Goal: Book appointment/travel/reservation

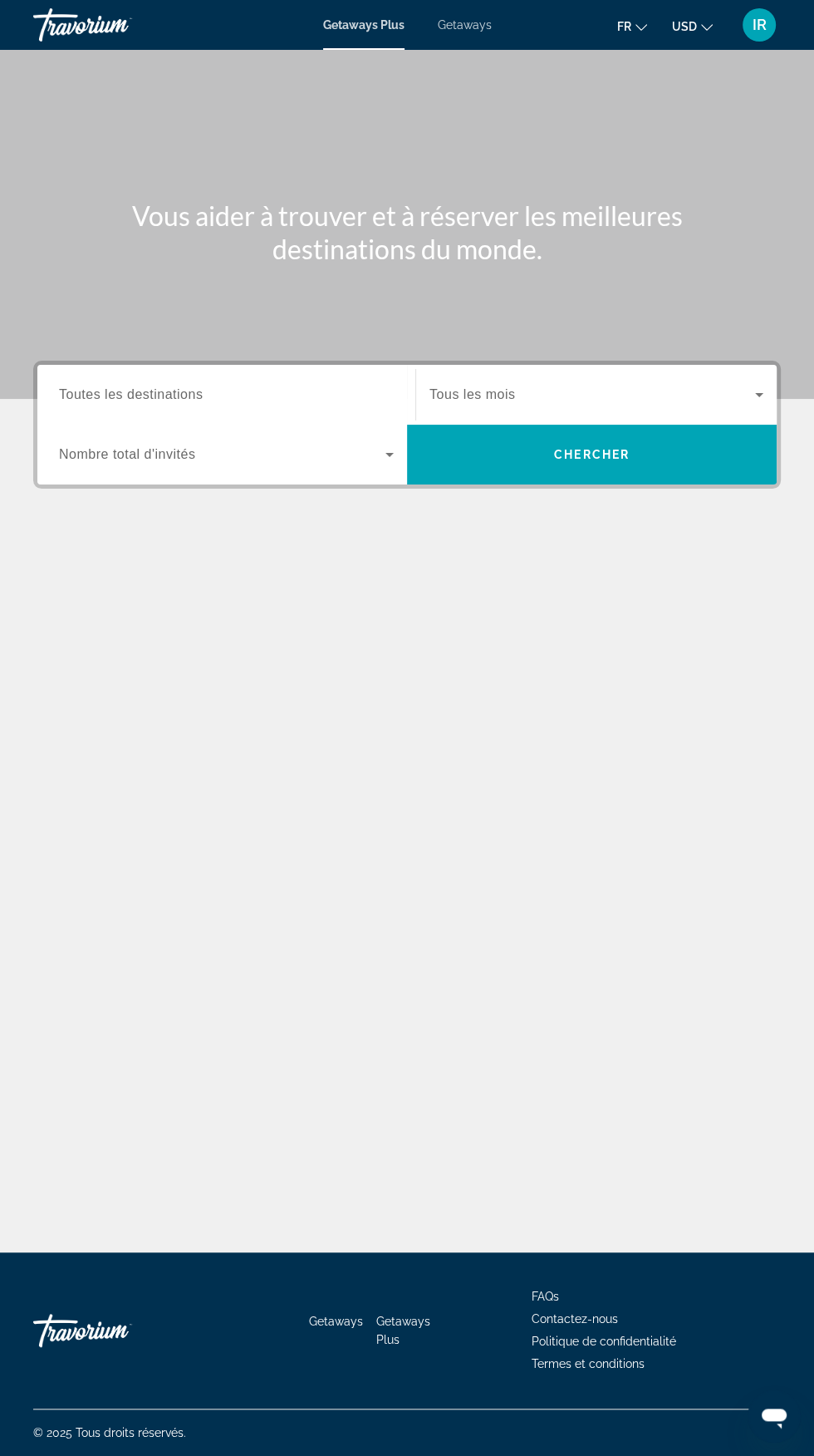
click at [709, 34] on button "USD USD ($) MXN (Mex$) CAD (Can$) GBP (£) EUR (€) AUD (A$) NZD (NZ$) CNY (CN¥)" at bounding box center [692, 26] width 41 height 24
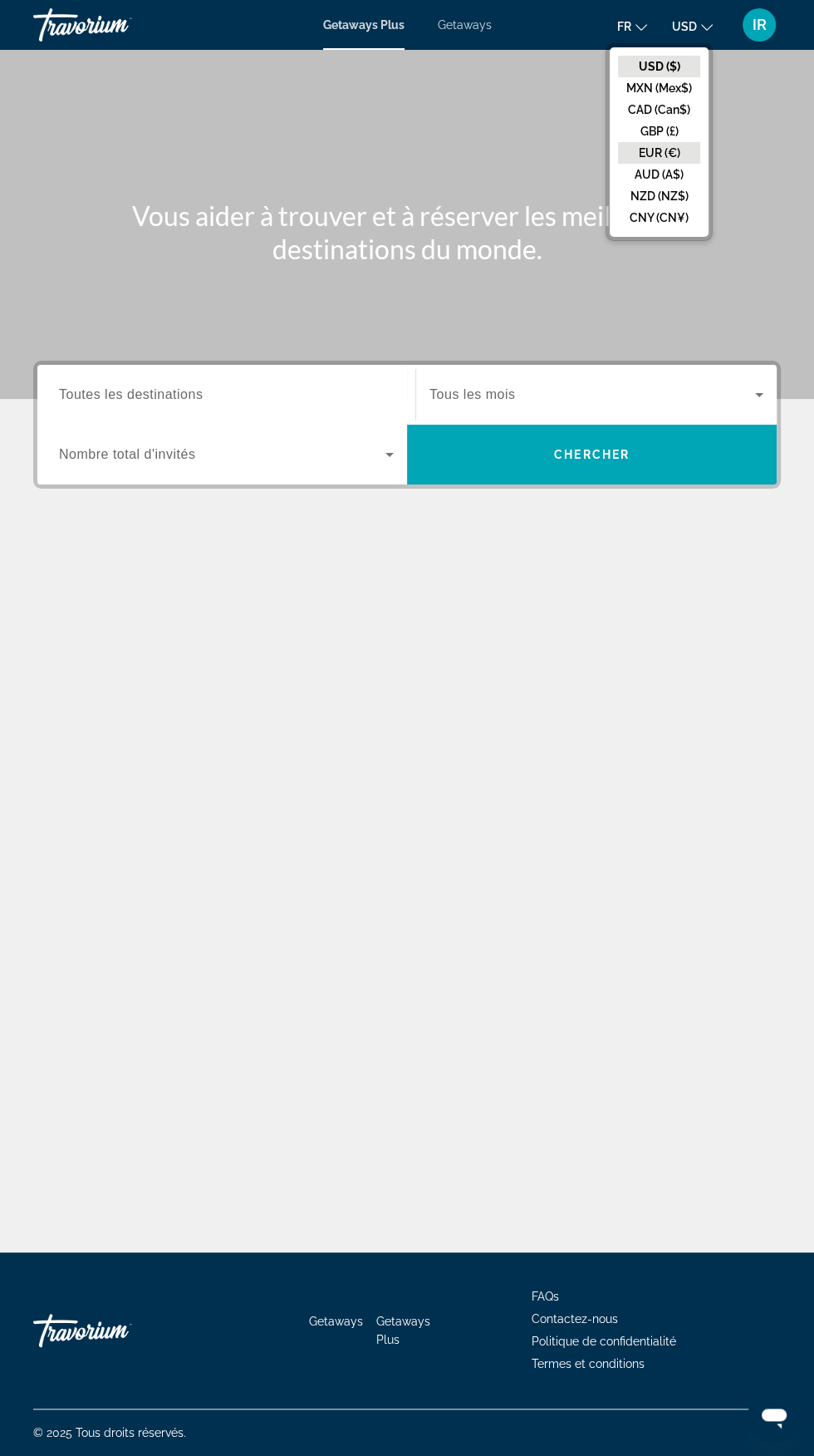
click at [667, 151] on button "EUR (€)" at bounding box center [660, 153] width 82 height 22
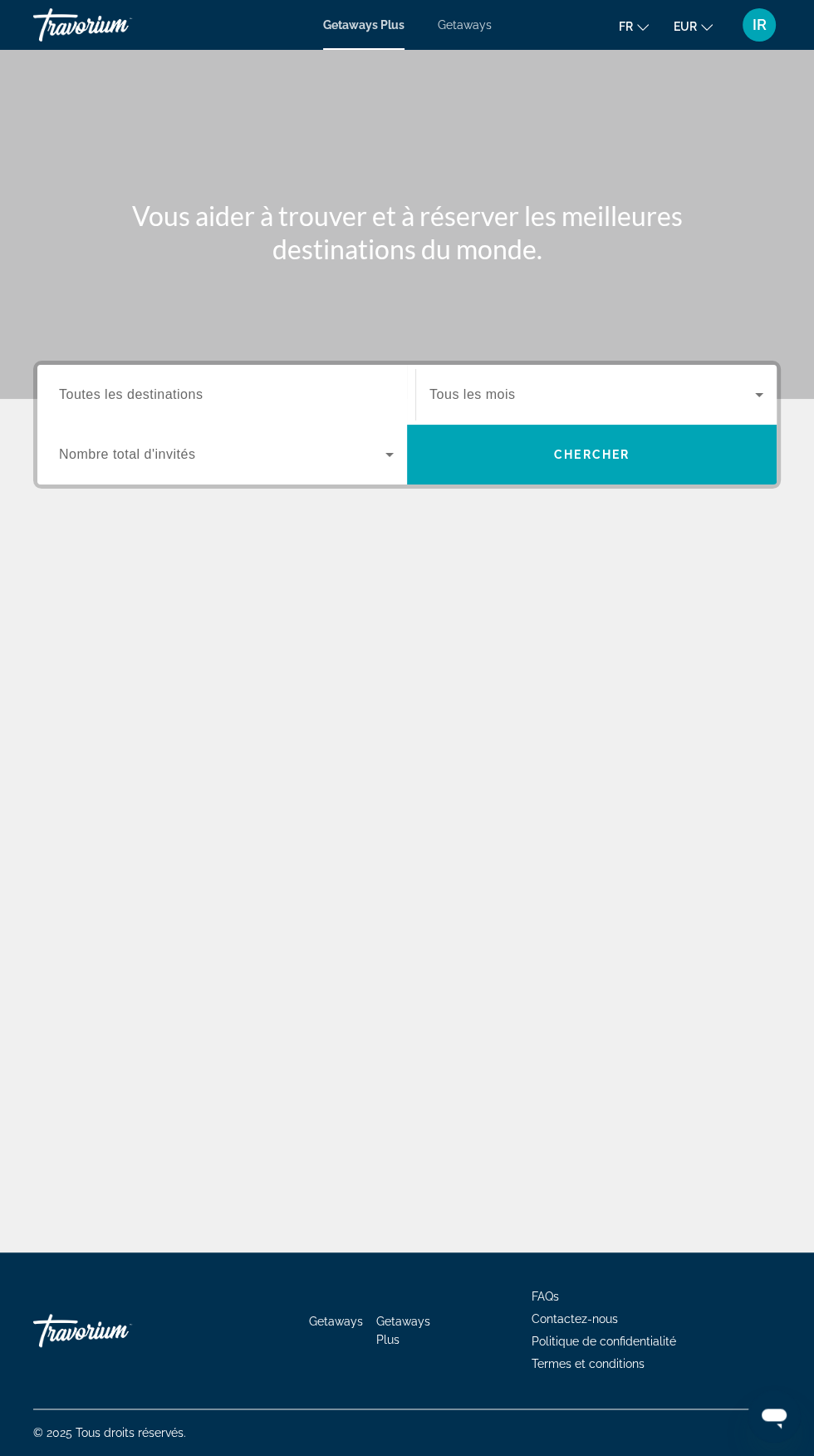
click at [752, 395] on icon "Search widget" at bounding box center [759, 394] width 20 height 20
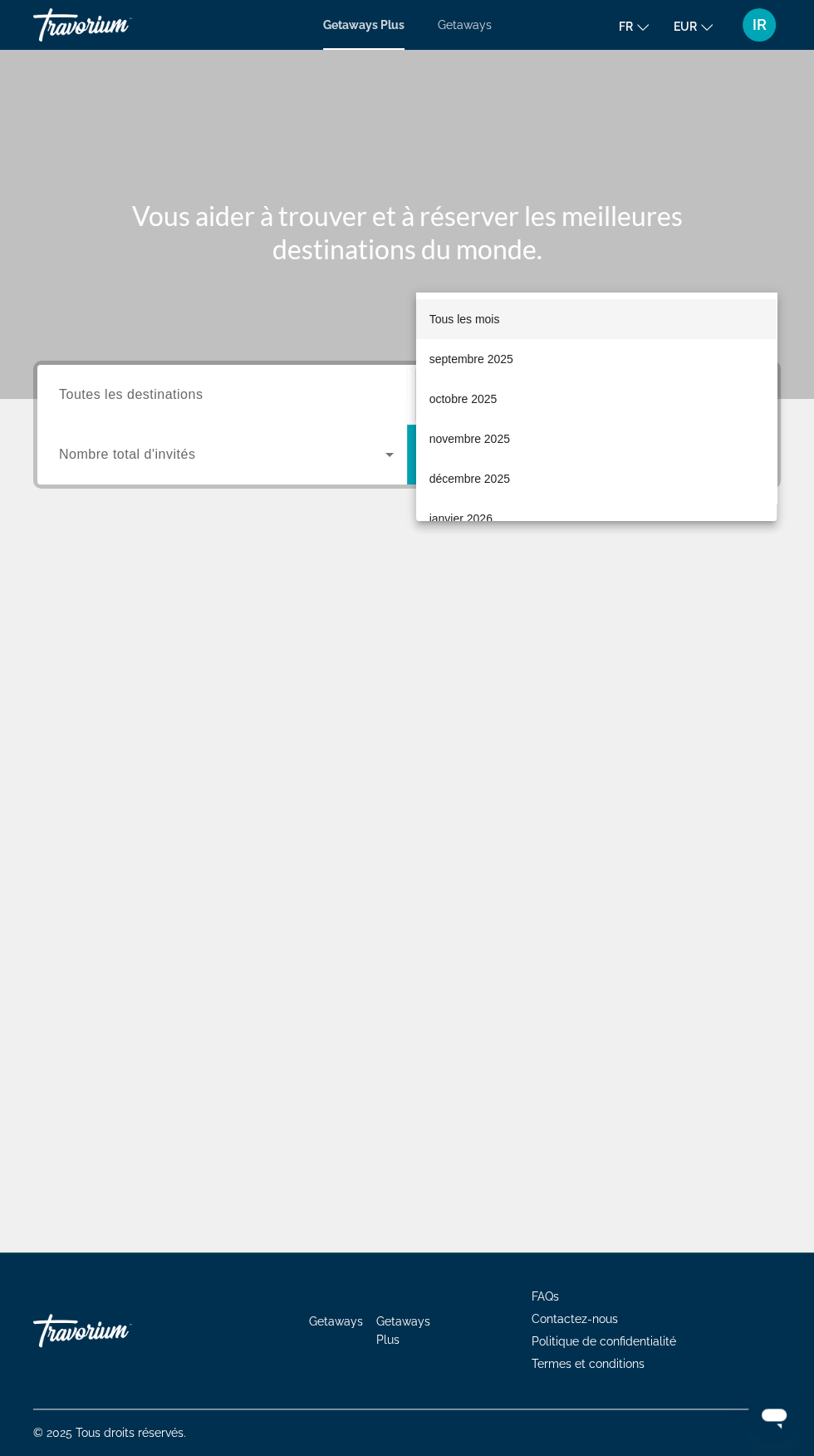
scroll to position [189, 0]
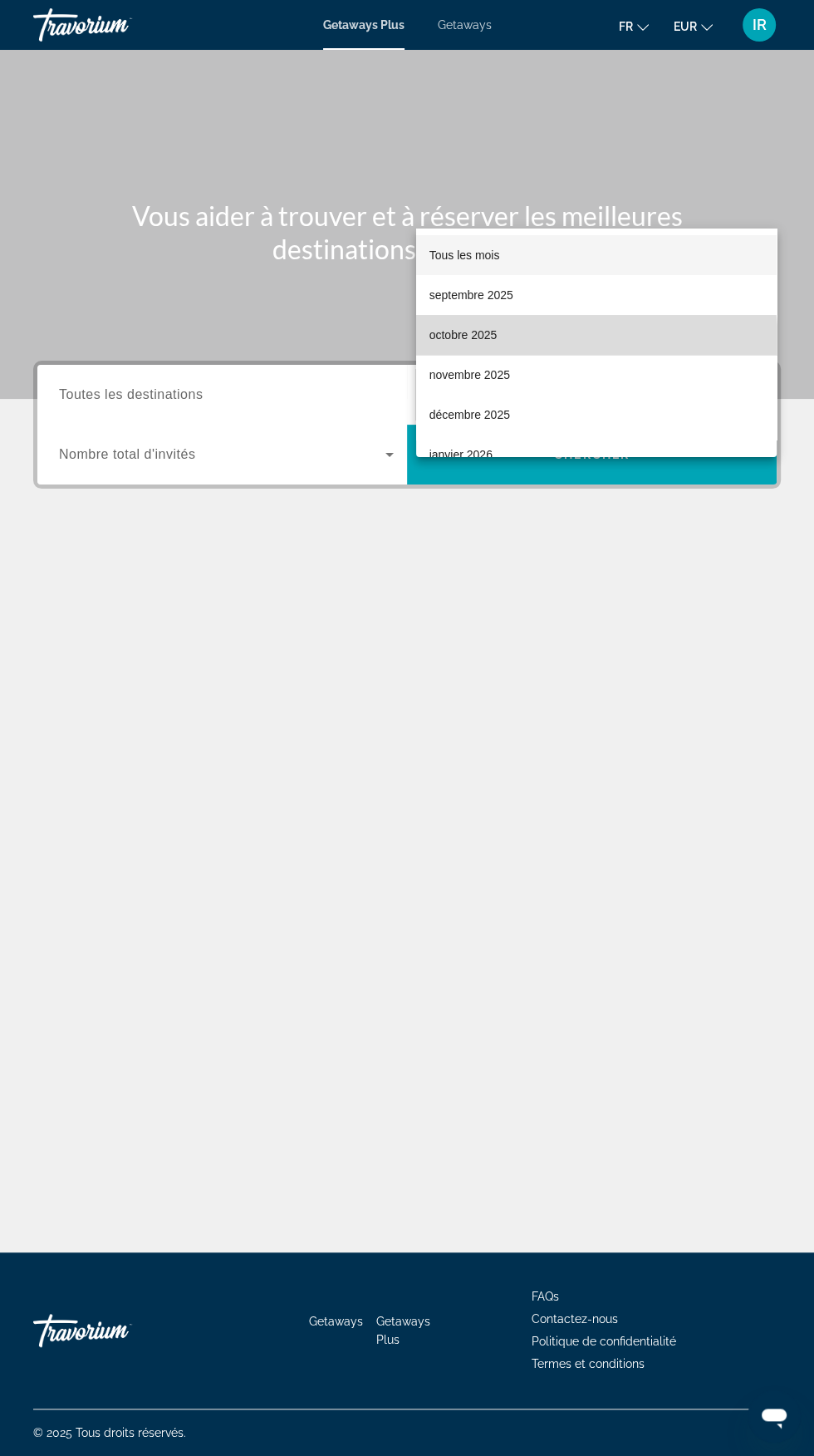
click at [492, 348] on mat-option "octobre 2025" at bounding box center [596, 335] width 360 height 40
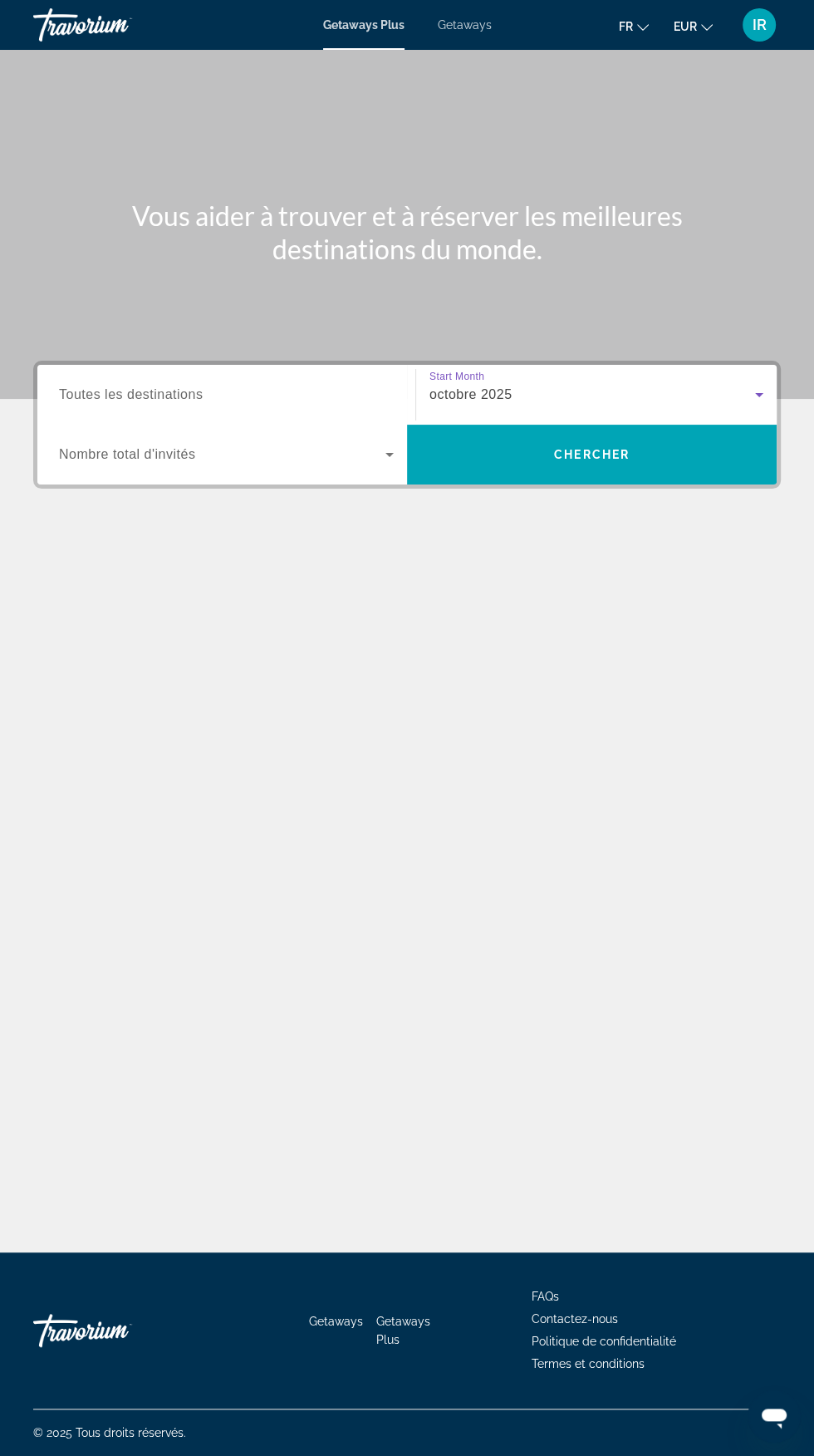
click at [374, 444] on span "Search widget" at bounding box center [222, 454] width 327 height 20
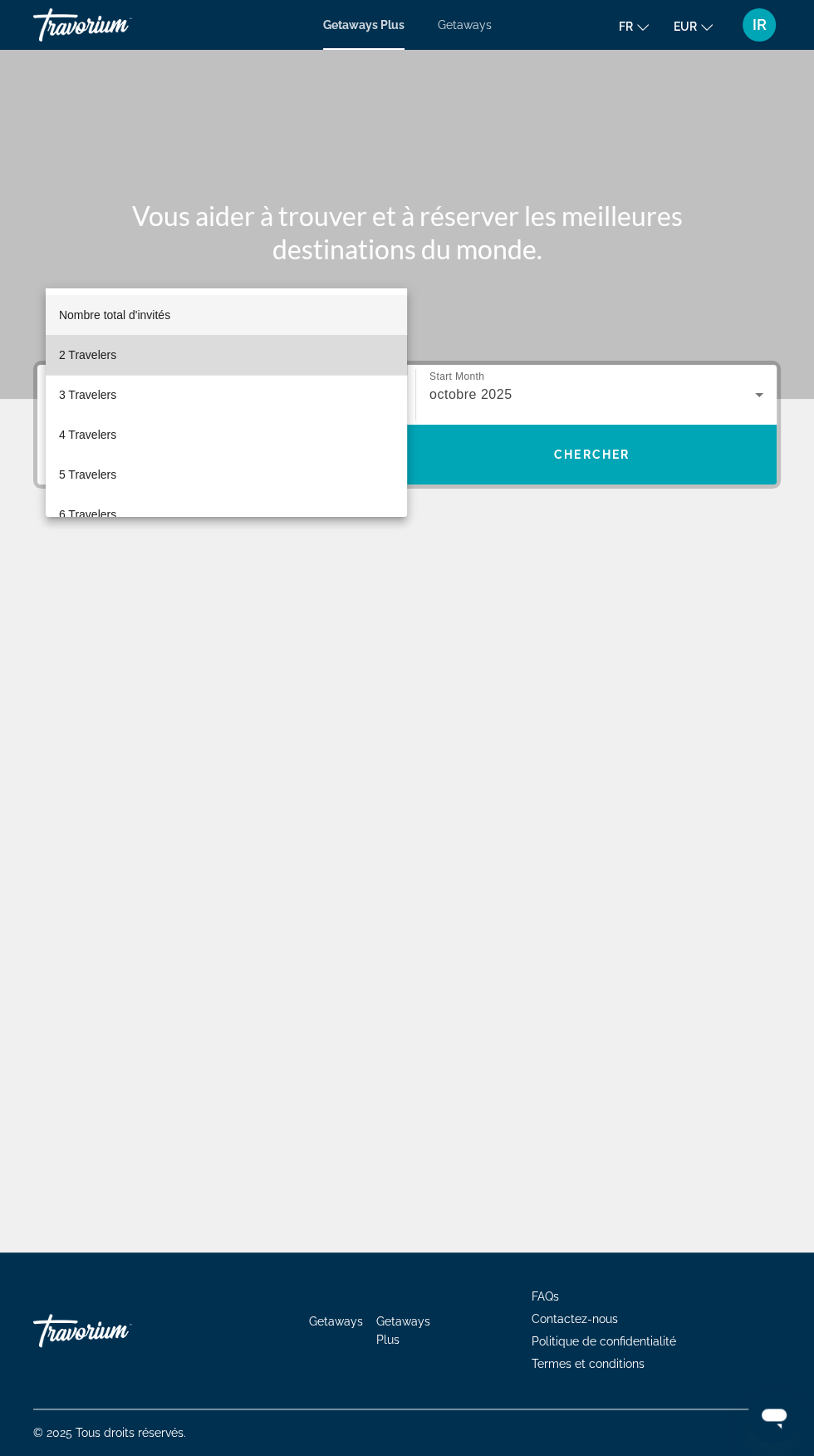
click at [124, 369] on mat-option "2 Travelers" at bounding box center [226, 355] width 361 height 40
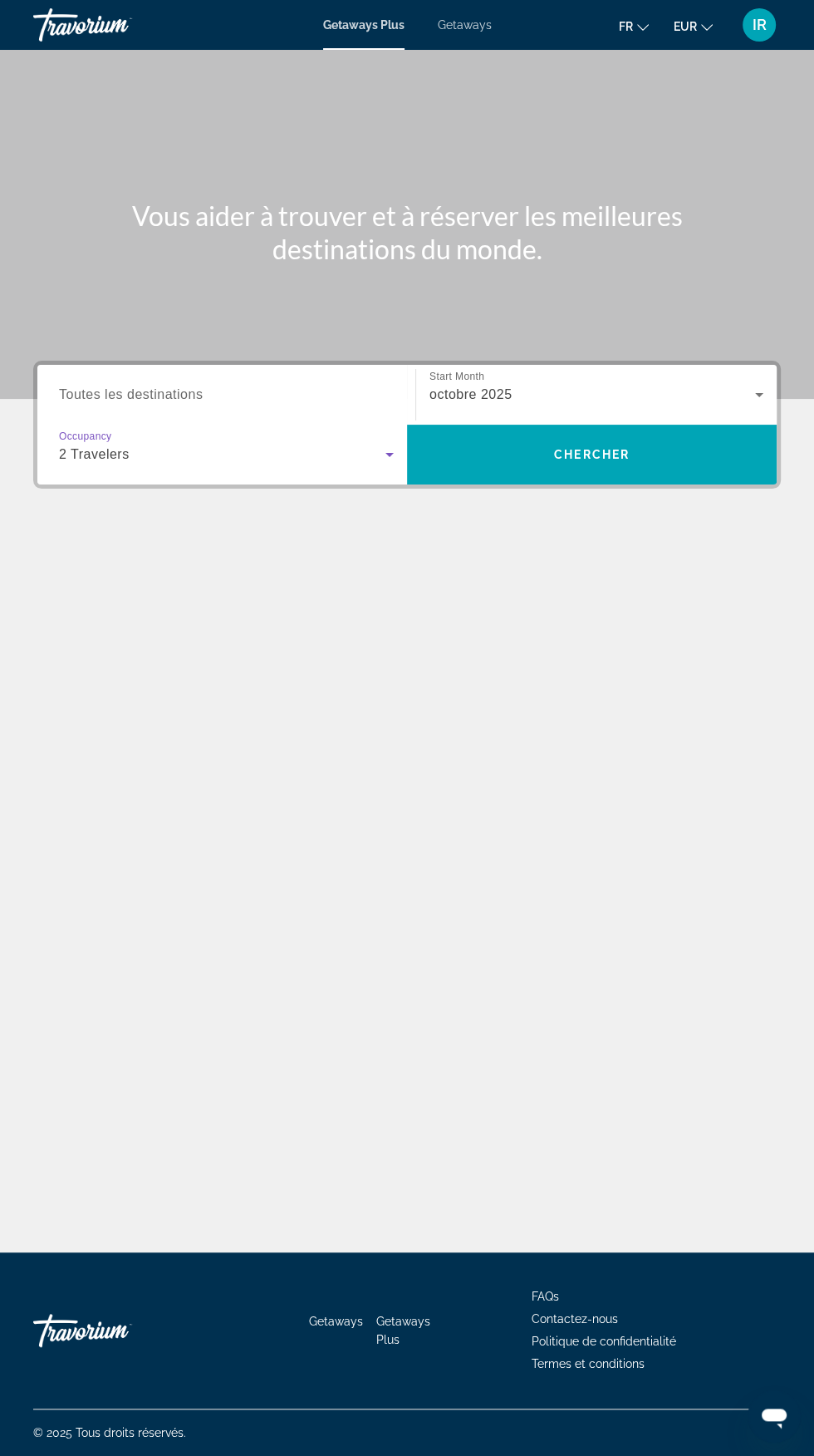
click at [349, 386] on input "Destination Toutes les destinations" at bounding box center [226, 395] width 335 height 20
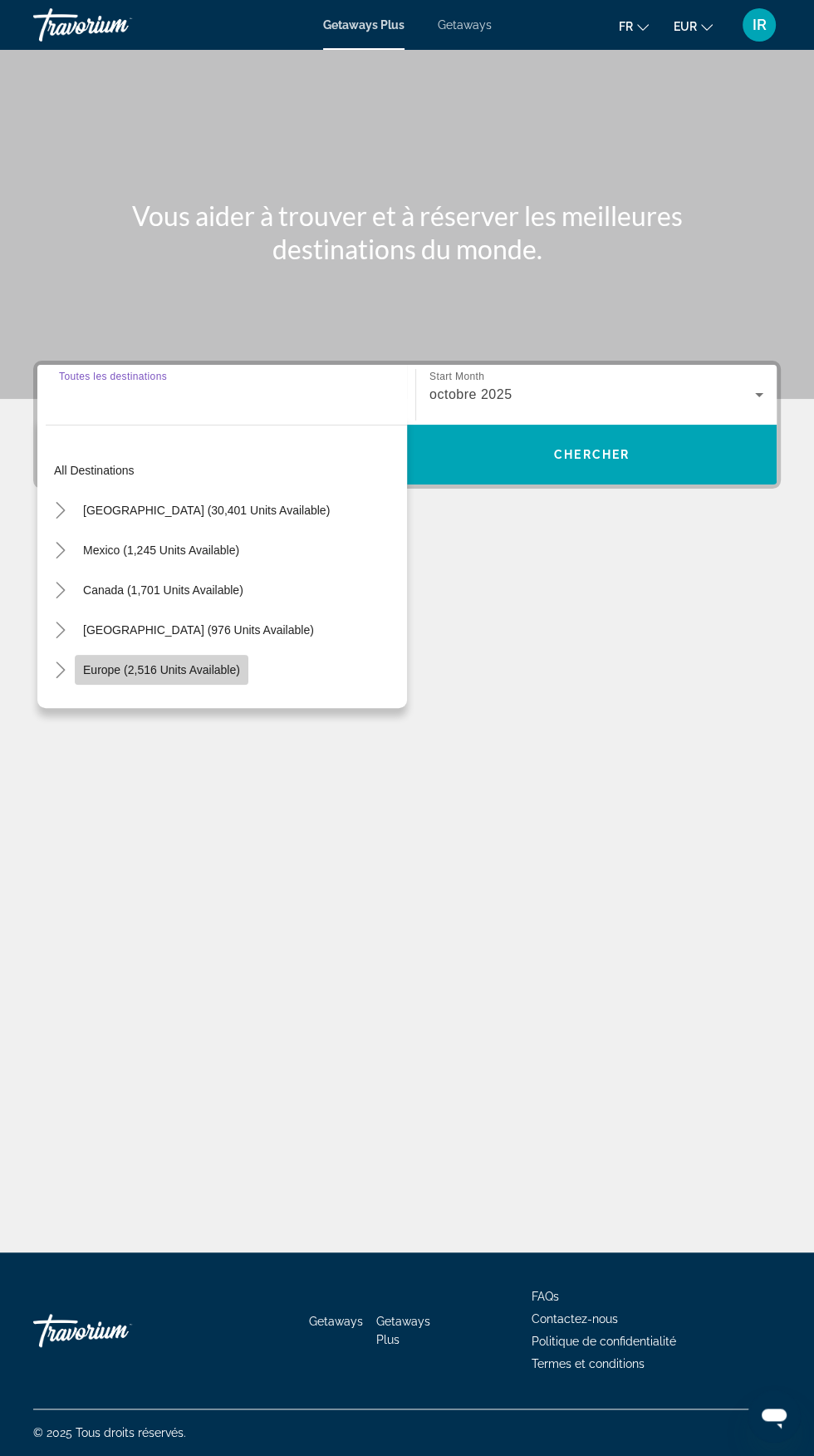
click at [235, 649] on span "Search widget" at bounding box center [162, 669] width 174 height 40
type input "**********"
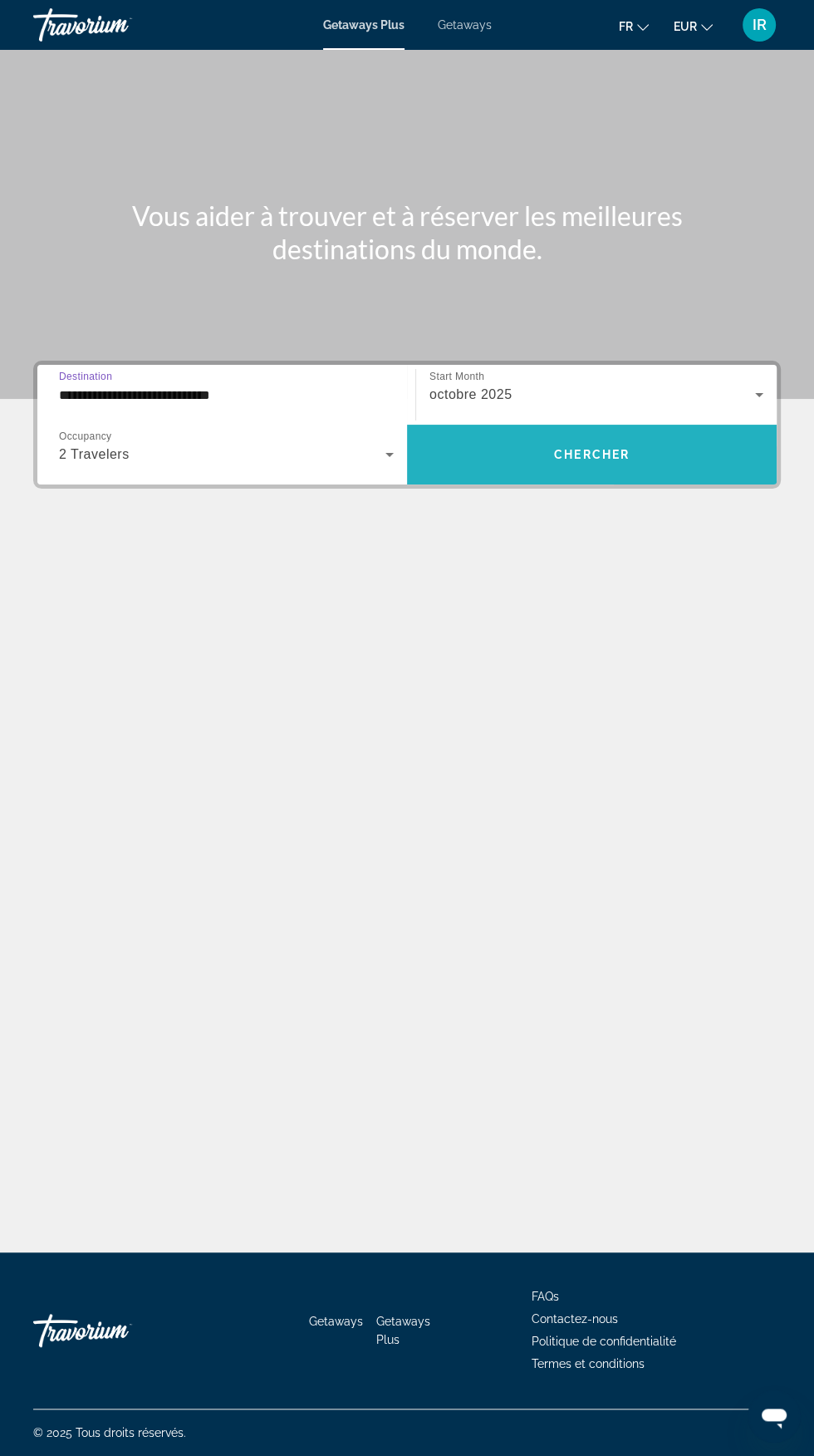
click at [639, 434] on span "Search widget" at bounding box center [591, 454] width 370 height 40
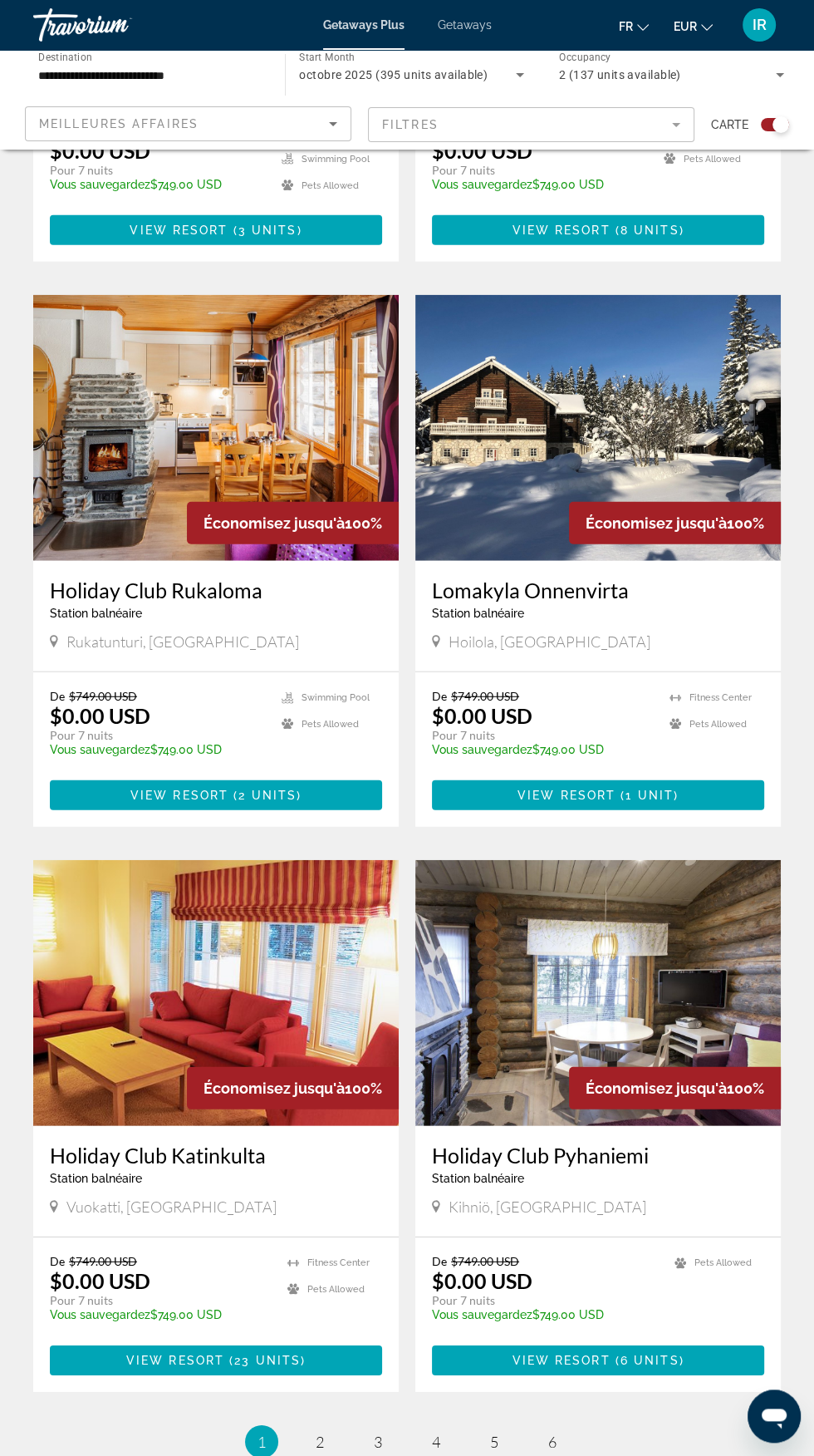
scroll to position [2569, 0]
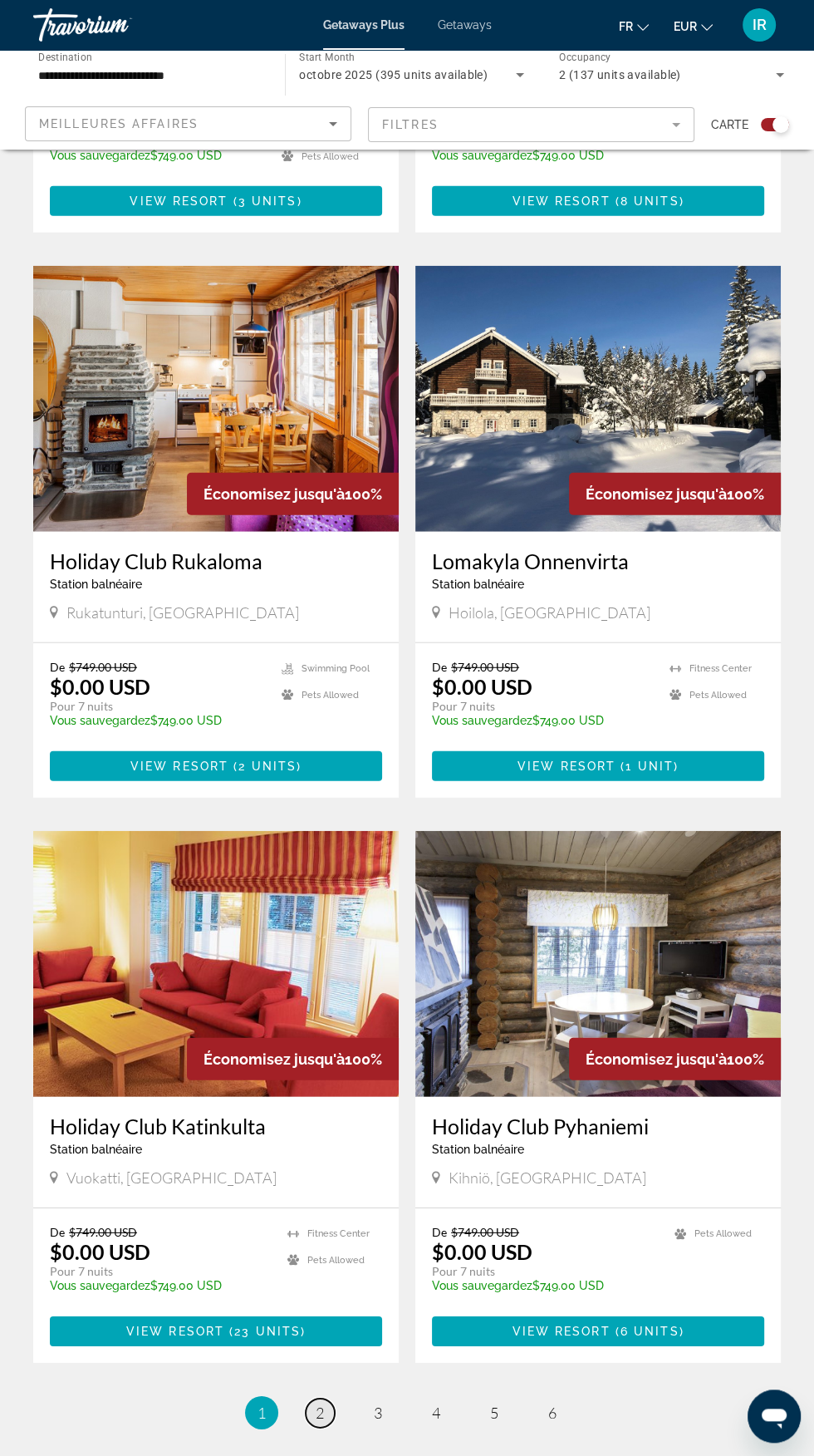
click at [319, 1404] on span "2" at bounding box center [319, 1413] width 8 height 19
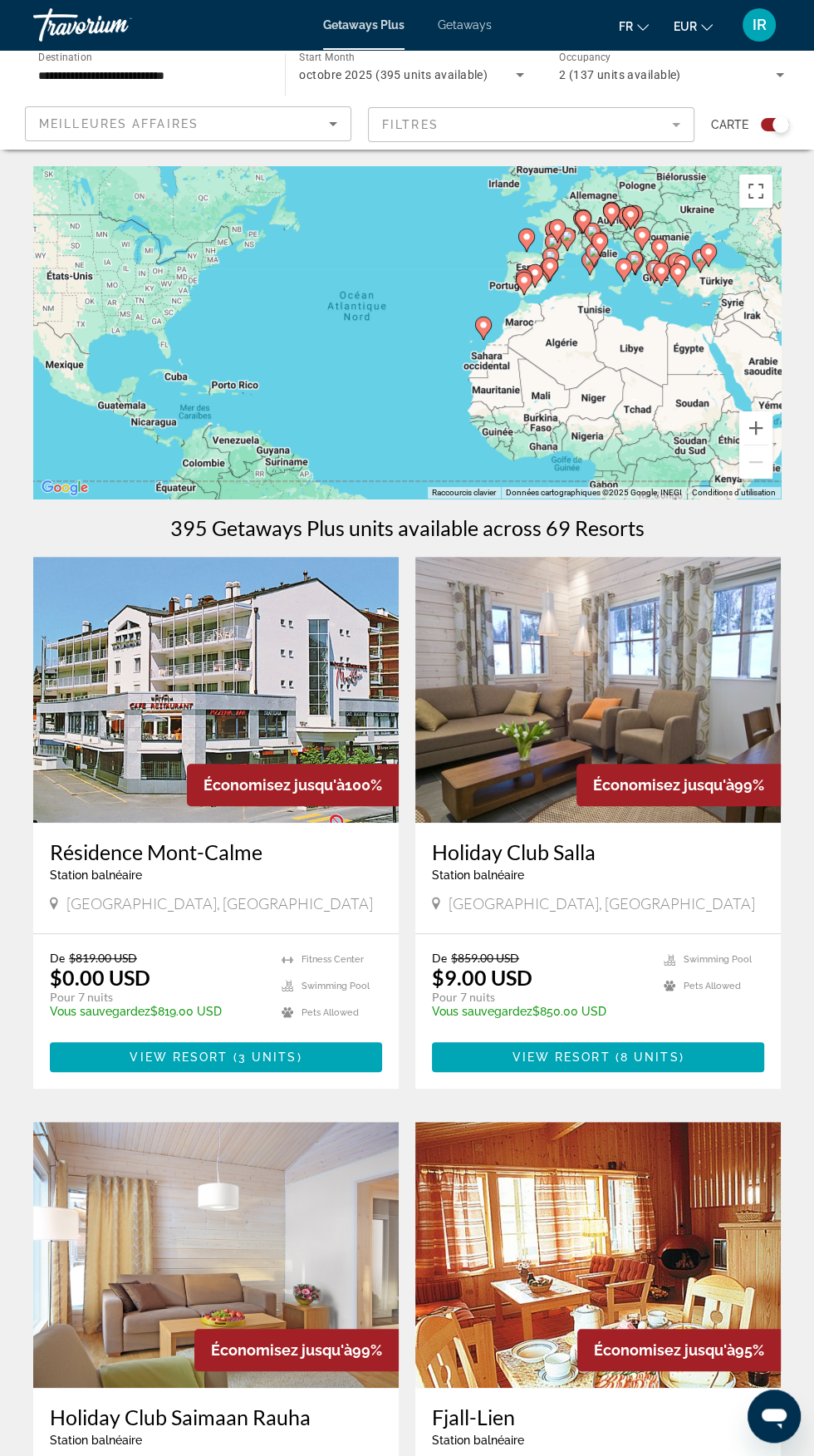
click at [675, 138] on mat-form-field "Filtres" at bounding box center [531, 124] width 327 height 35
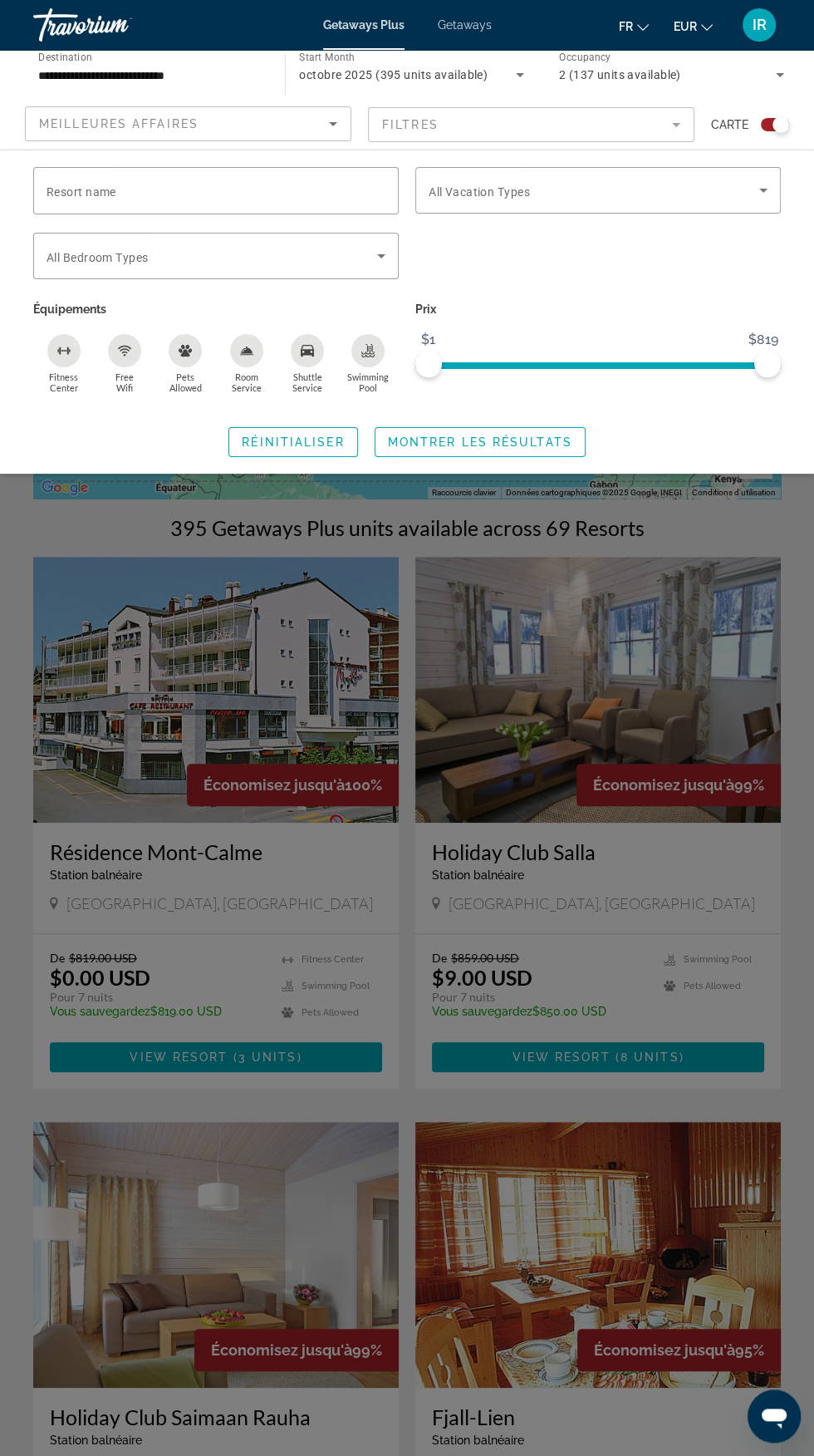
click at [369, 346] on icon "Swimming Pool" at bounding box center [368, 351] width 13 height 13
click at [763, 197] on icon "Search widget" at bounding box center [763, 190] width 20 height 20
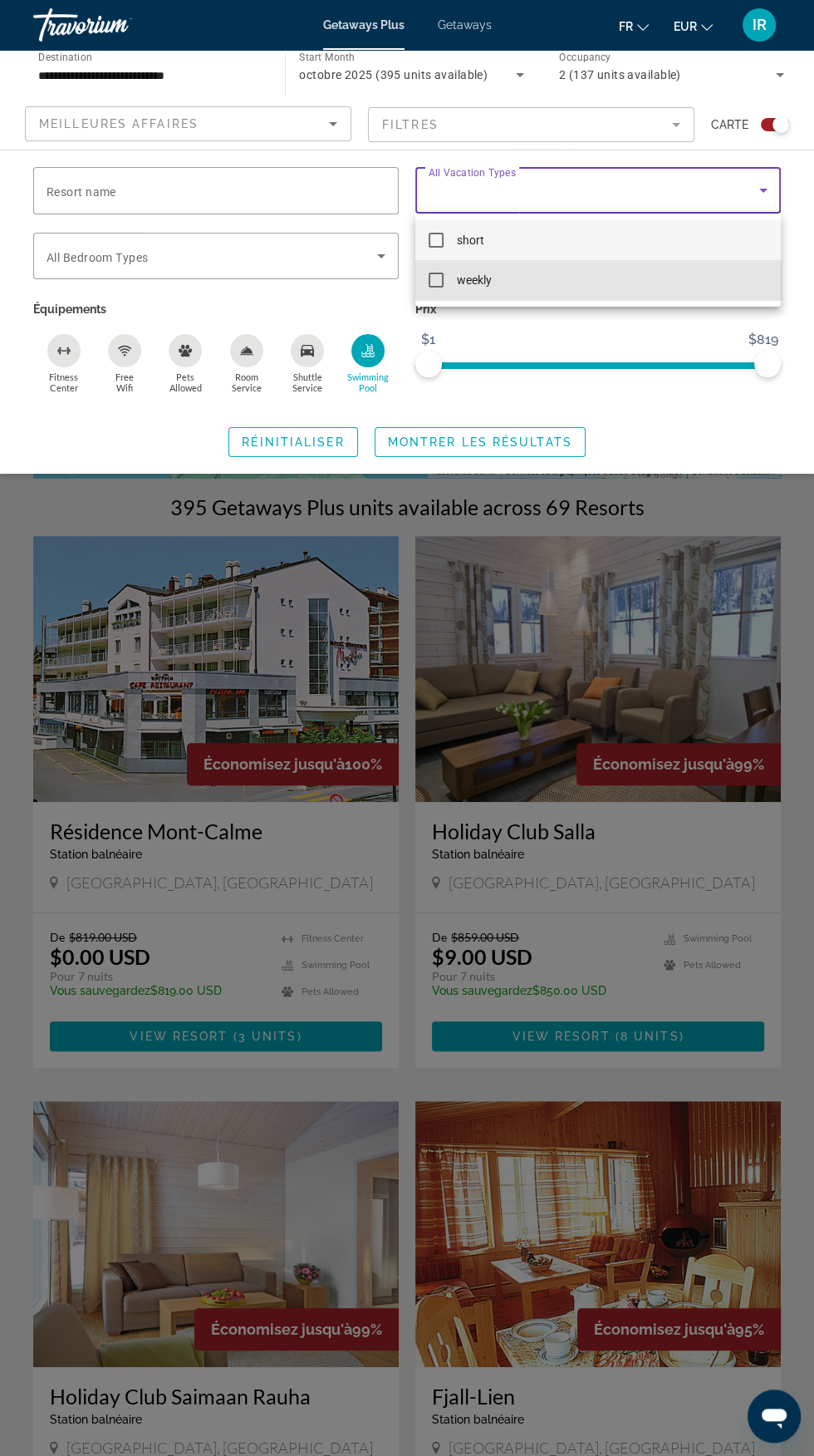
scroll to position [17, 0]
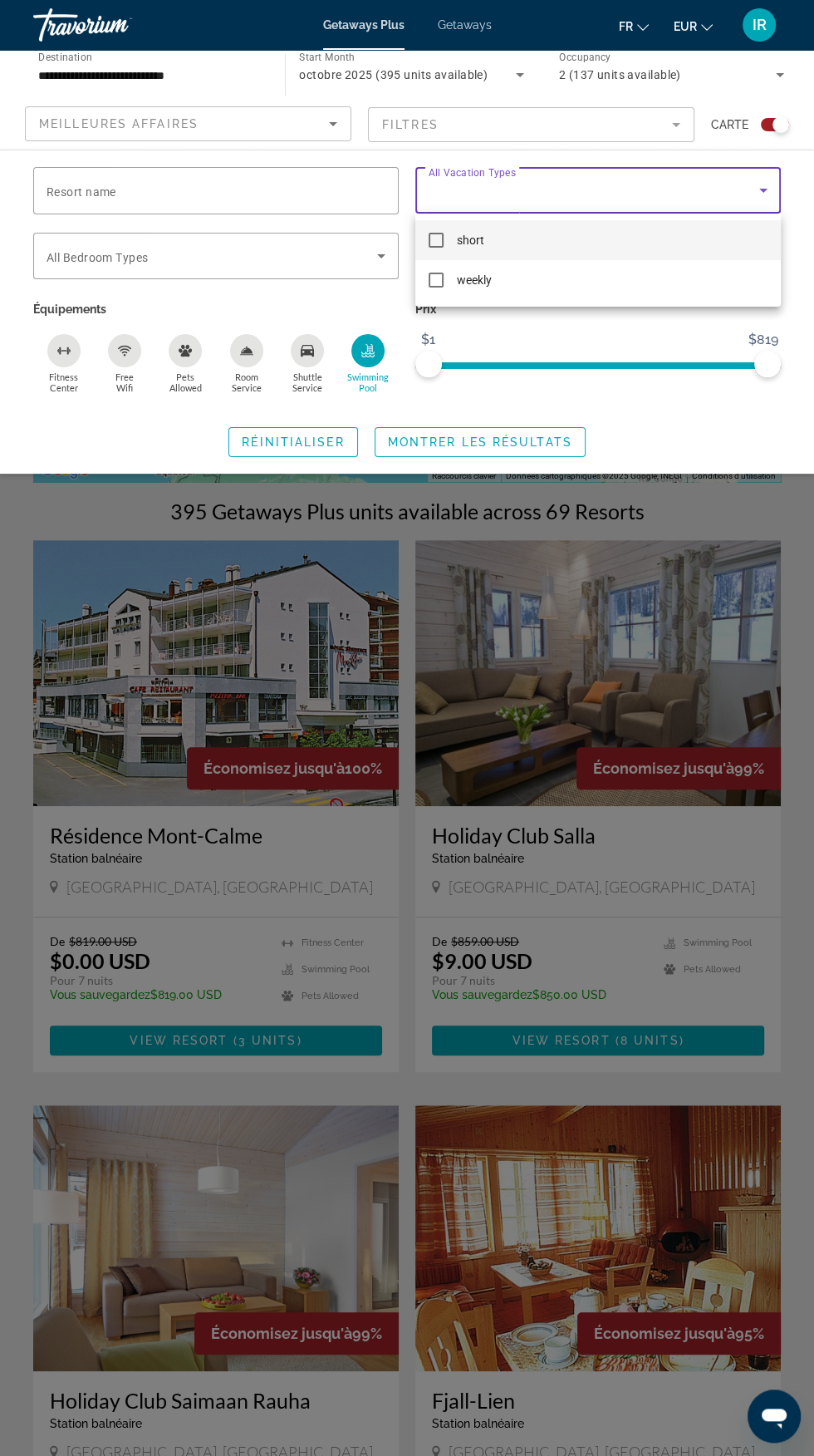
click at [390, 269] on div at bounding box center [407, 728] width 814 height 1456
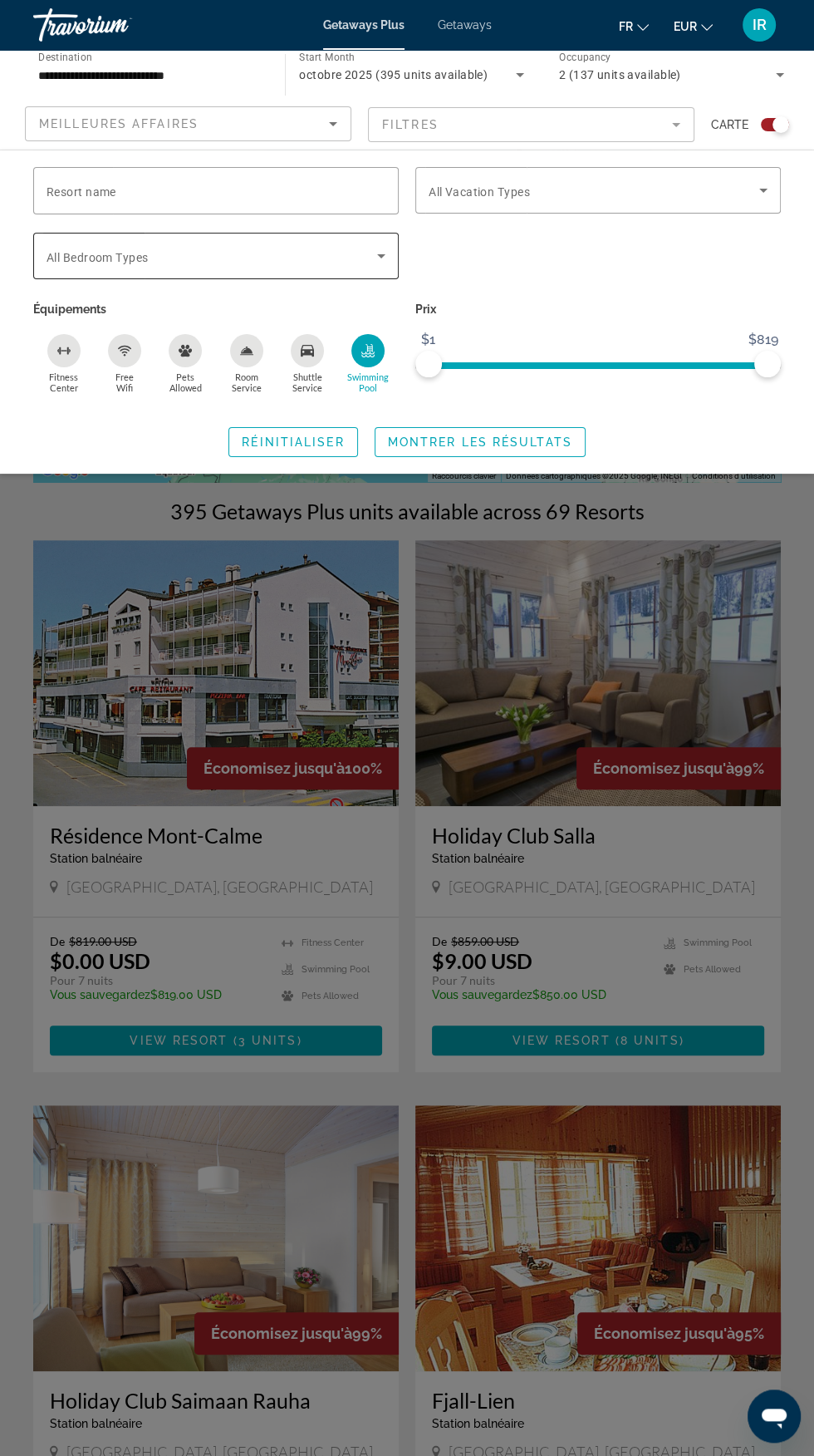
click at [382, 263] on icon "Search widget" at bounding box center [381, 255] width 20 height 20
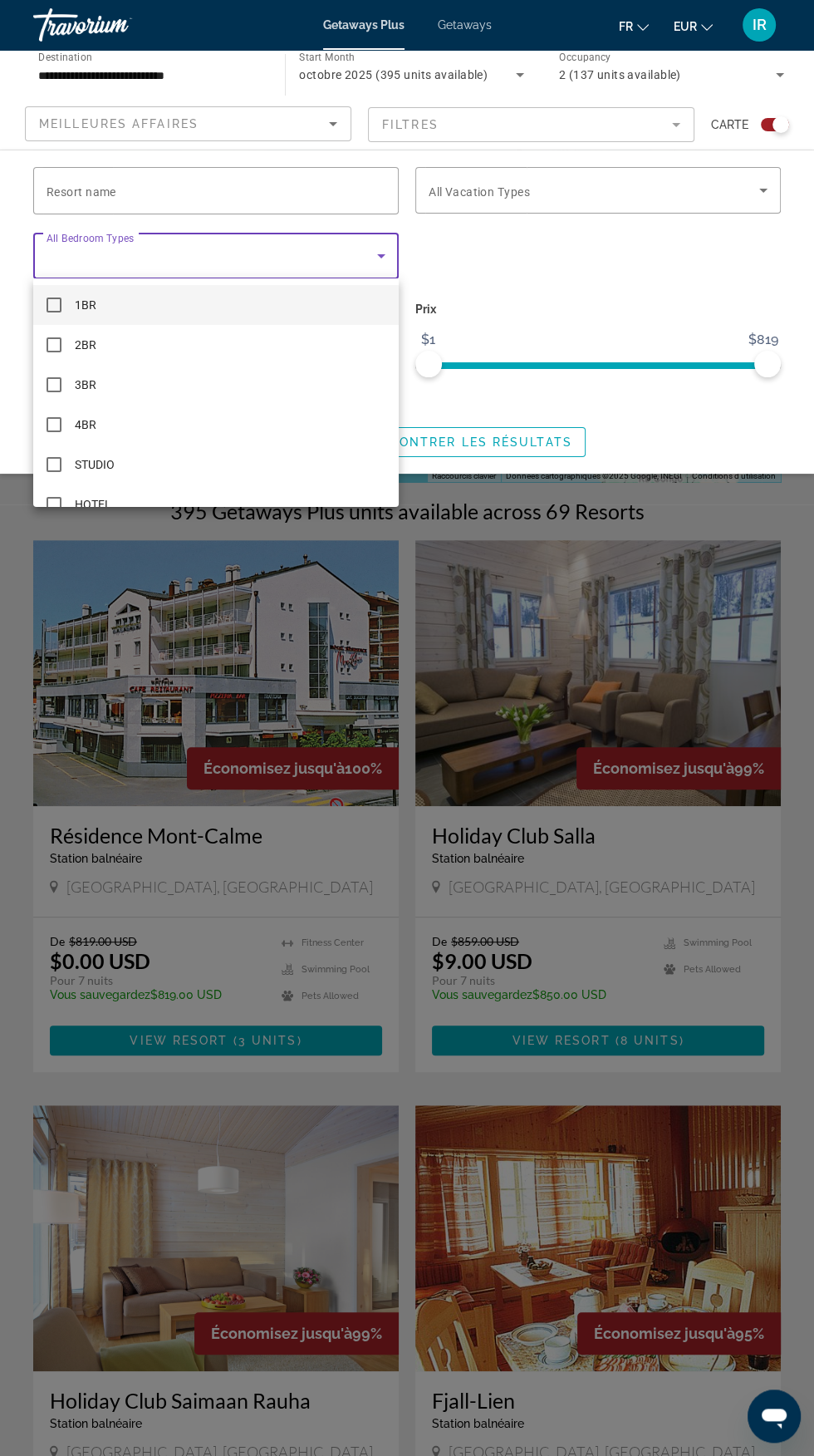
click at [743, 204] on div at bounding box center [407, 728] width 814 height 1456
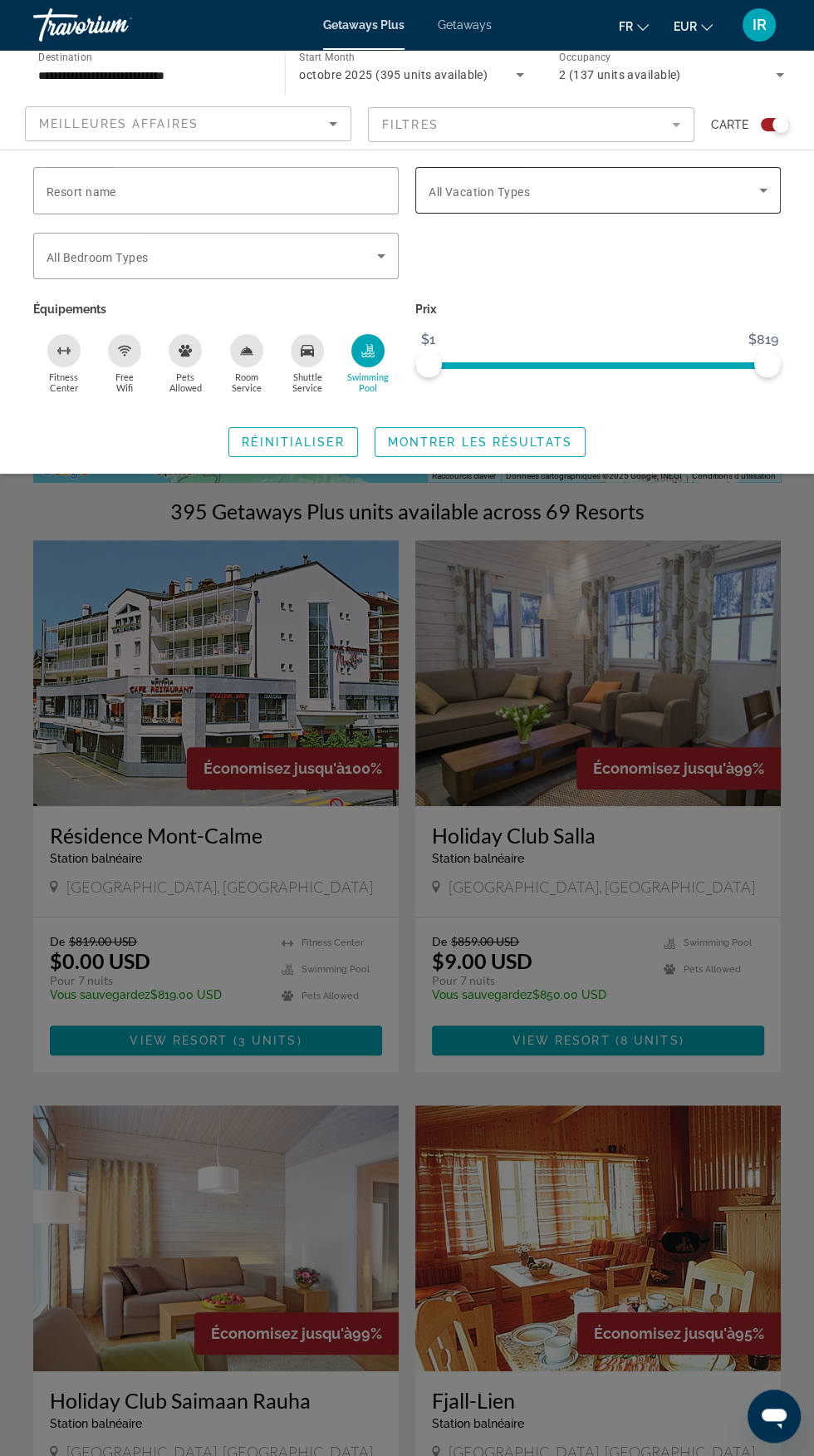
click at [763, 190] on icon "Search widget" at bounding box center [763, 191] width 8 height 4
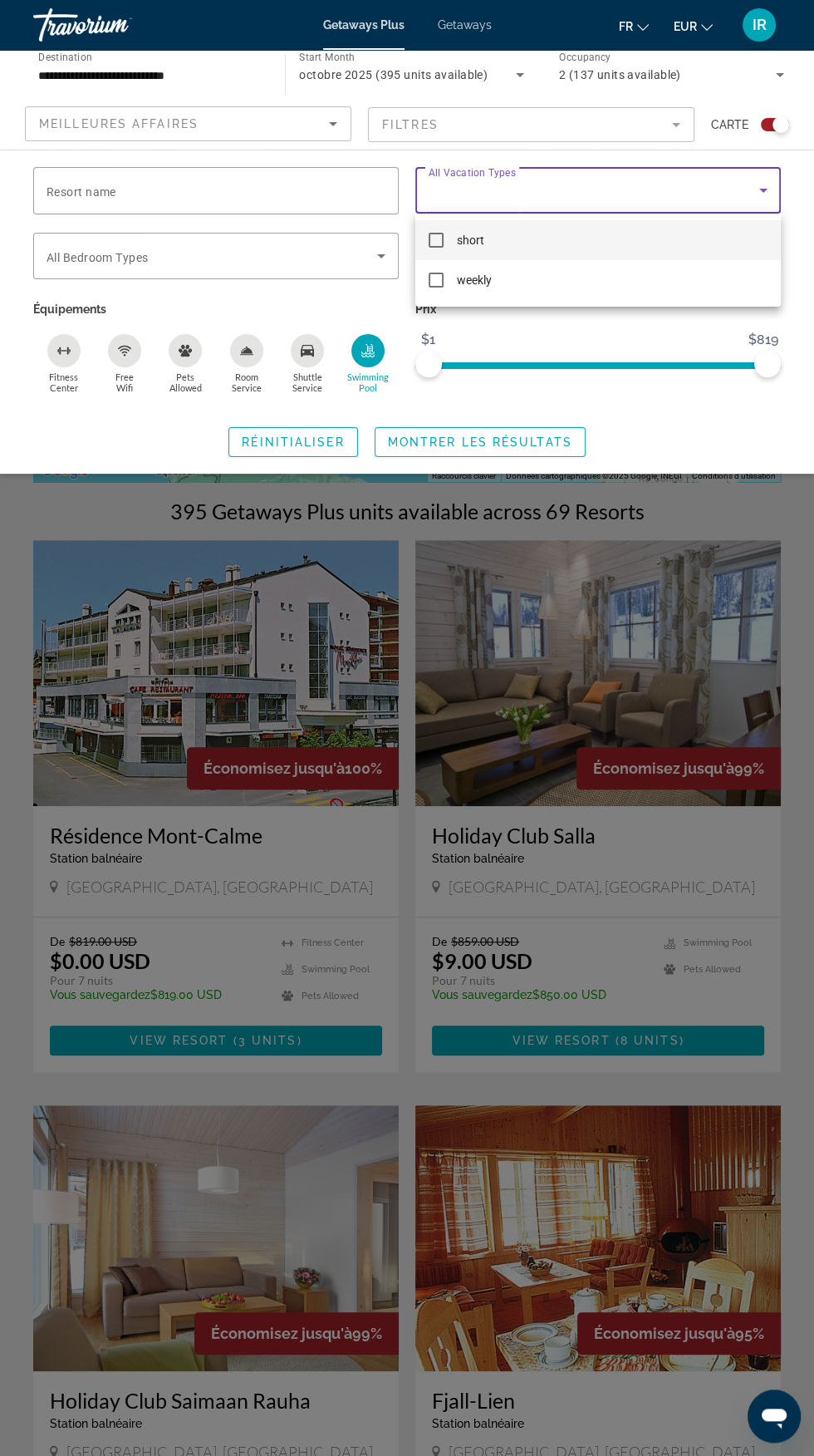
scroll to position [14, 0]
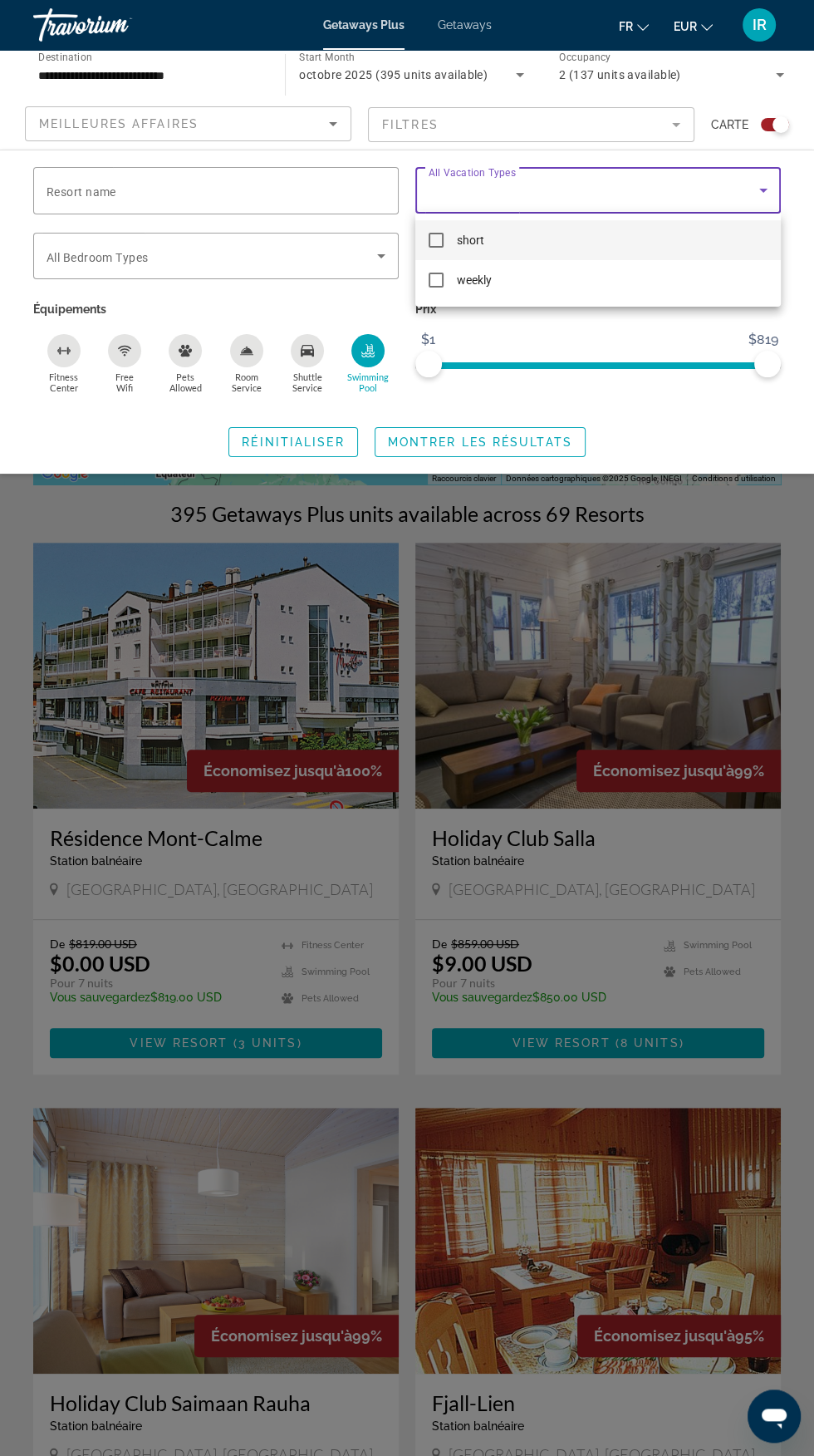
click at [398, 279] on div at bounding box center [407, 728] width 814 height 1456
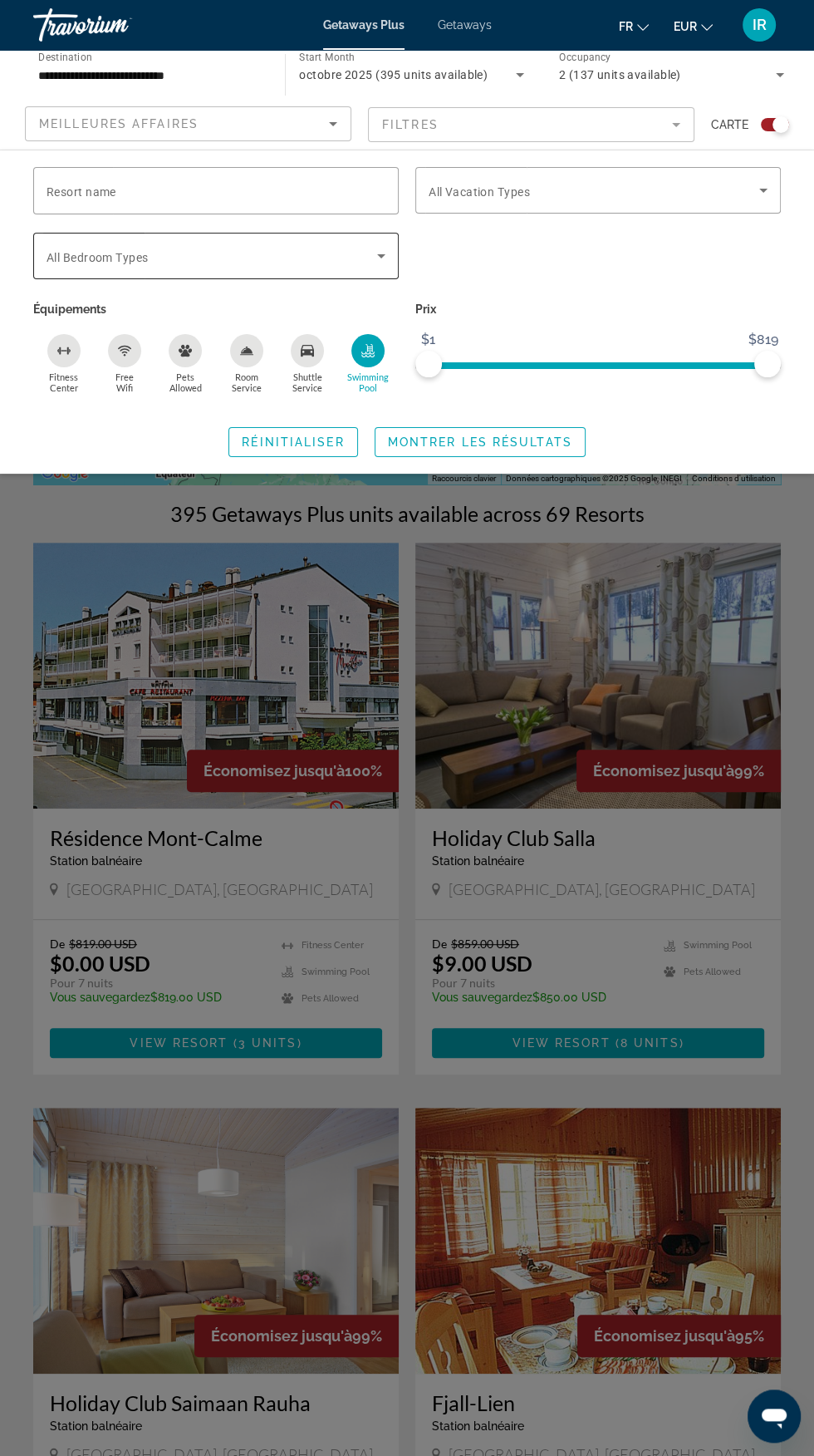
click at [382, 255] on icon "Search widget" at bounding box center [381, 256] width 8 height 4
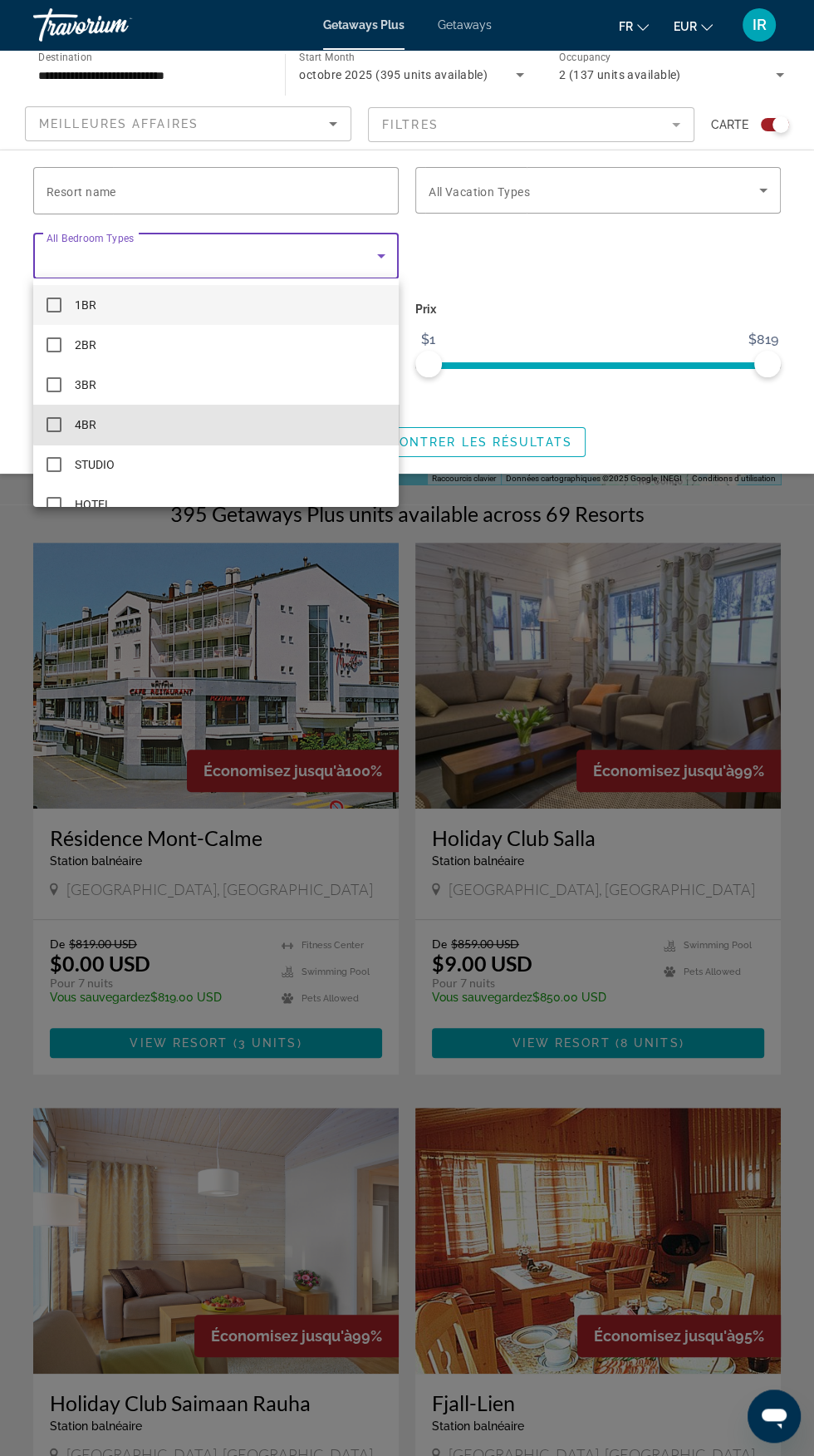
scroll to position [23, 0]
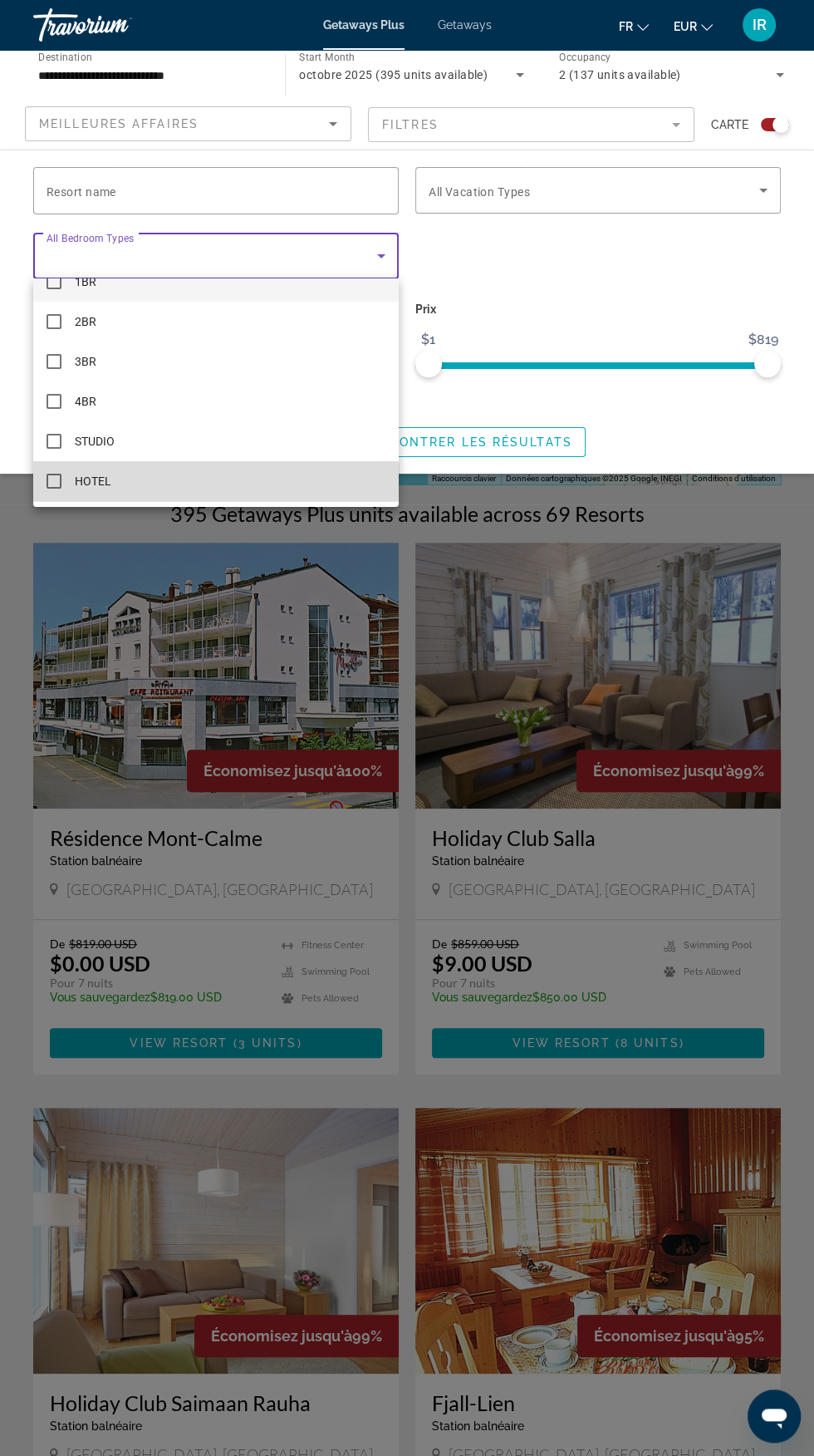
click at [160, 494] on mat-option "HOTEL" at bounding box center [216, 481] width 366 height 40
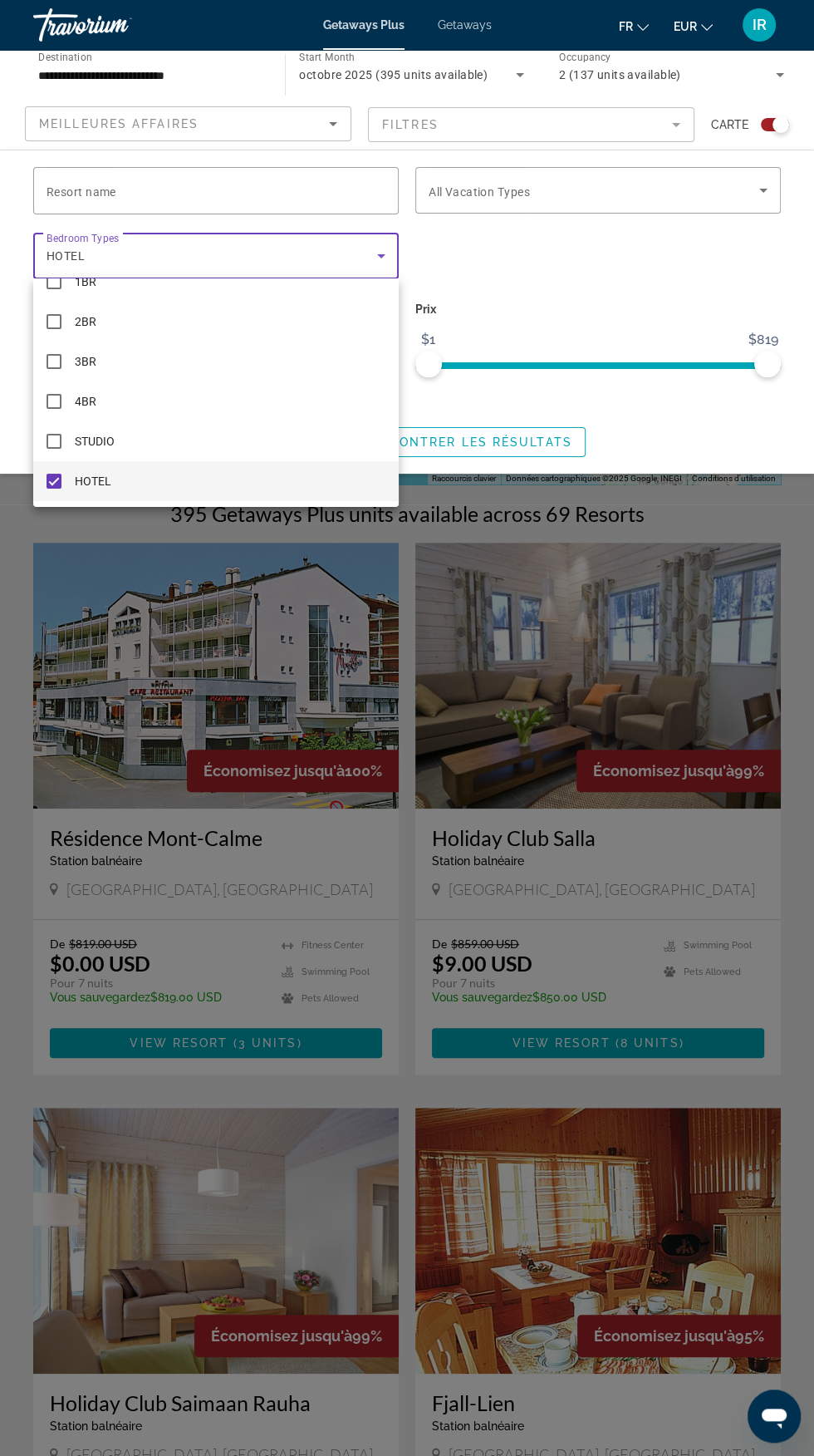
click at [530, 453] on div at bounding box center [407, 728] width 814 height 1456
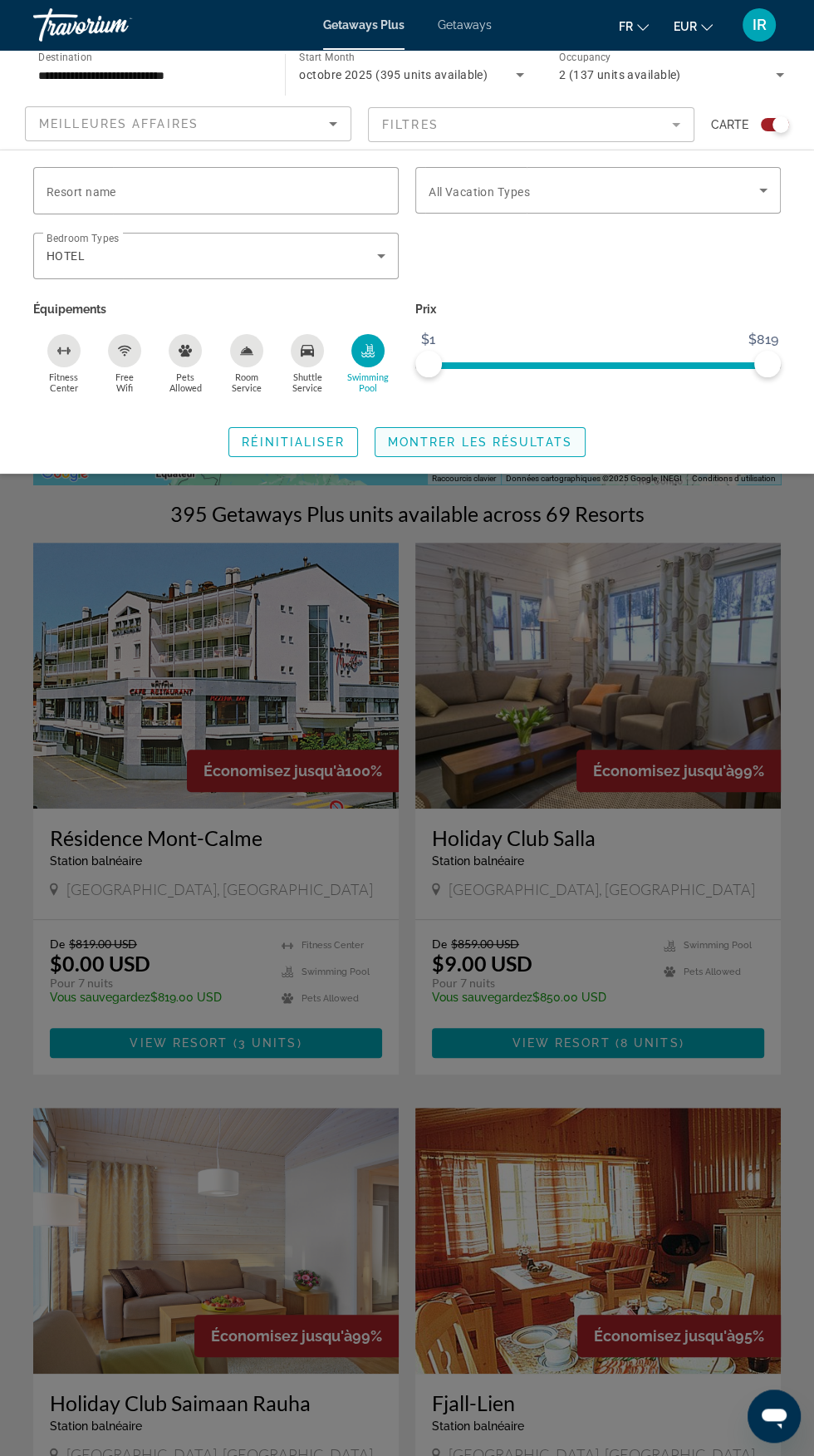
click at [513, 453] on span "Search widget" at bounding box center [480, 442] width 210 height 40
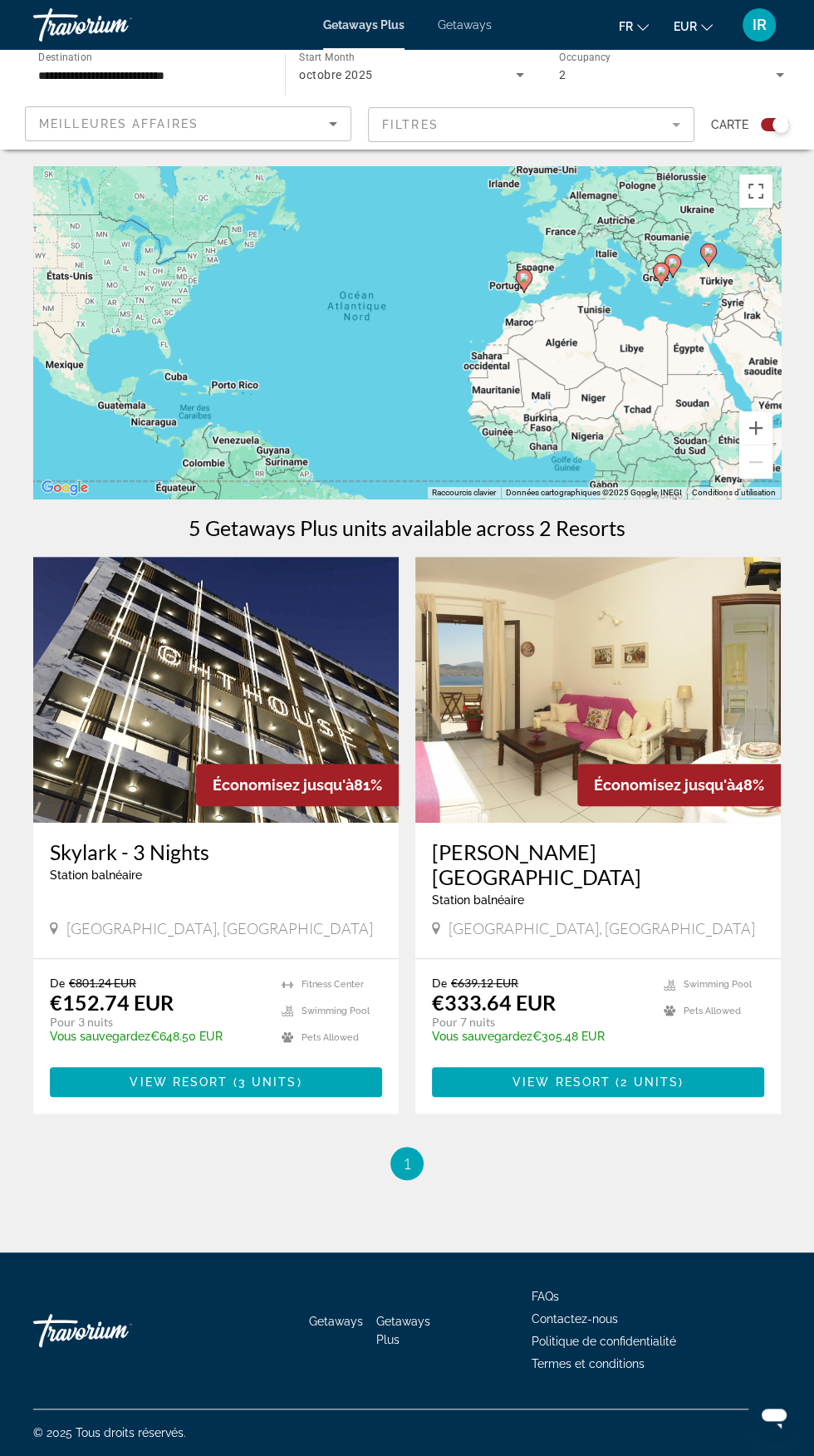
click at [661, 138] on mat-form-field "Filtres" at bounding box center [531, 124] width 327 height 35
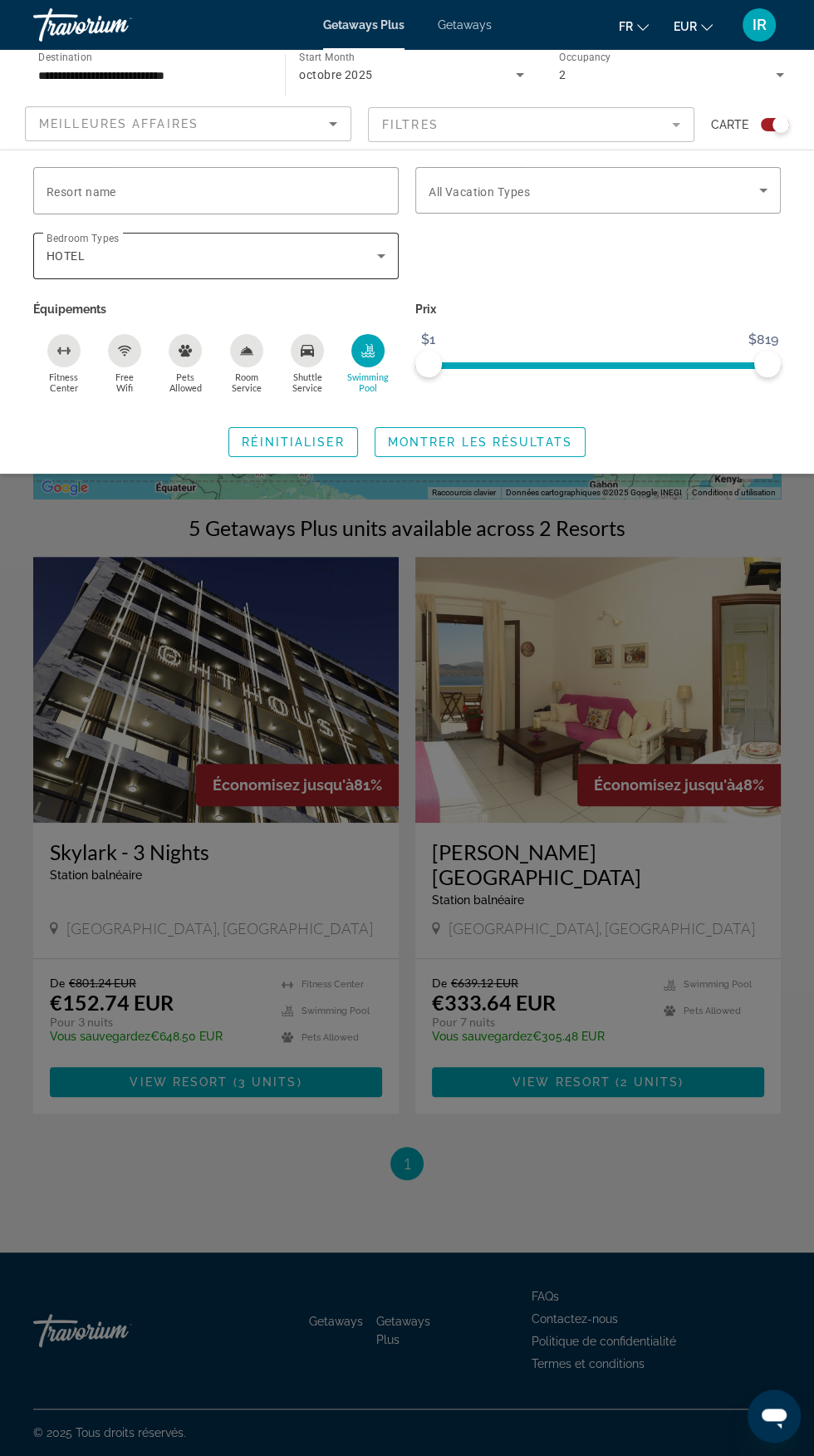
click at [381, 255] on icon "Search widget" at bounding box center [381, 256] width 8 height 4
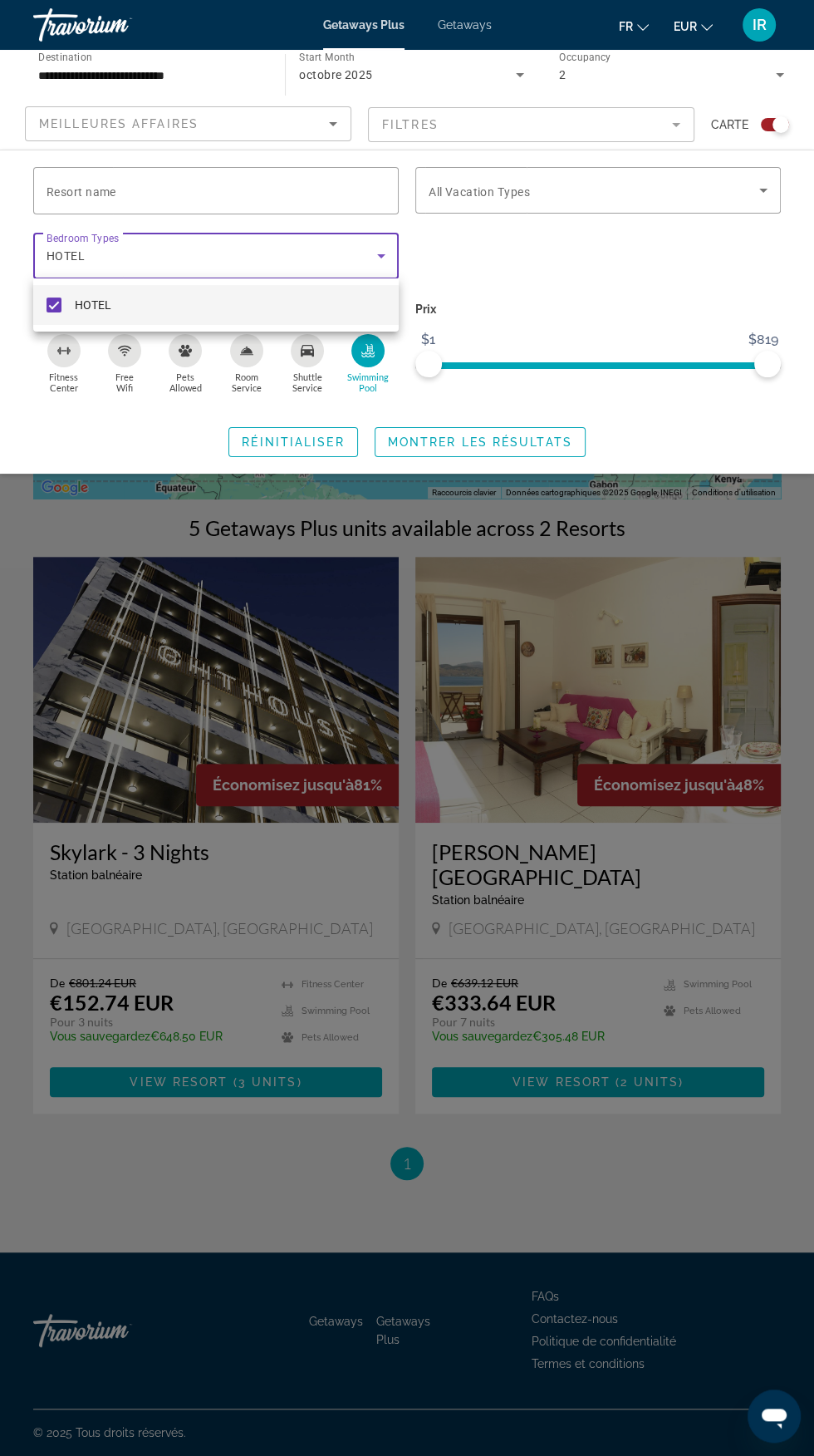
click at [330, 456] on div at bounding box center [407, 728] width 814 height 1456
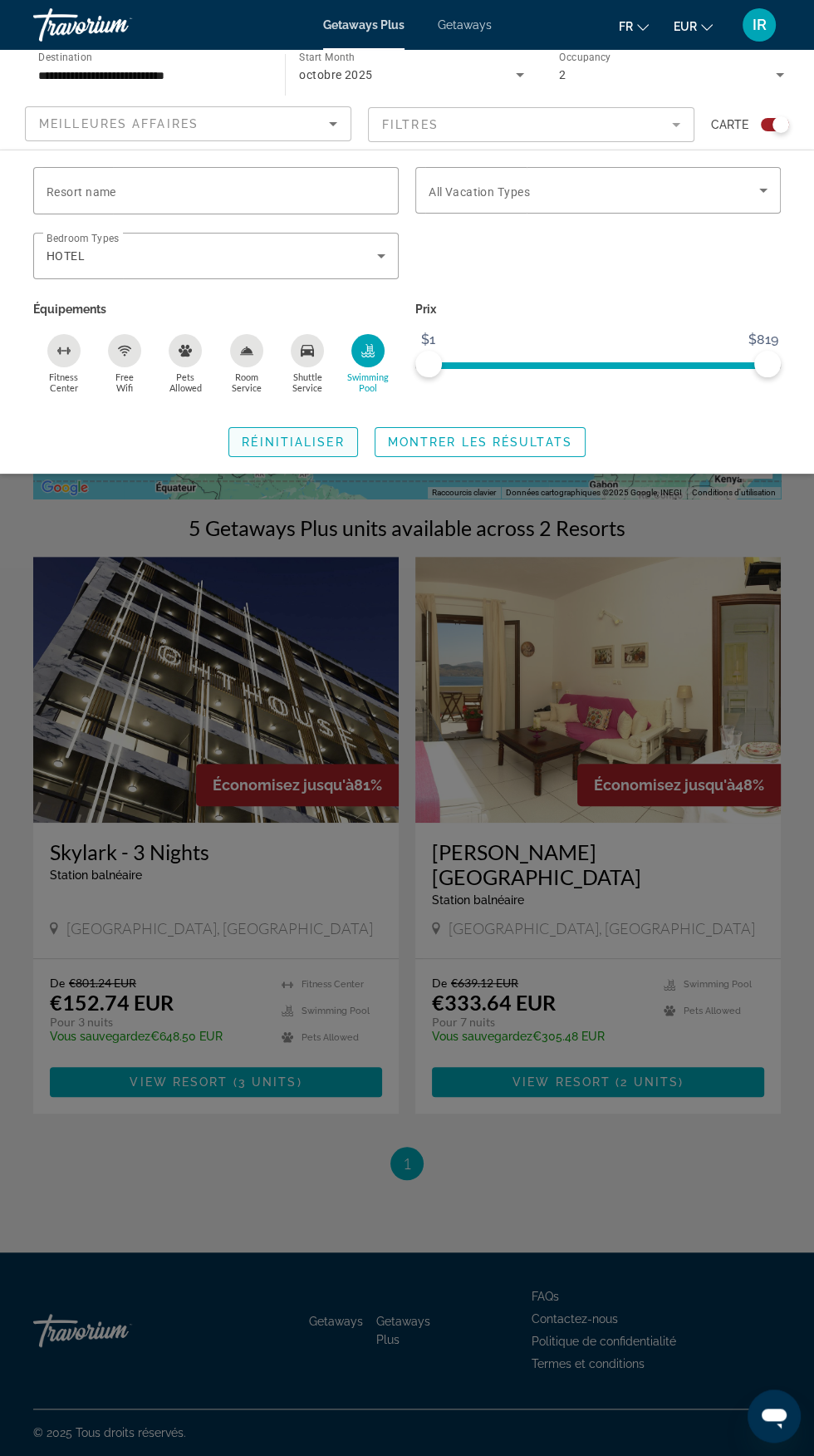
click at [320, 442] on span "Réinitialiser" at bounding box center [292, 442] width 102 height 13
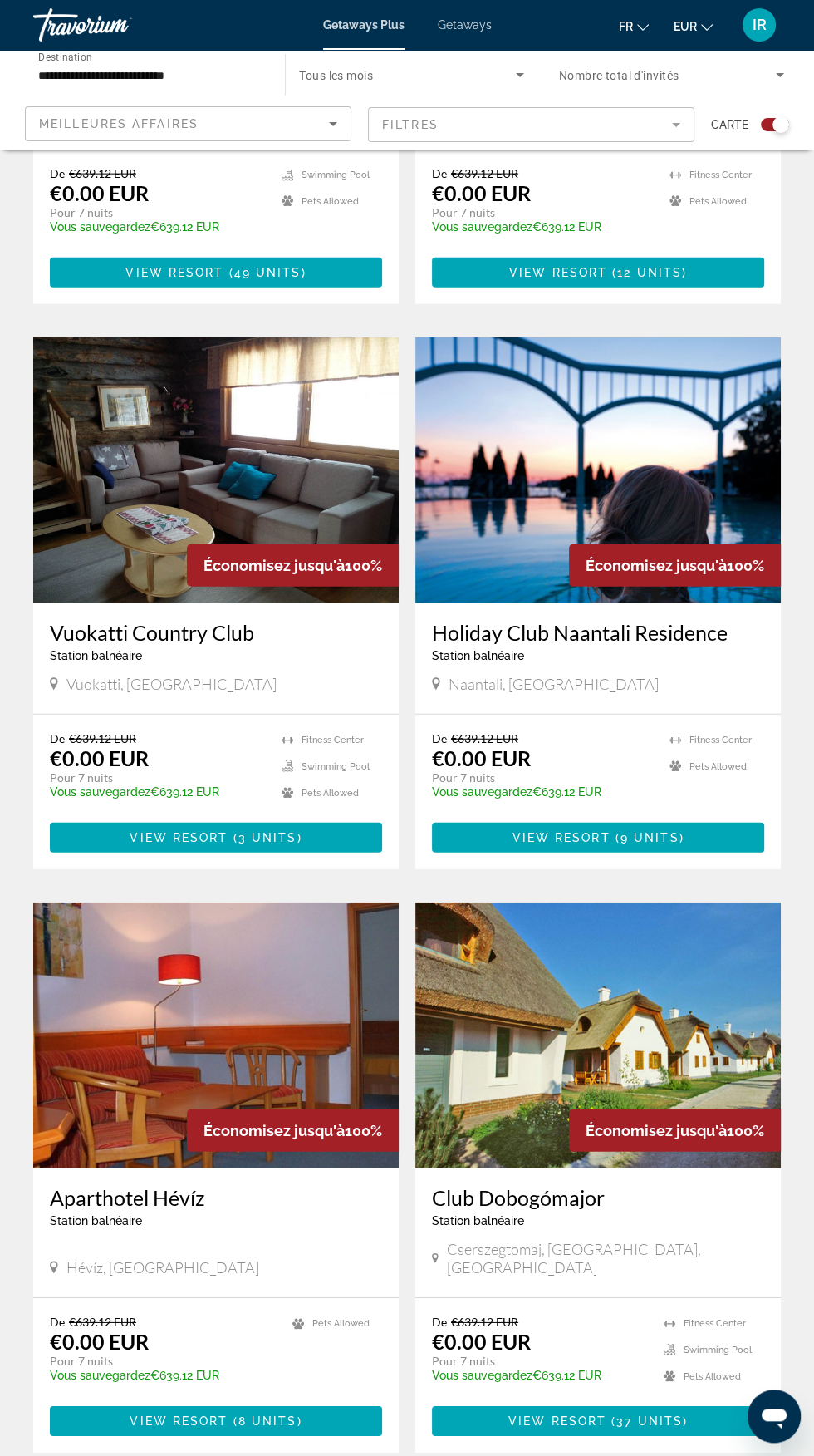
scroll to position [2594, 0]
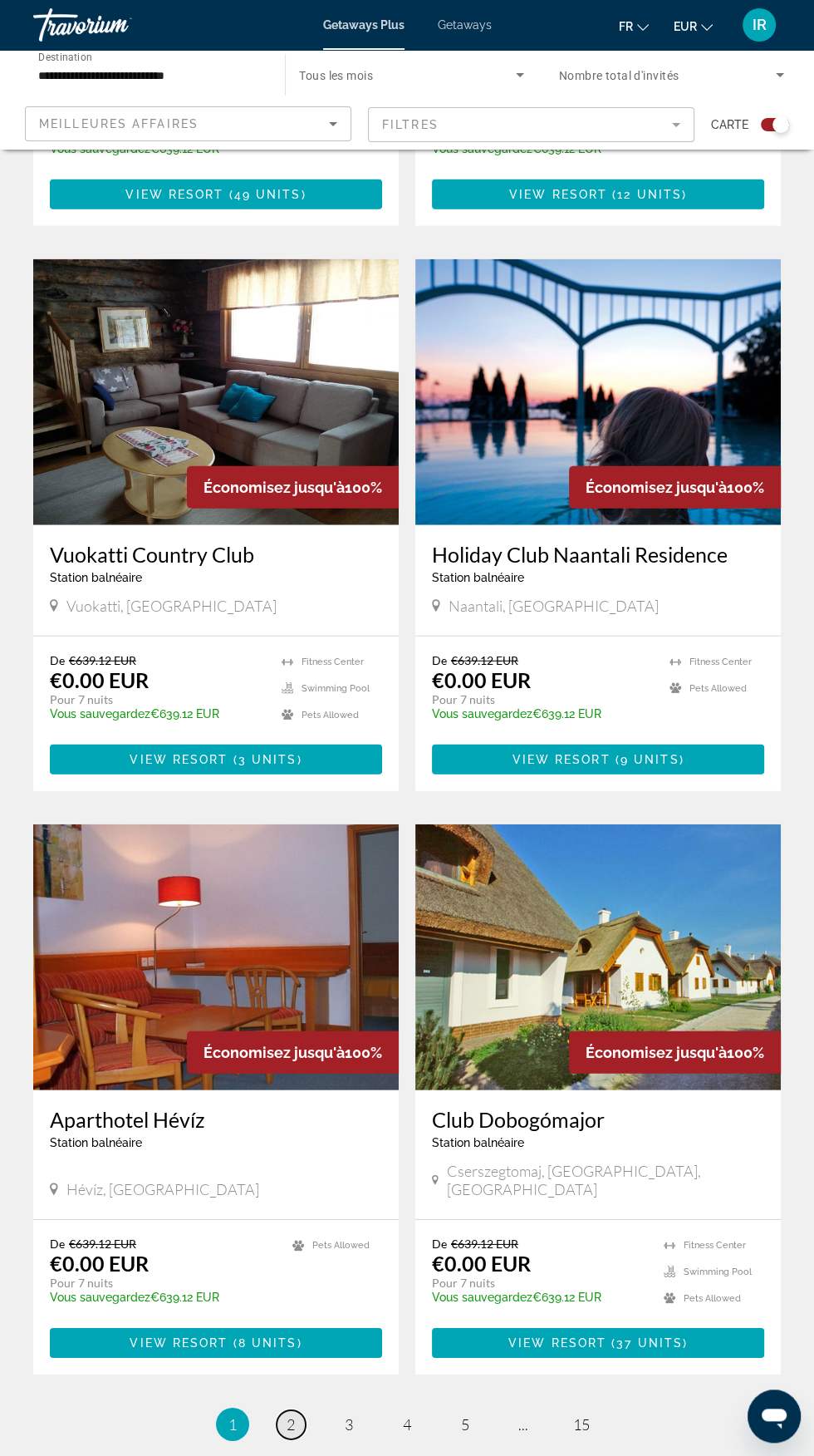
click at [299, 1410] on link "page 2" at bounding box center [291, 1424] width 29 height 29
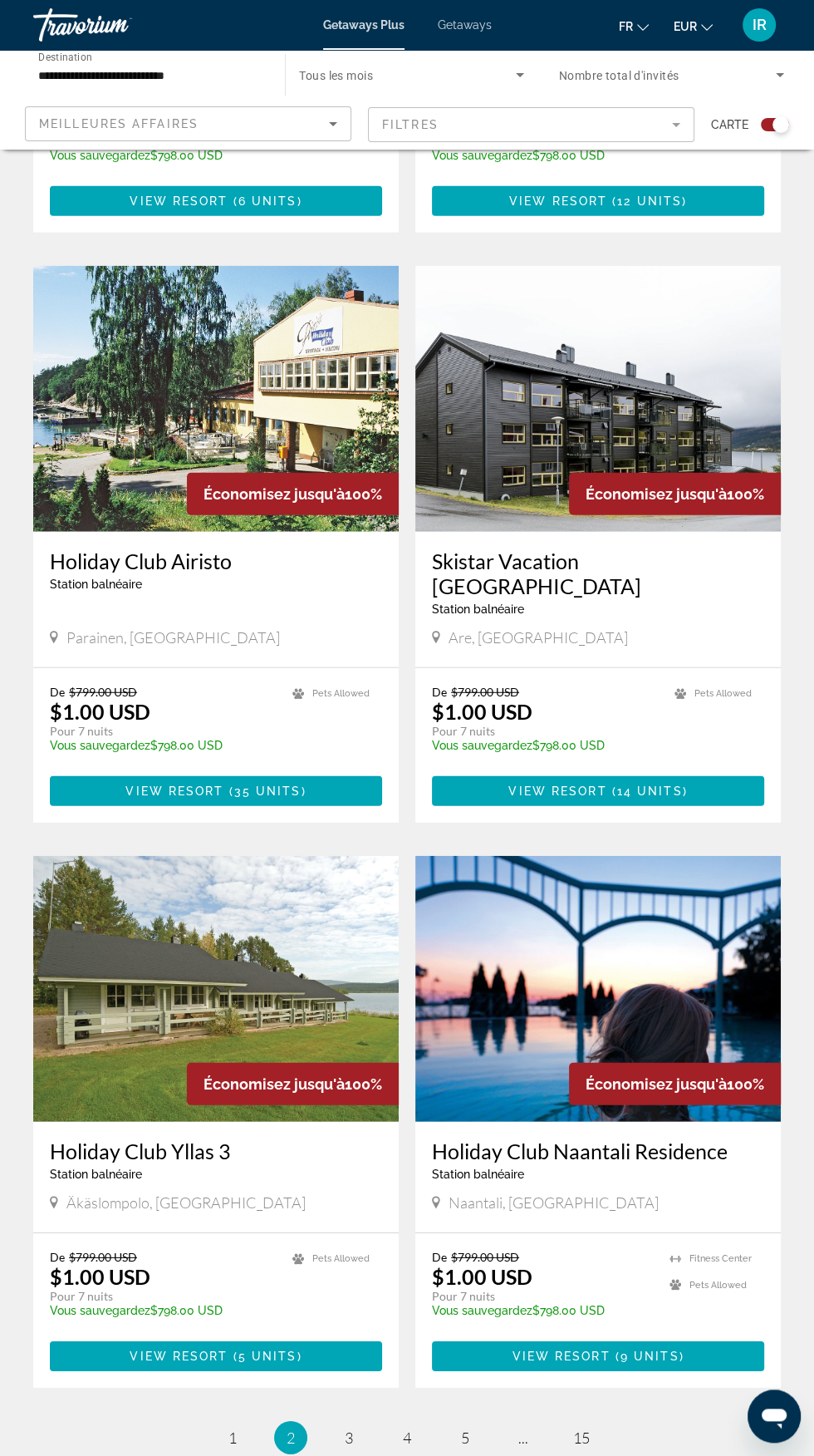
scroll to position [2569, 0]
click at [348, 1428] on span "3" at bounding box center [348, 1437] width 8 height 19
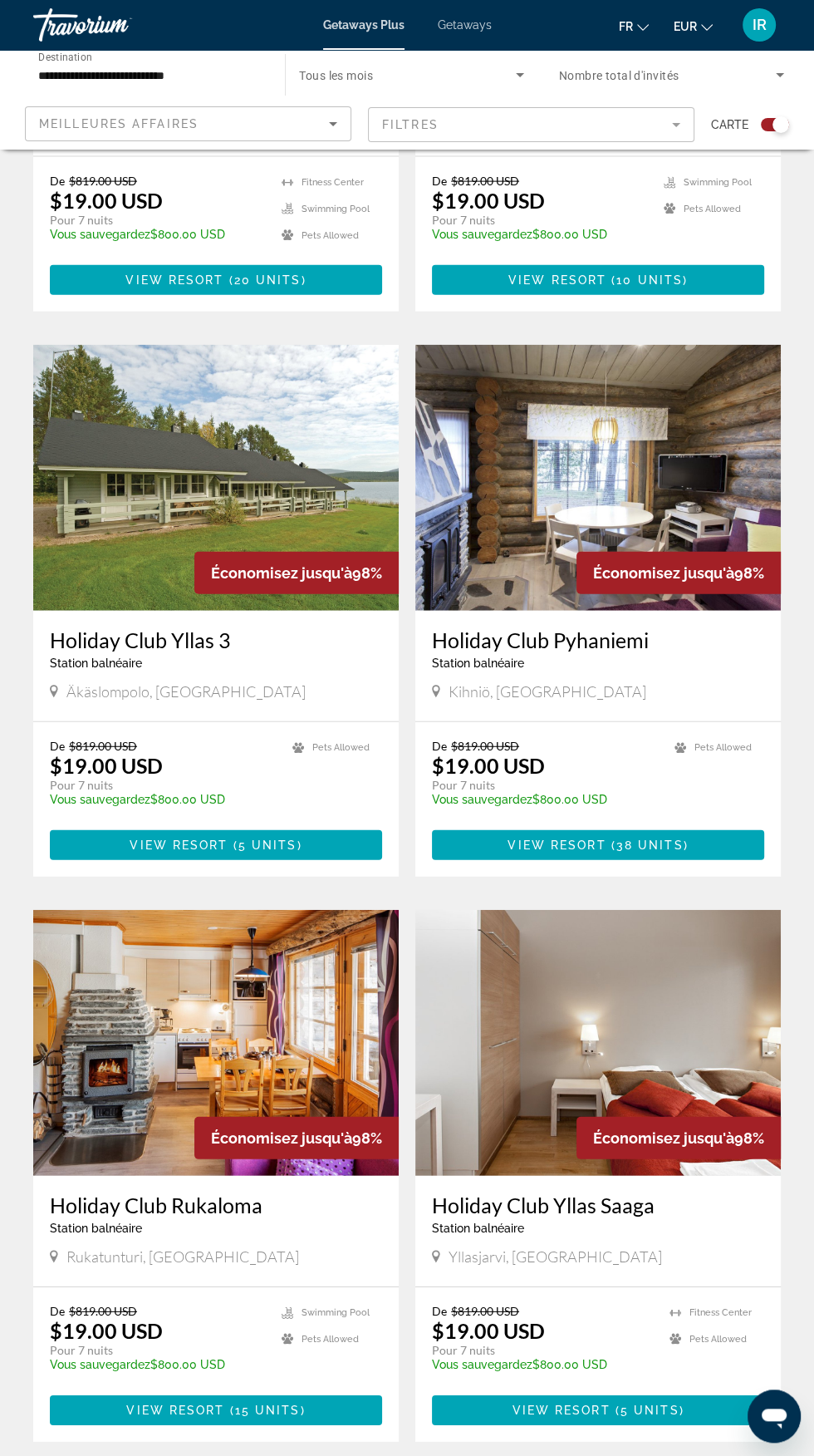
scroll to position [2493, 0]
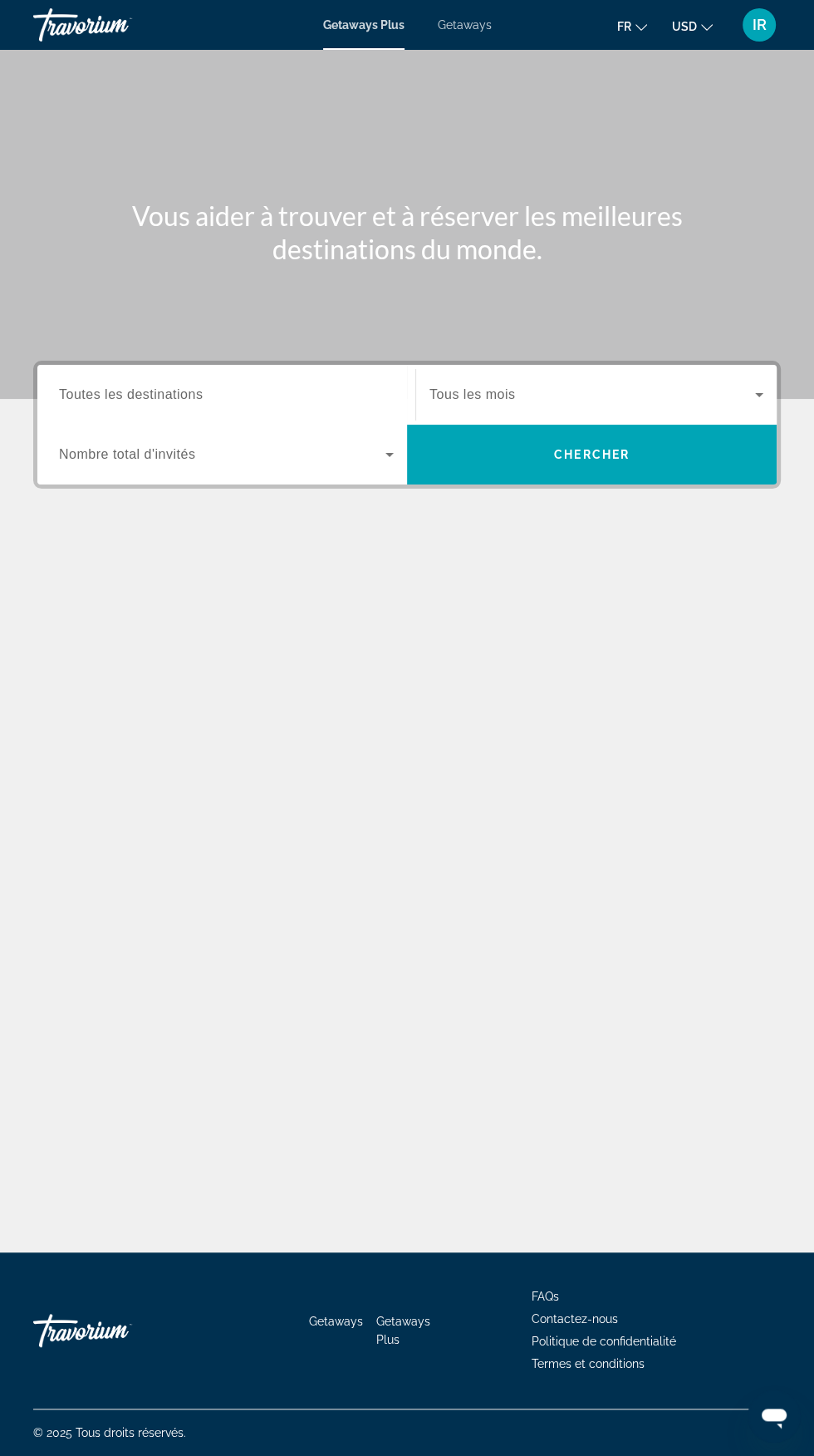
click at [728, 398] on span "Search widget" at bounding box center [592, 394] width 326 height 20
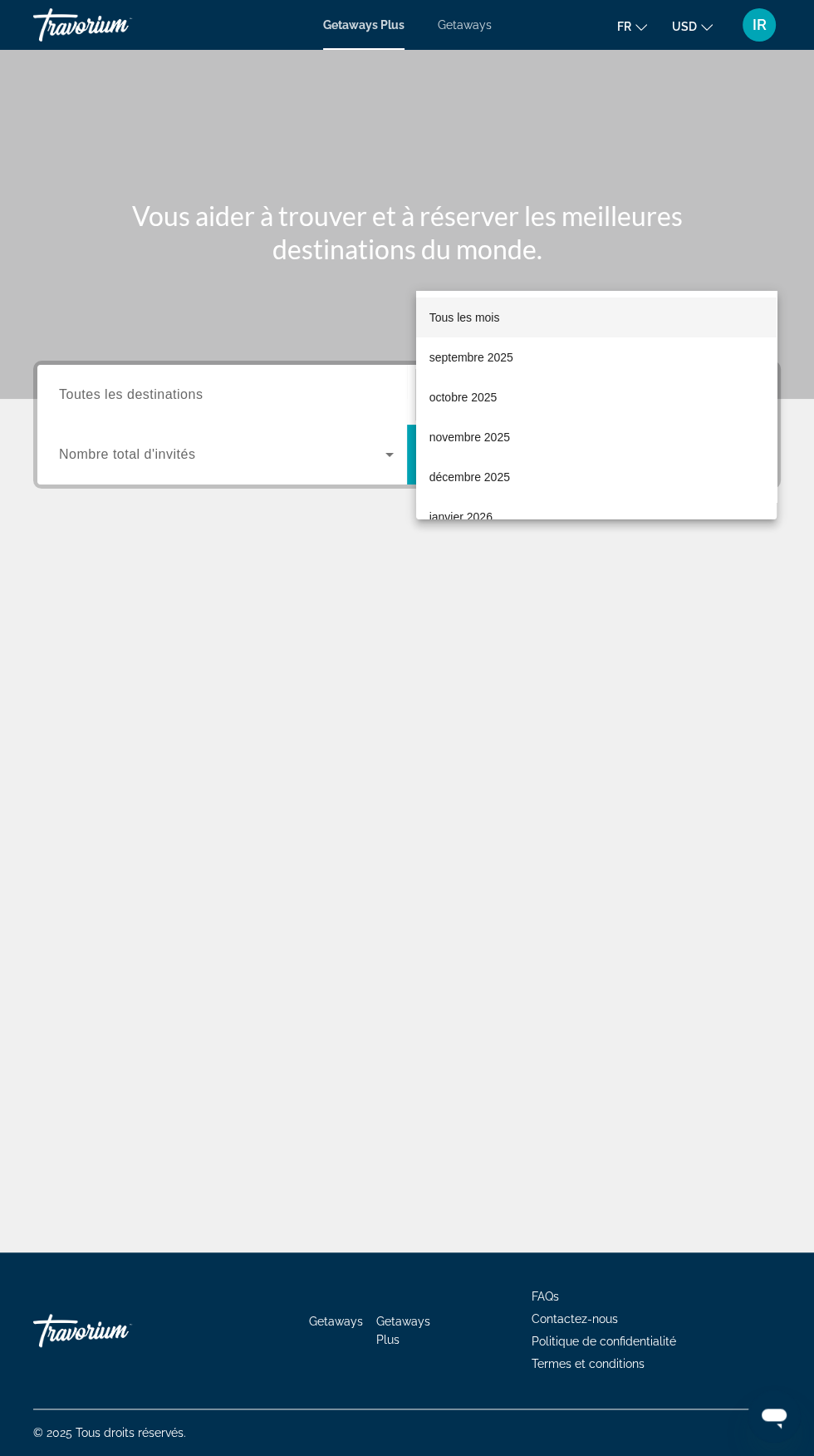
scroll to position [189, 0]
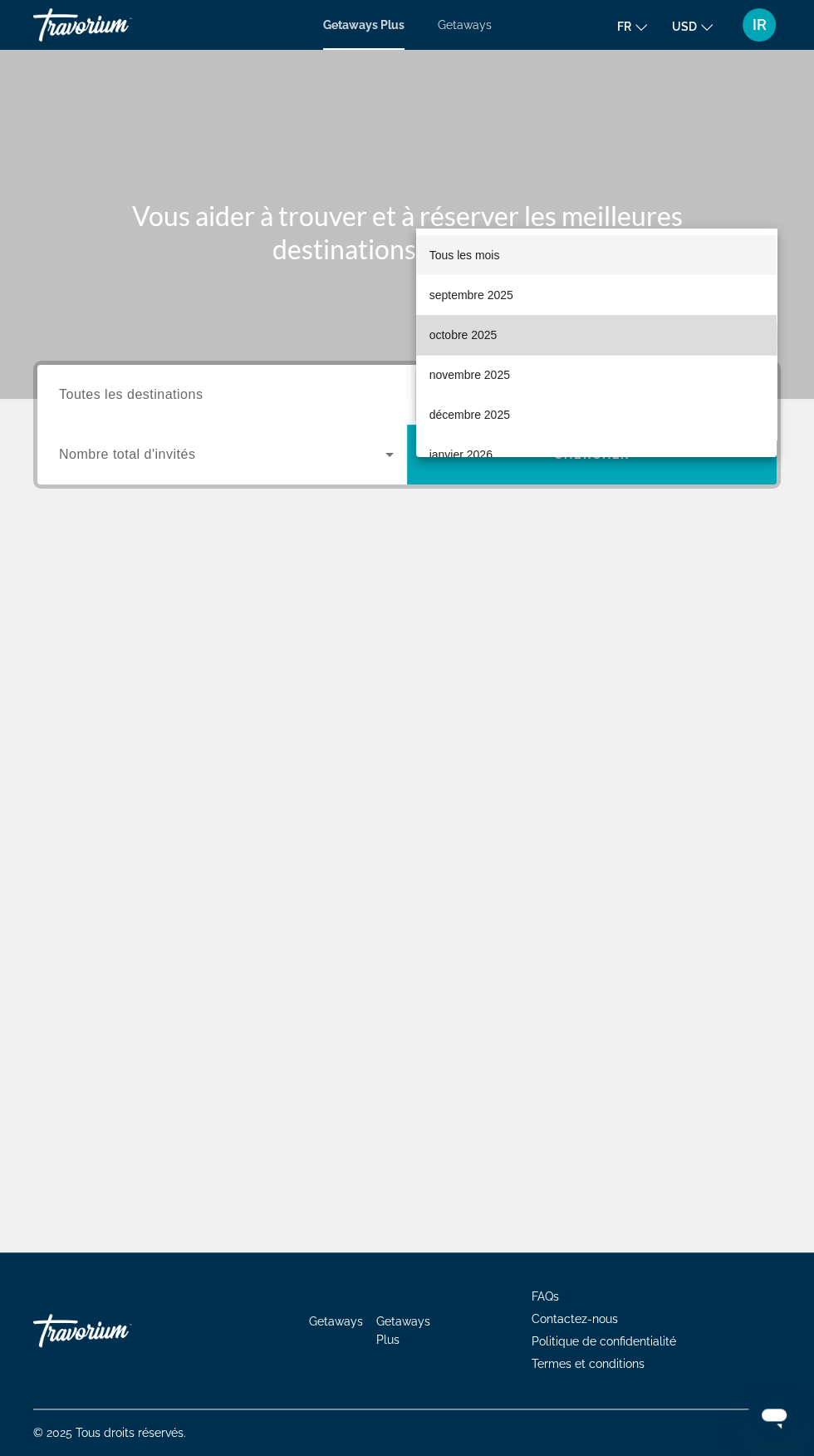
click at [495, 342] on span "octobre 2025" at bounding box center [463, 334] width 68 height 20
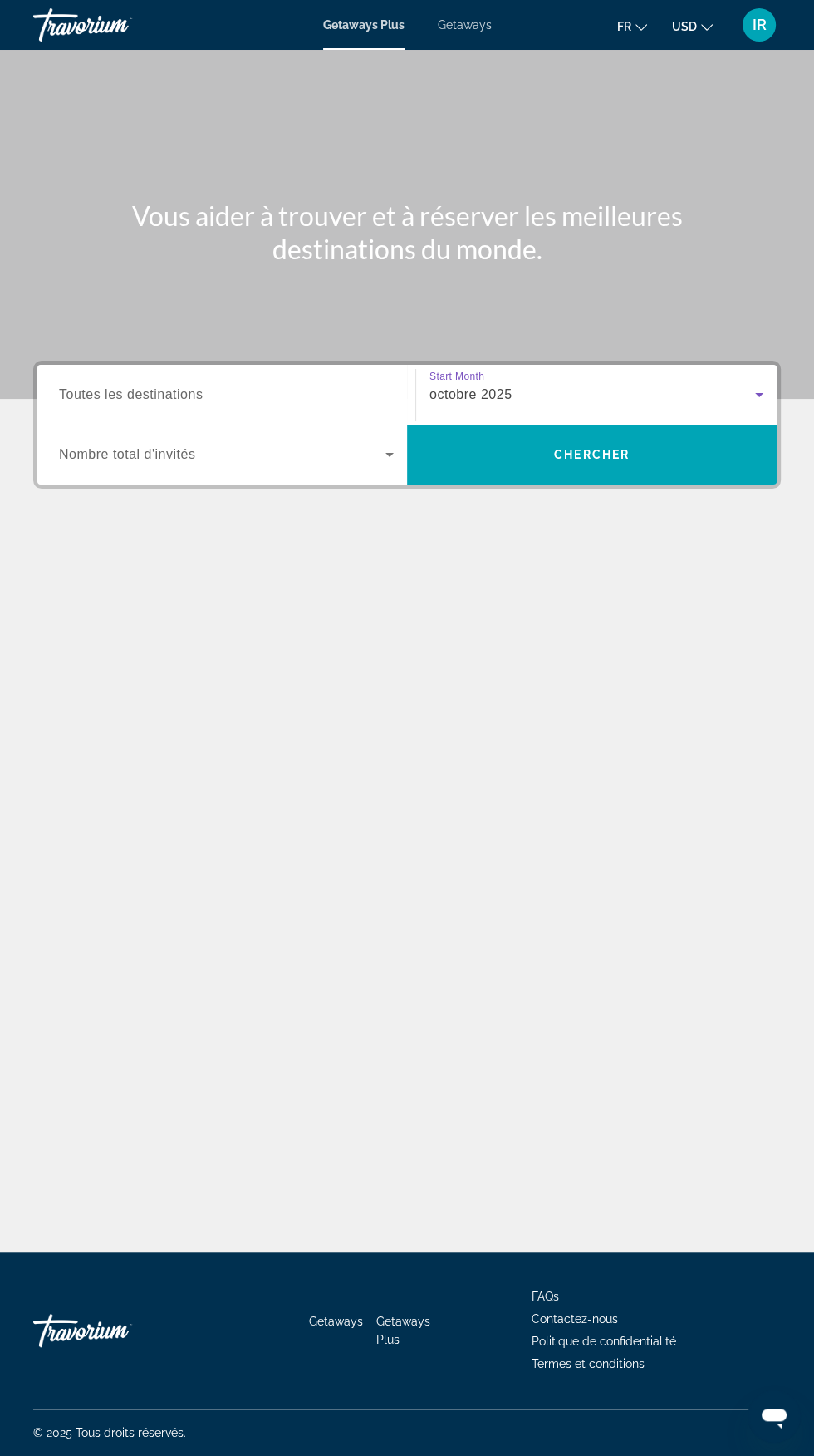
click at [374, 444] on span "Search widget" at bounding box center [222, 454] width 327 height 20
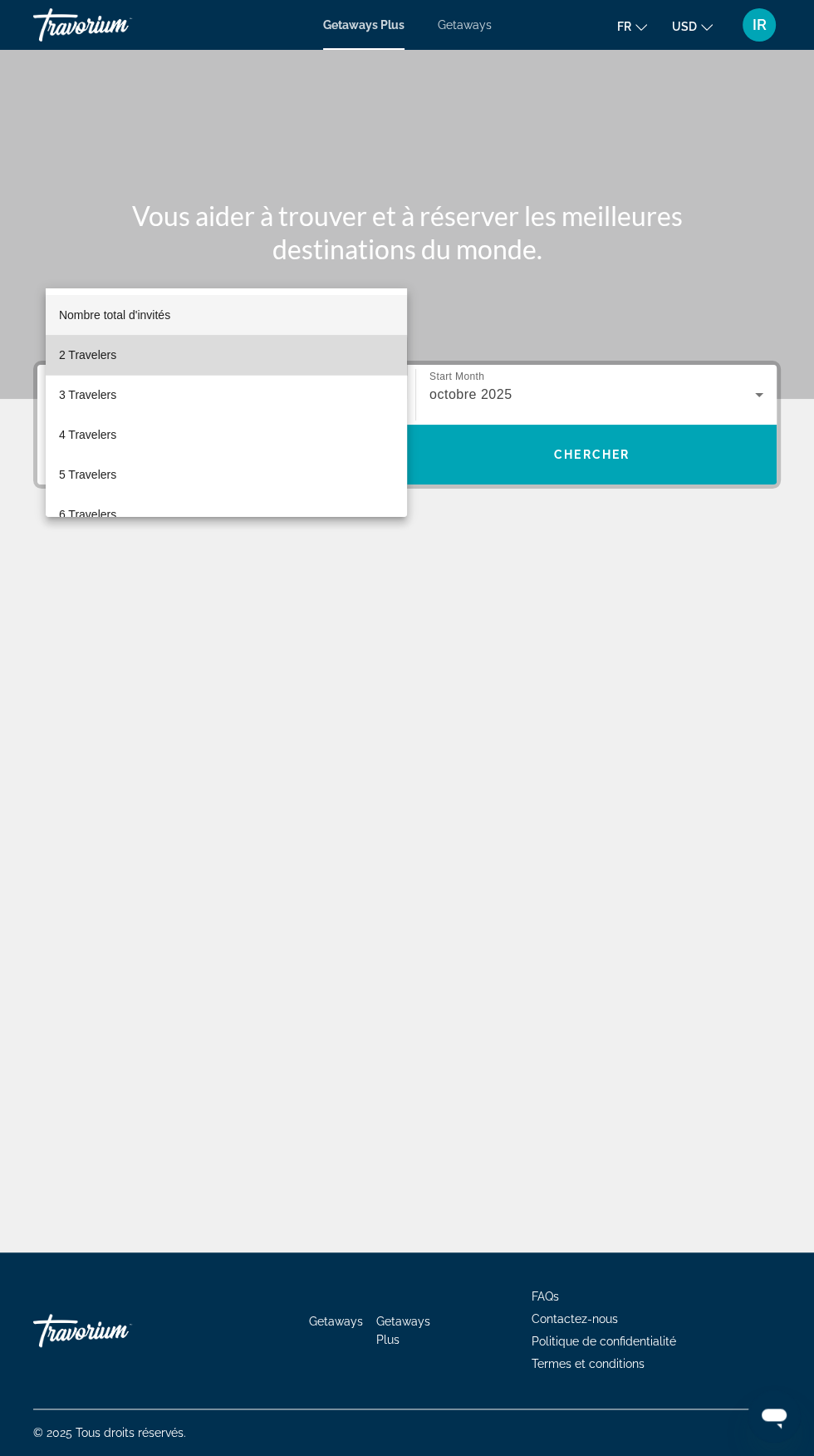
click at [154, 363] on mat-option "2 Travelers" at bounding box center [226, 355] width 361 height 40
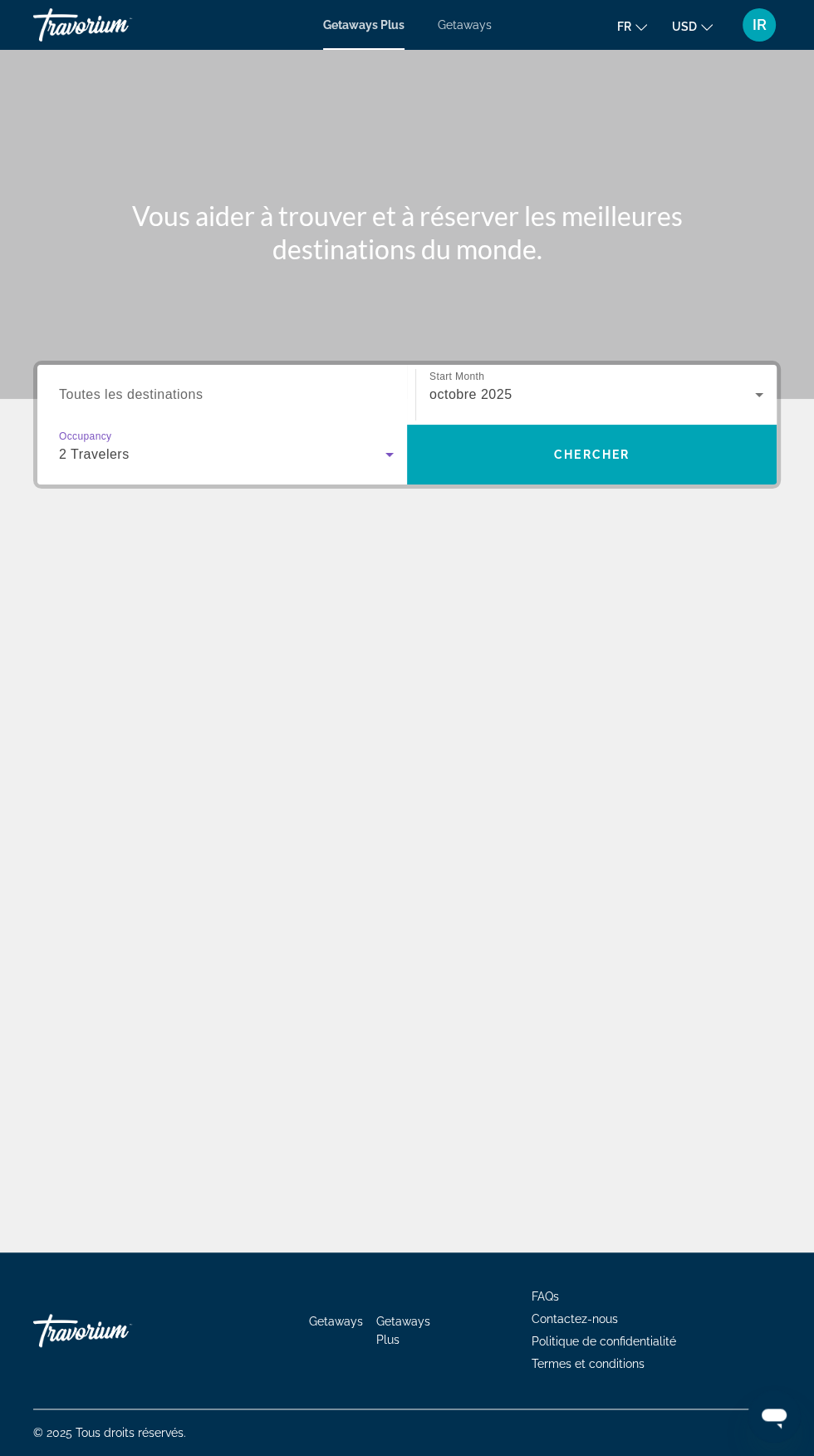
click at [311, 386] on input "Destination Toutes les destinations" at bounding box center [226, 395] width 335 height 20
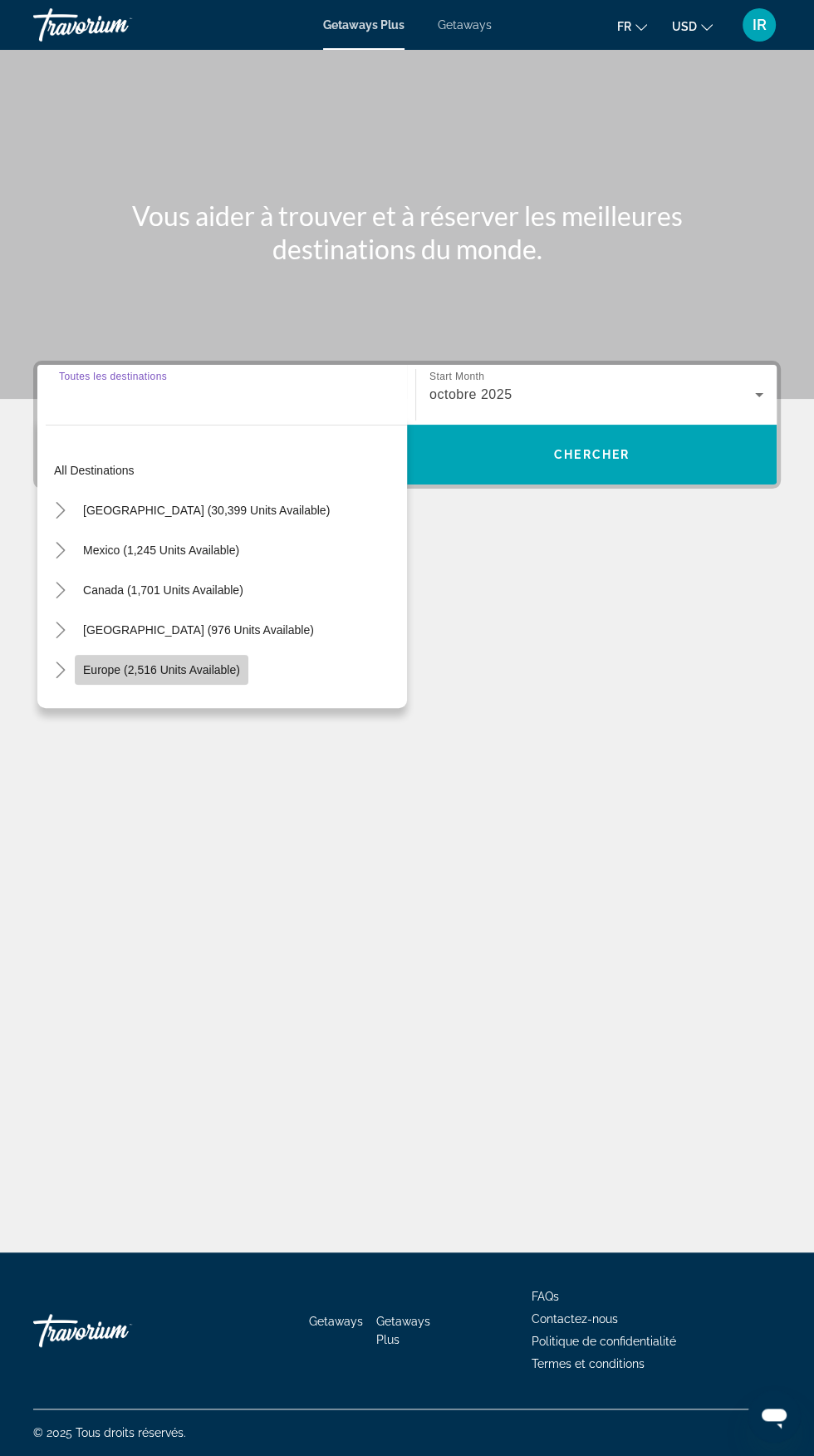
click at [229, 649] on span "Search widget" at bounding box center [162, 669] width 174 height 40
type input "**********"
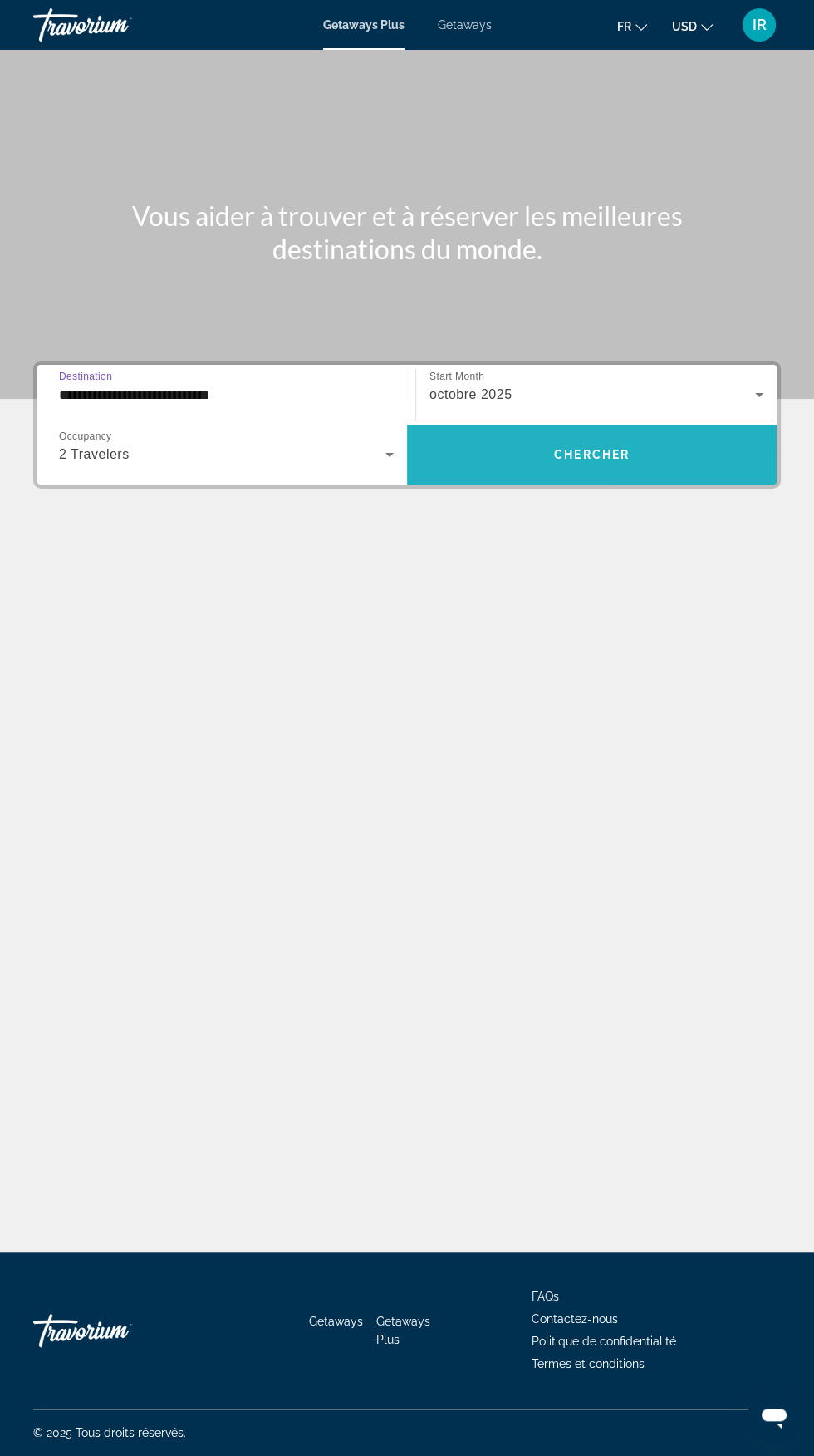
click at [632, 434] on span "Search widget" at bounding box center [591, 454] width 370 height 40
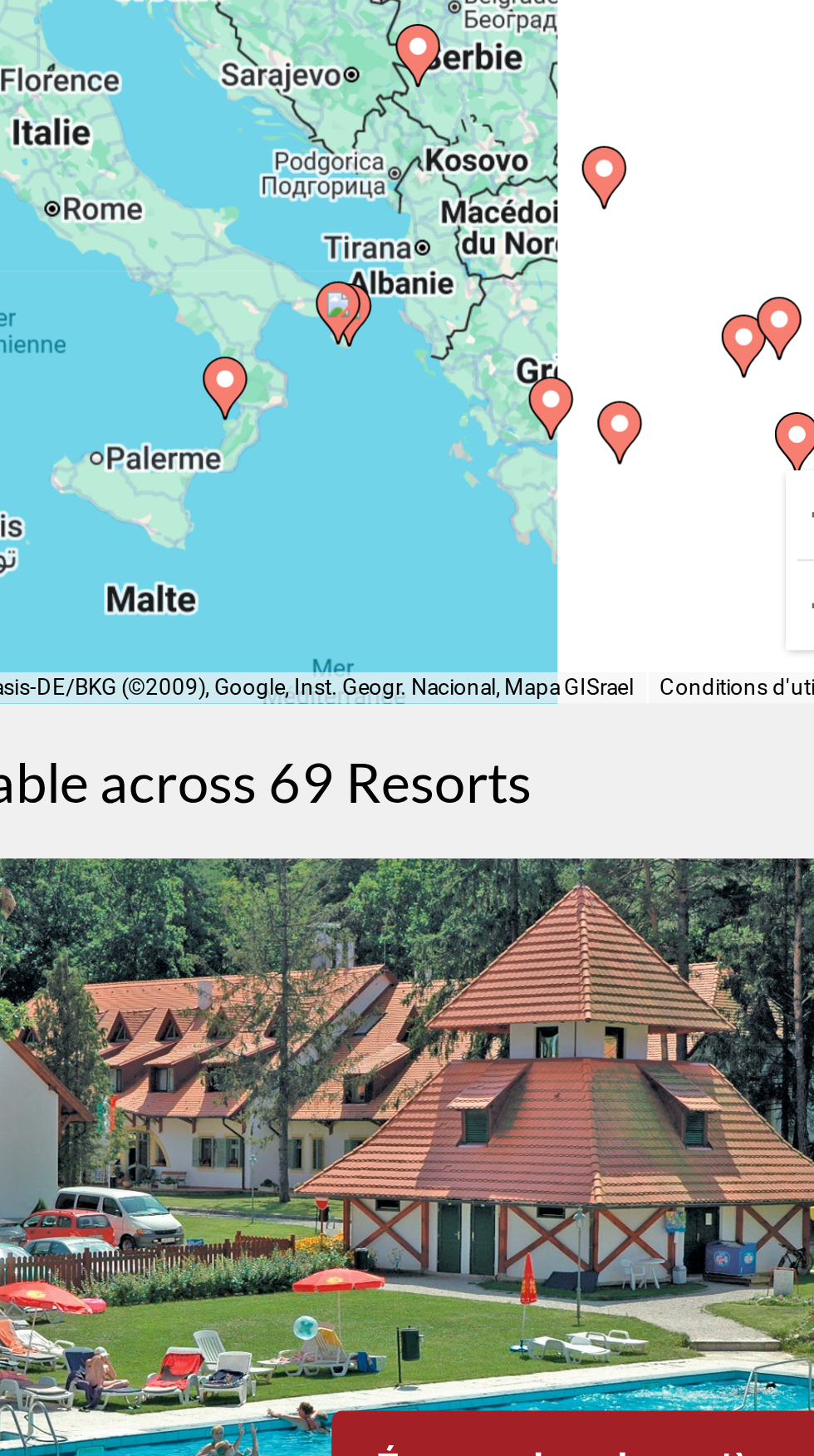
click at [548, 305] on div "Pour activer le glissement avec le clavier, appuyez sur Alt+Entrée. Une fois ce…" at bounding box center [407, 332] width 748 height 332
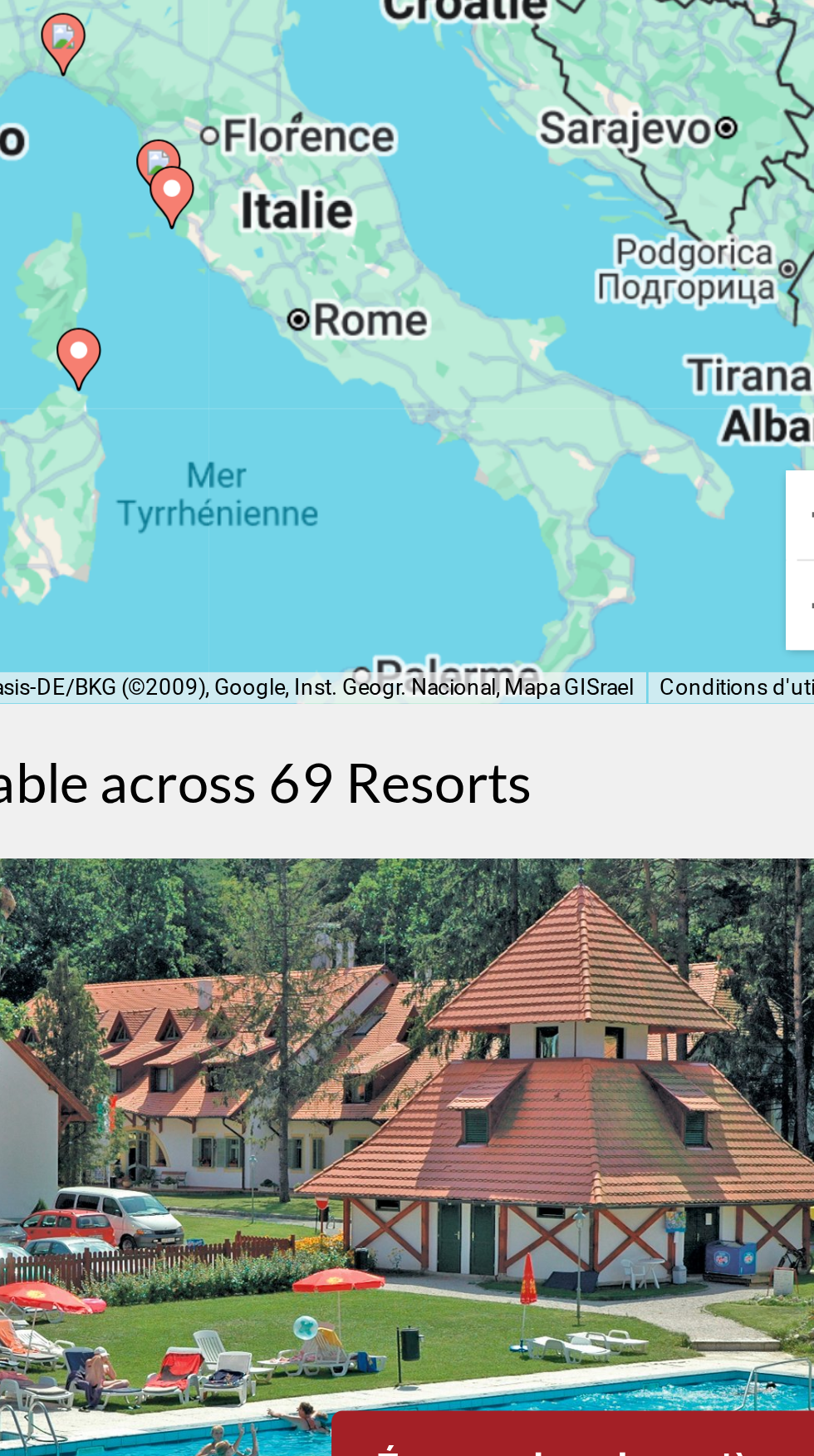
click at [531, 305] on div "Pour activer le glissement avec le clavier, appuyez sur Alt+Entrée. Une fois ce…" at bounding box center [407, 332] width 748 height 332
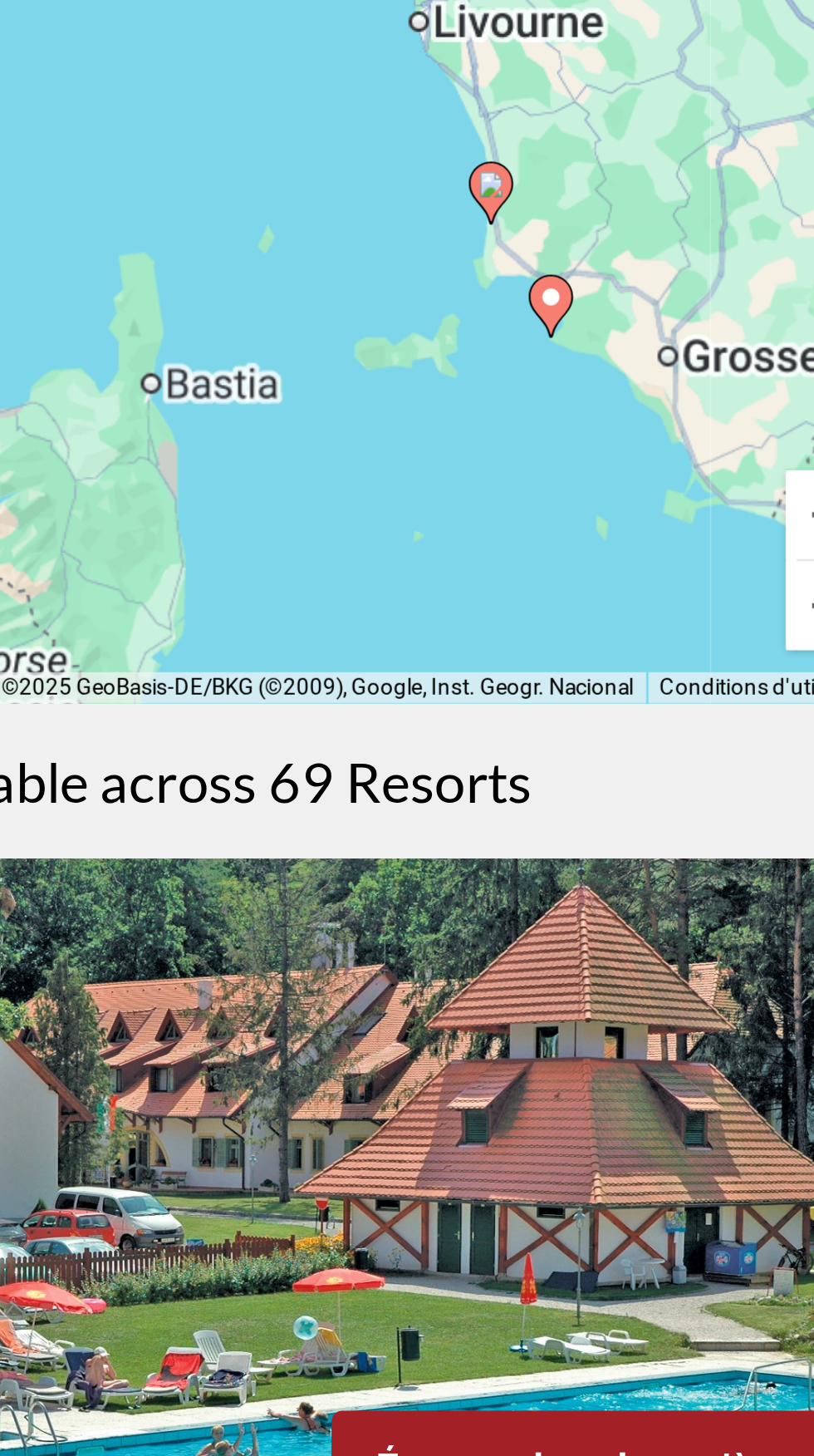
click at [564, 336] on div "Pour activer le glissement avec le clavier, appuyez sur Alt+Entrée. Une fois ce…" at bounding box center [407, 332] width 748 height 332
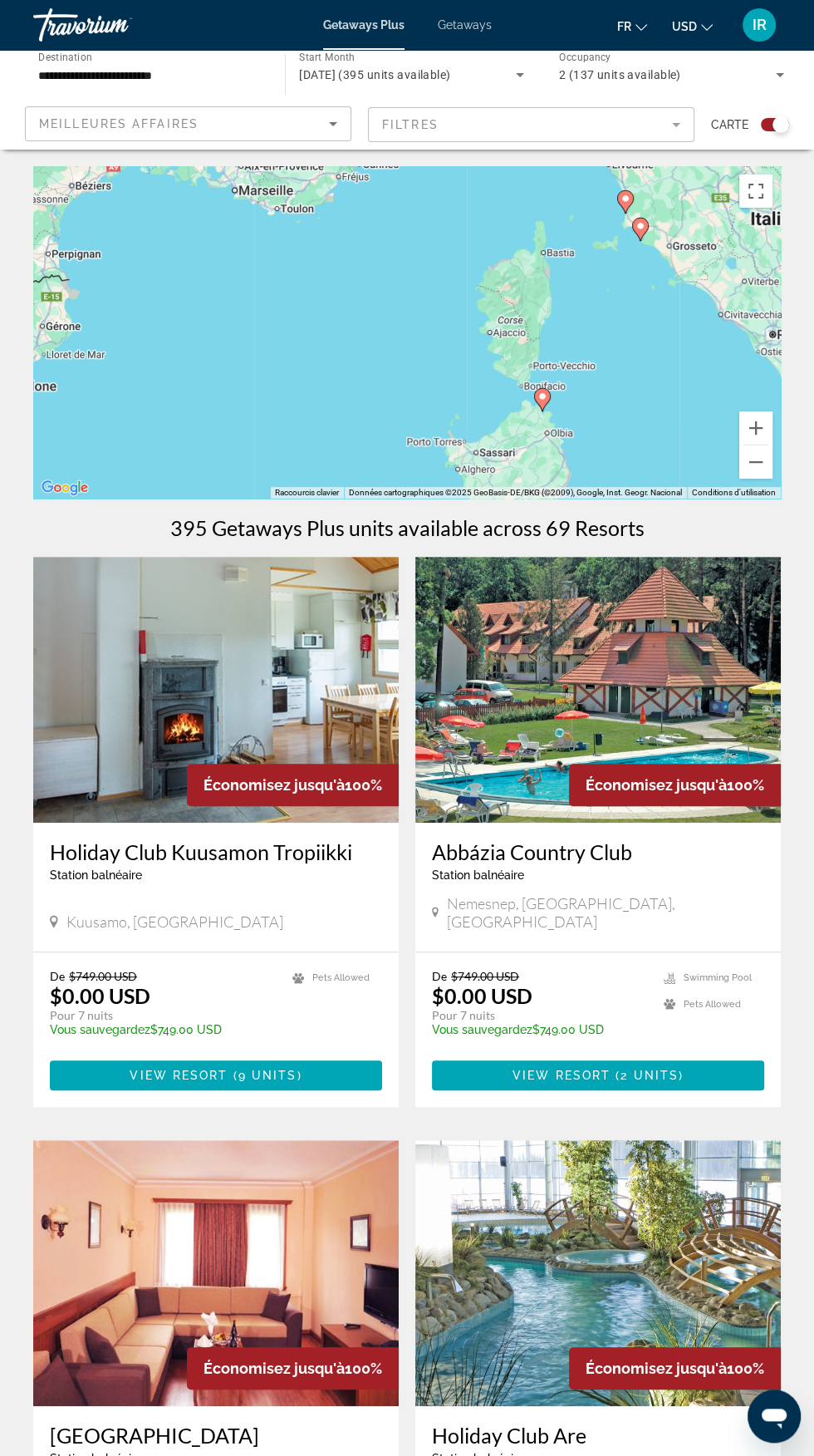
click at [238, 76] on input "**********" at bounding box center [151, 75] width 225 height 20
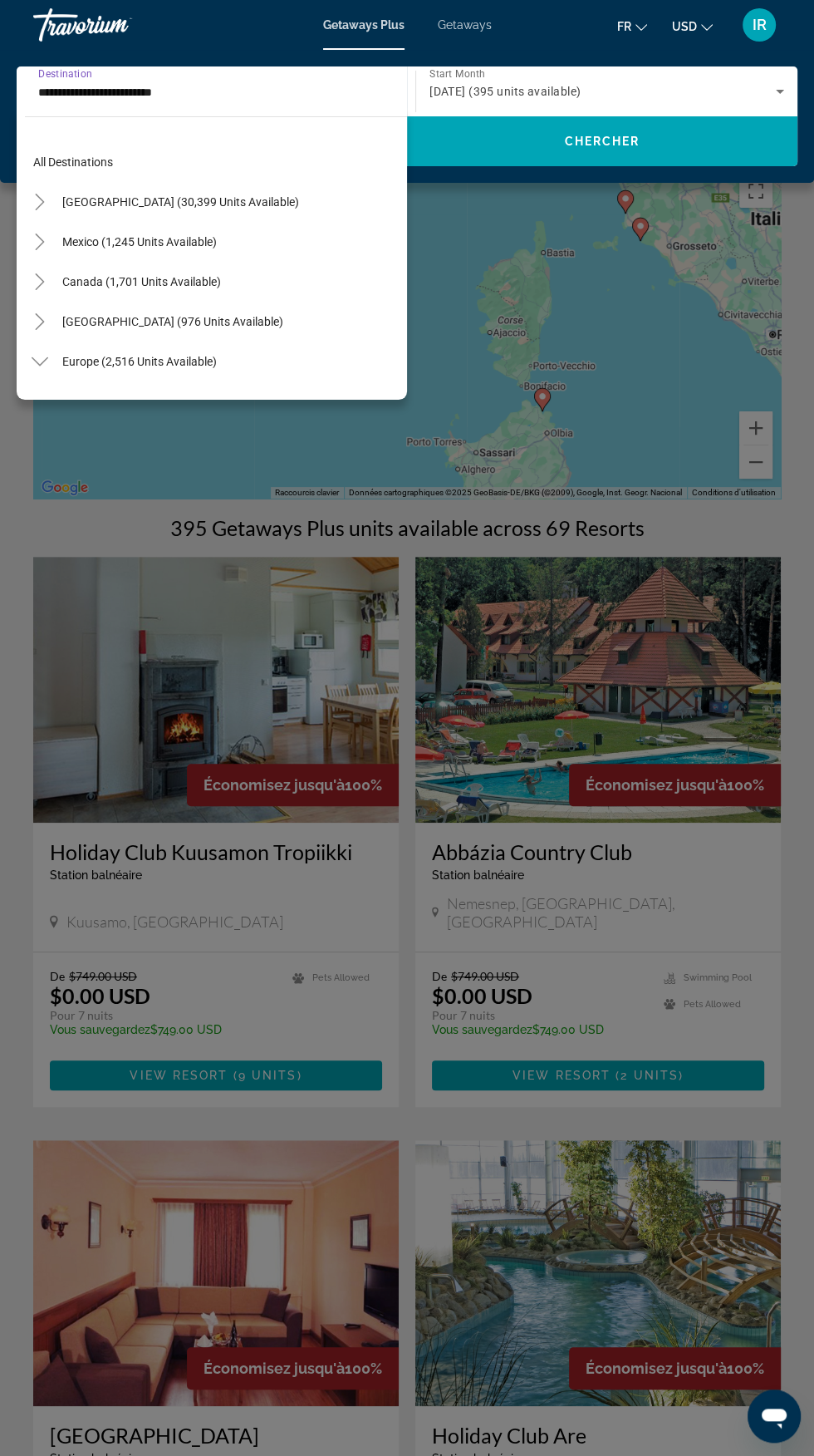
scroll to position [537, 0]
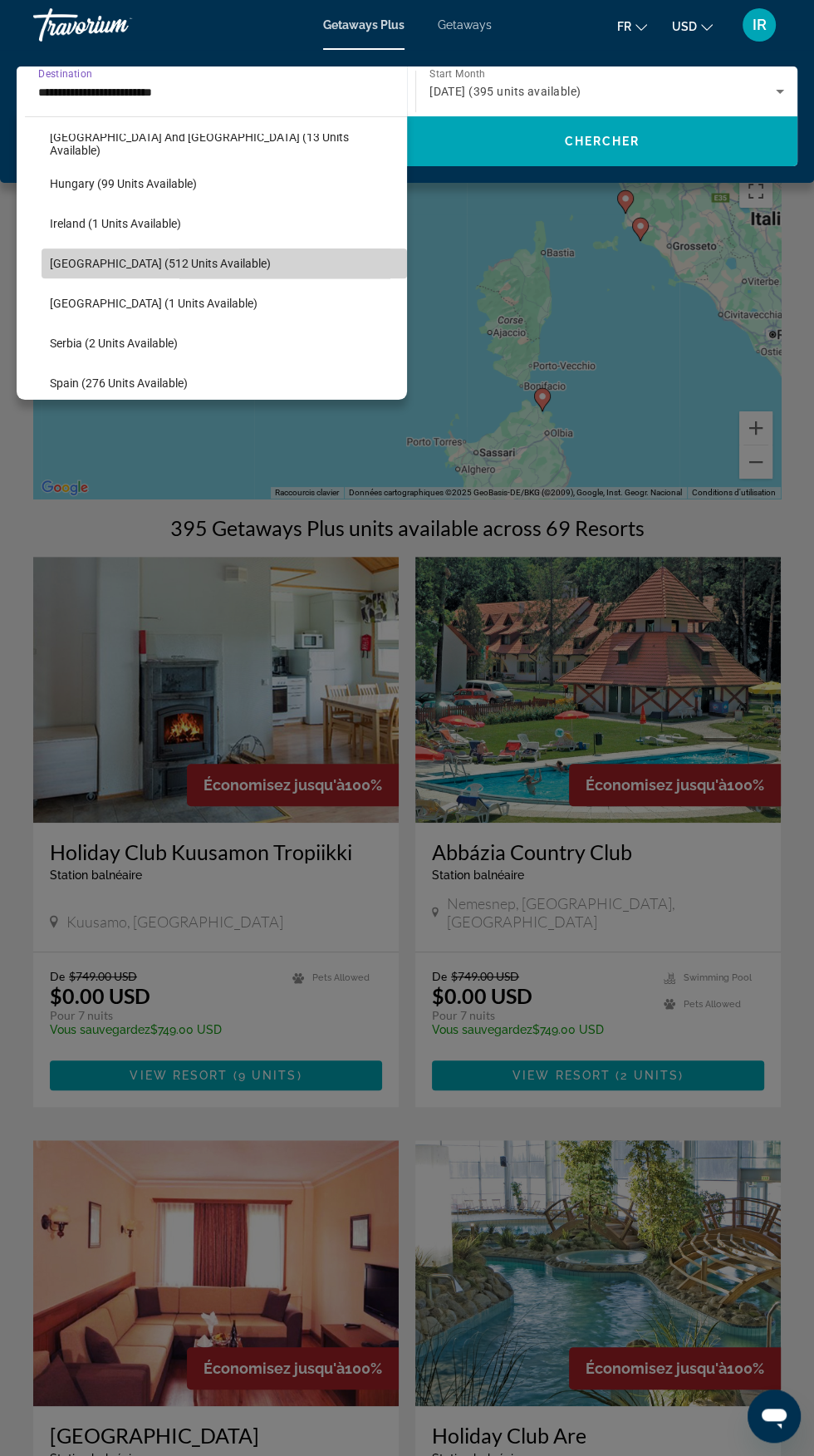
click at [187, 269] on span "Search widget" at bounding box center [224, 263] width 366 height 40
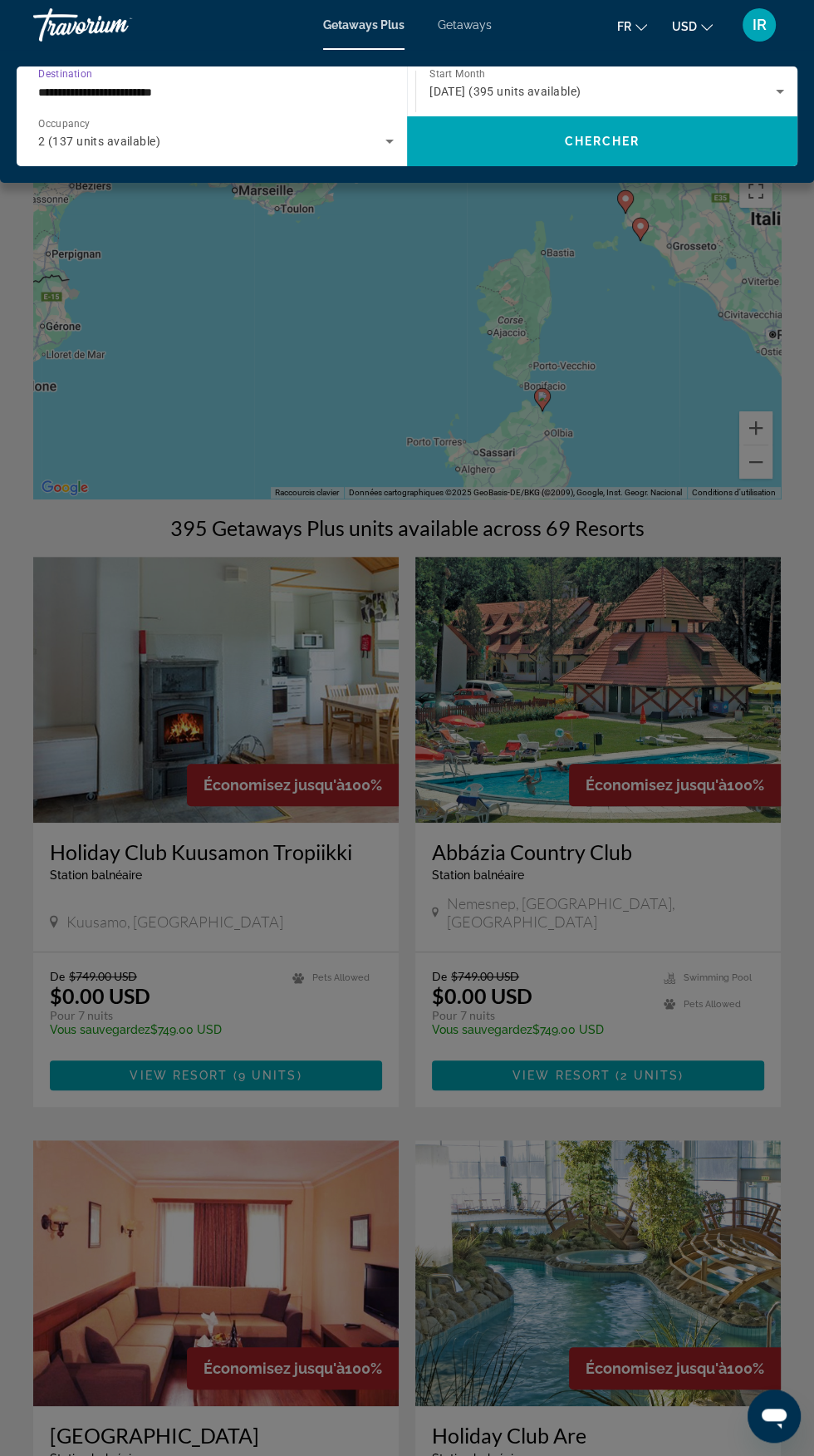
click at [196, 95] on input "**********" at bounding box center [211, 92] width 347 height 20
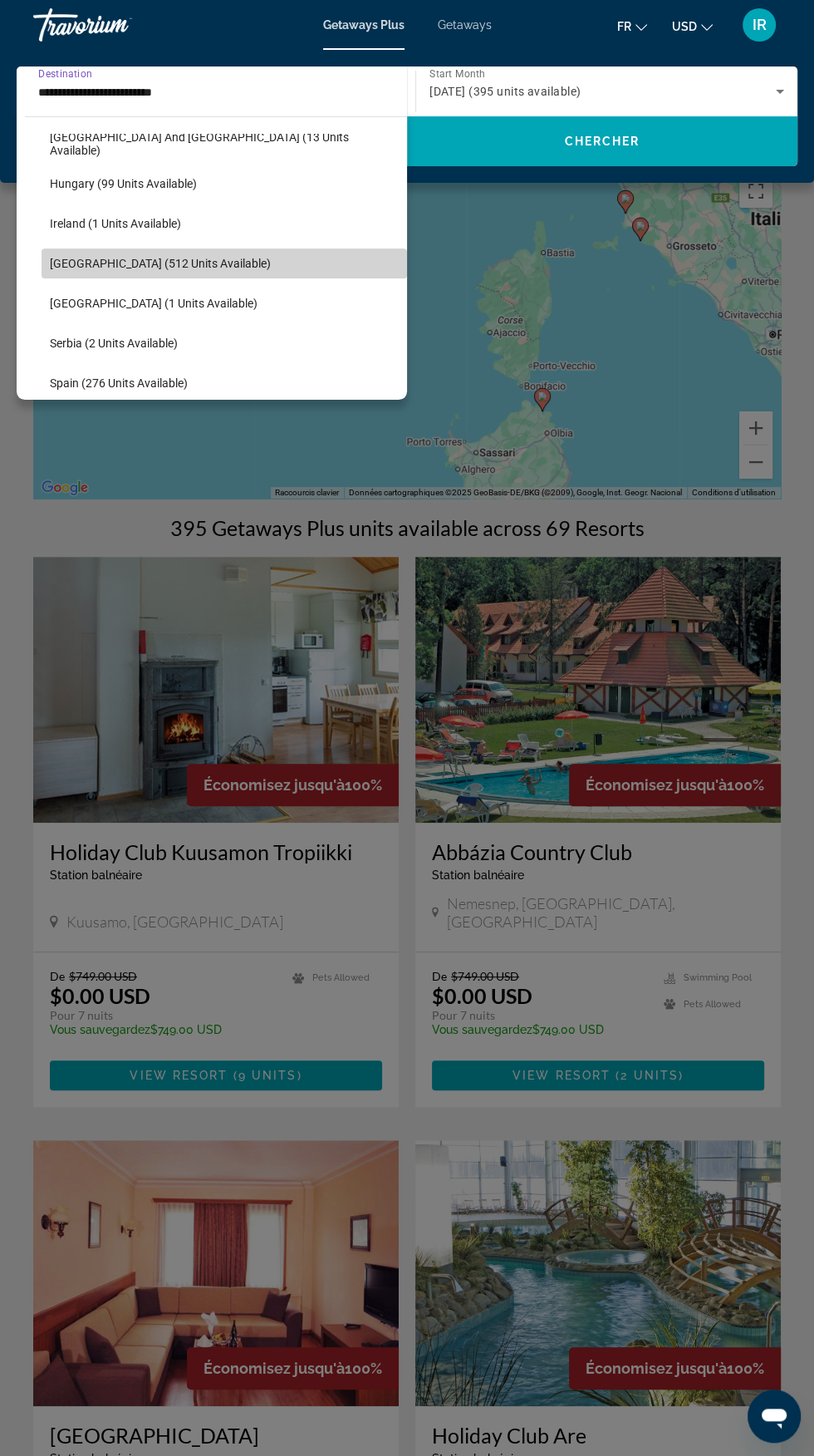
click at [204, 267] on span "Search widget" at bounding box center [224, 263] width 366 height 40
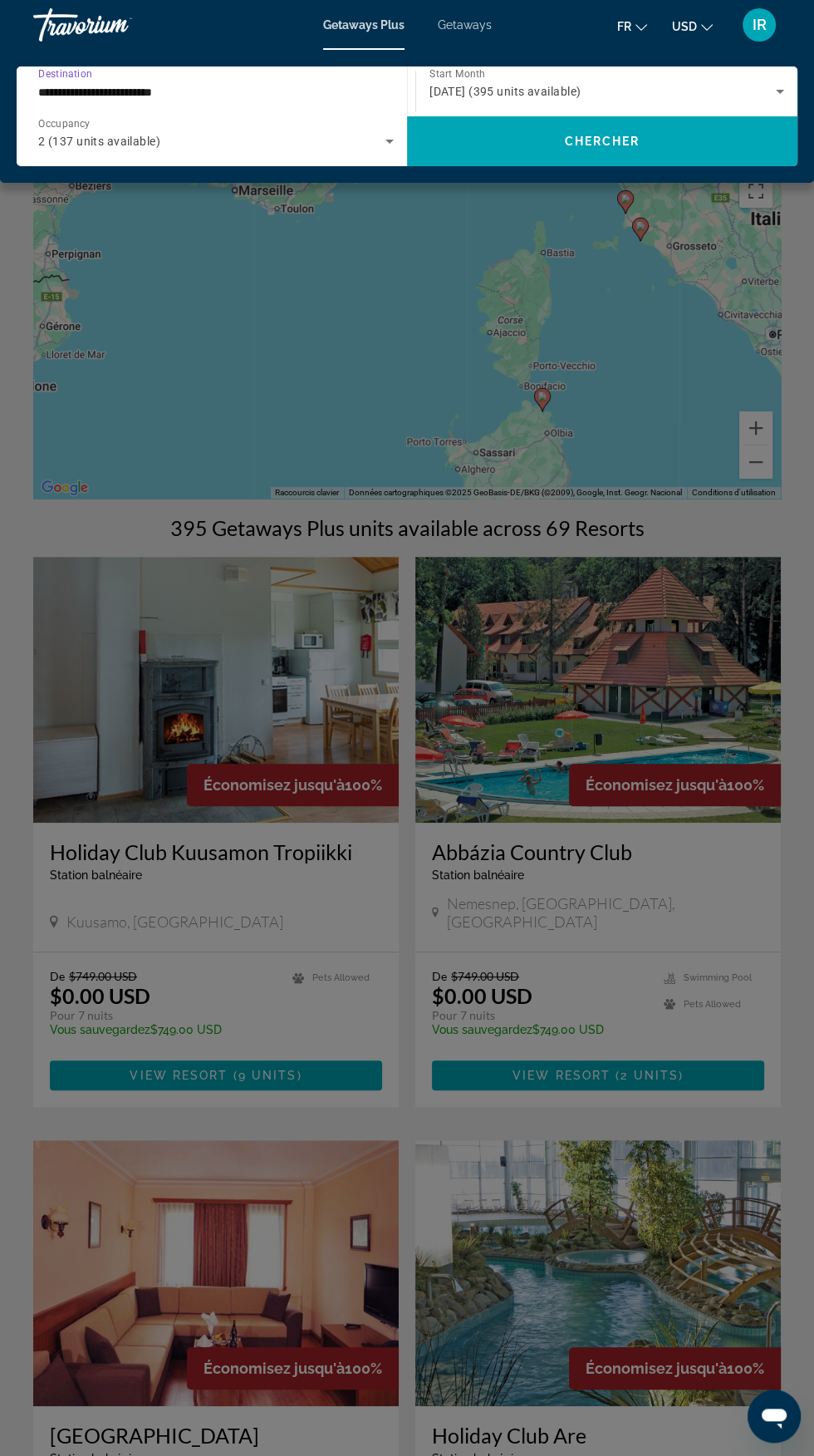
click at [634, 174] on div "**********" at bounding box center [407, 116] width 814 height 133
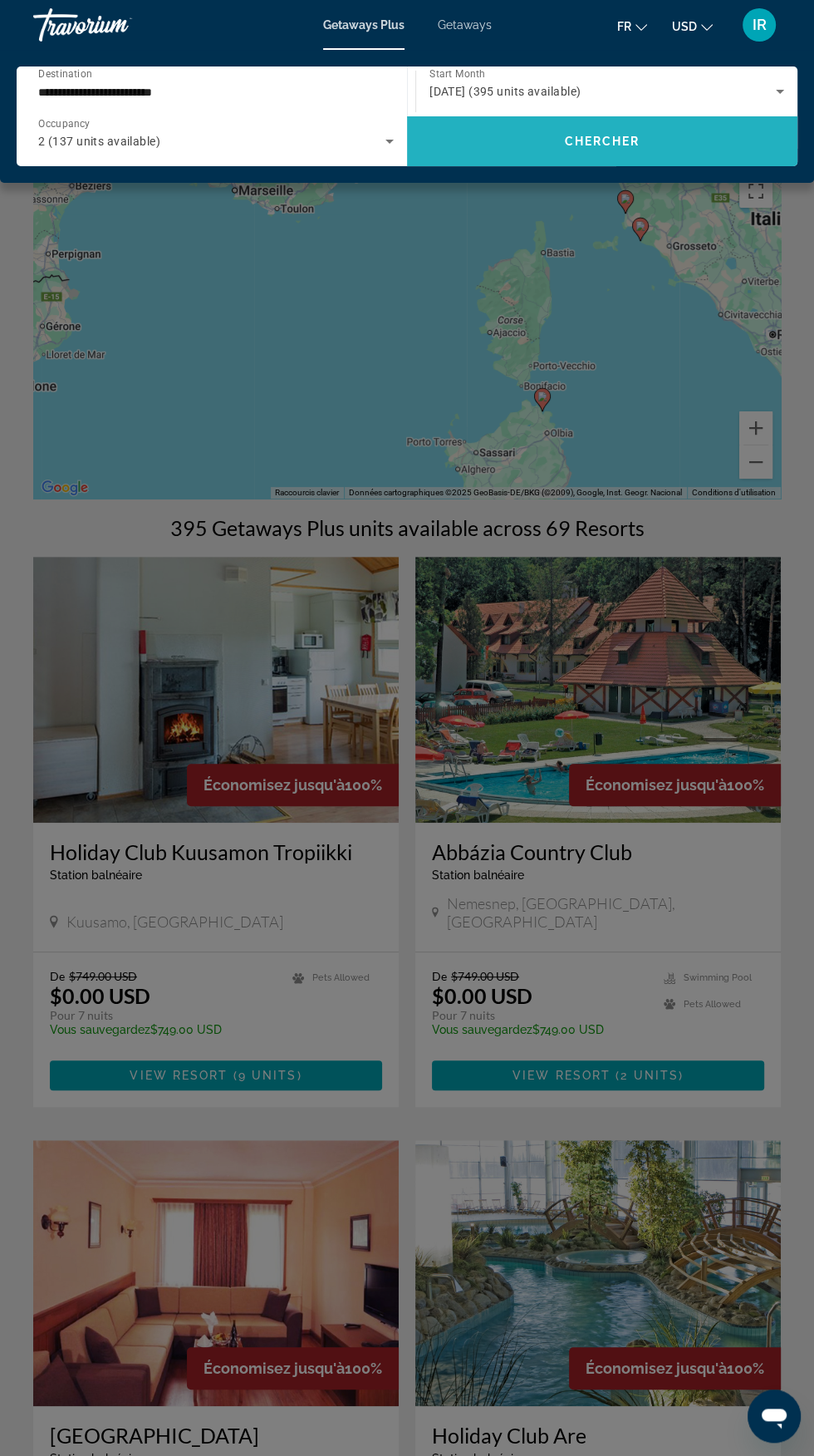
click at [618, 140] on span "Chercher" at bounding box center [603, 141] width 76 height 13
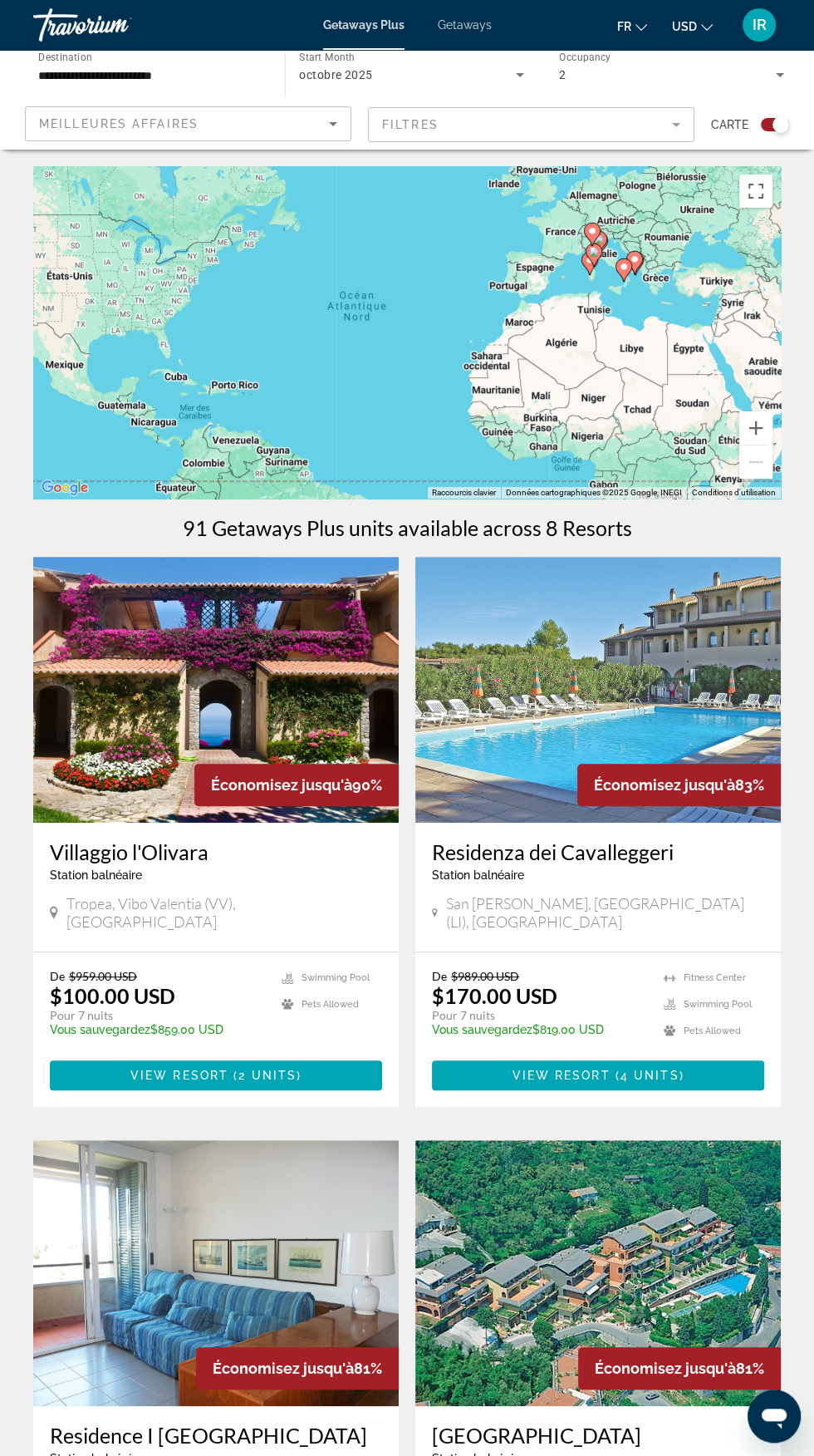
click at [336, 132] on icon "Sort by" at bounding box center [332, 124] width 20 height 20
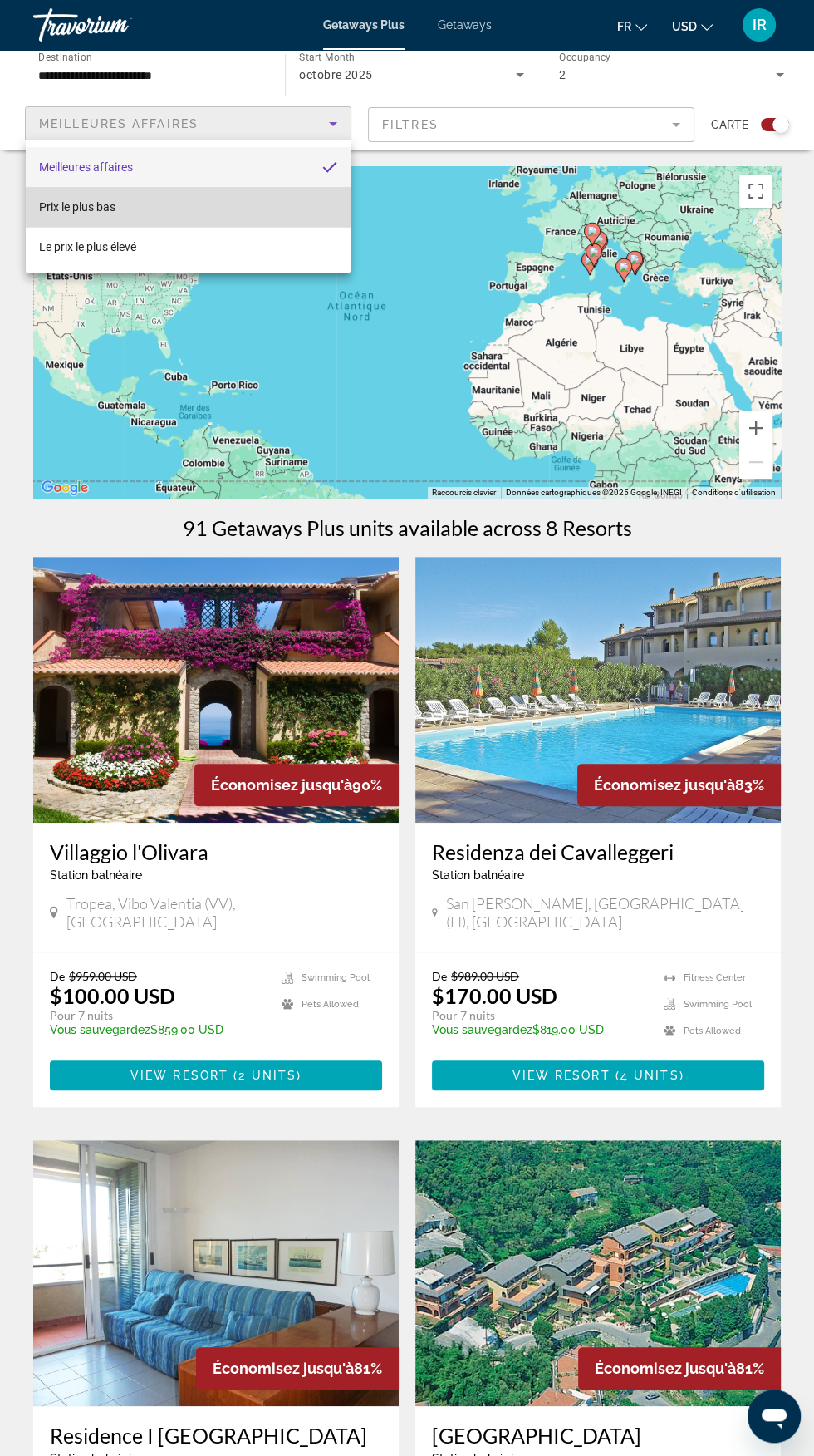
click at [132, 211] on mat-option "Prix ​​le plus bas" at bounding box center [188, 207] width 325 height 40
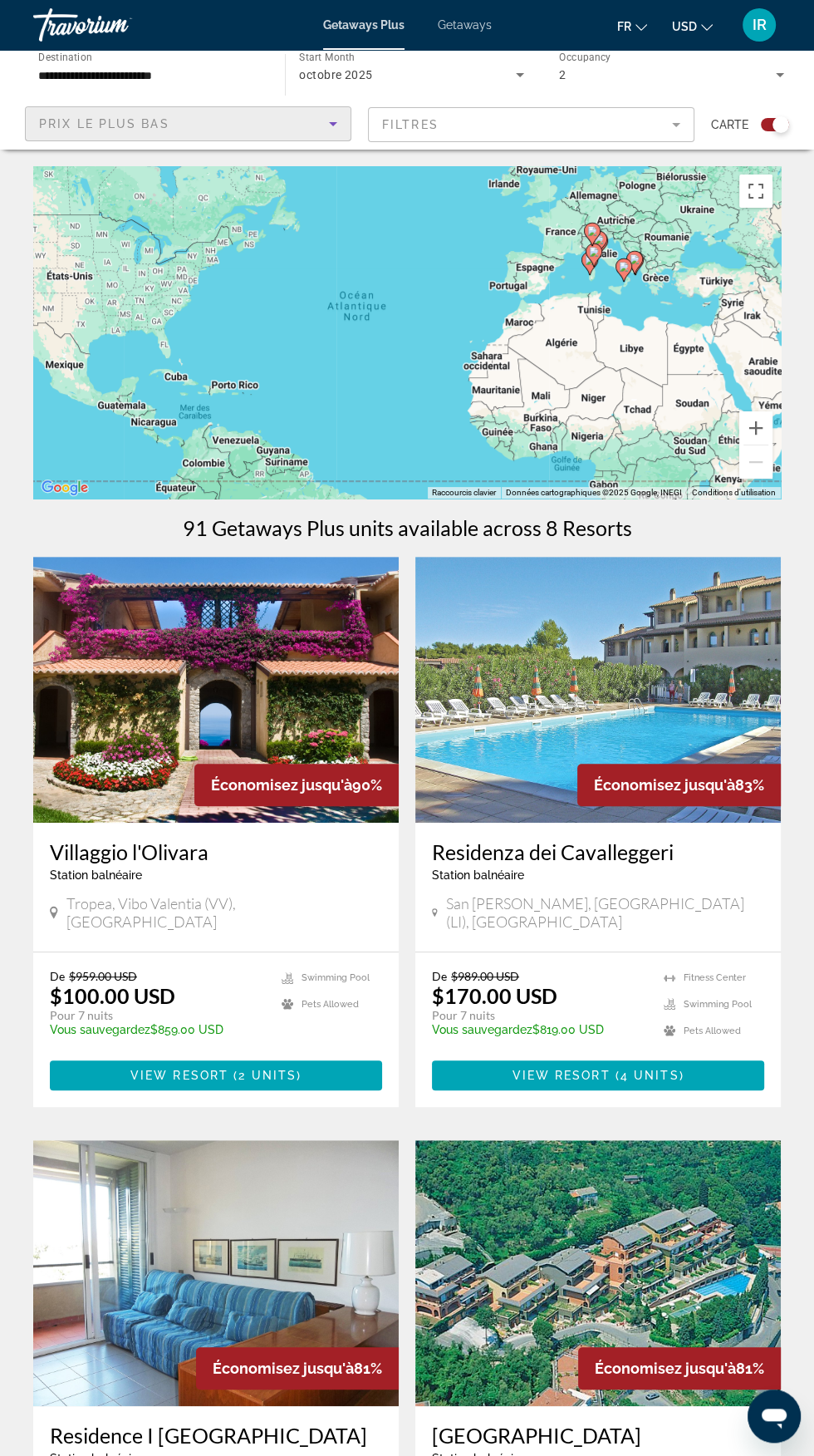
click at [219, 79] on input "**********" at bounding box center [151, 75] width 225 height 20
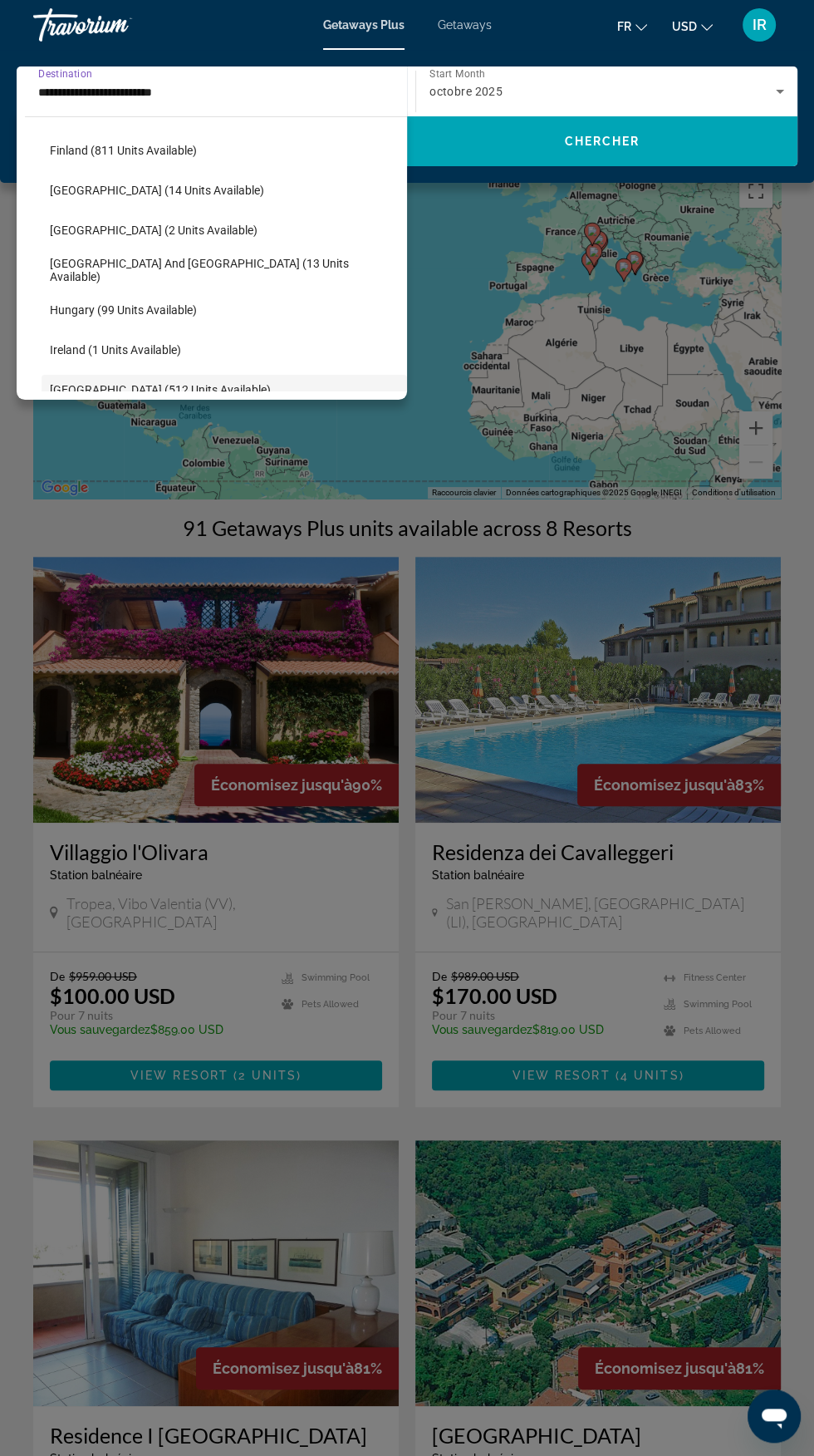
scroll to position [406, 0]
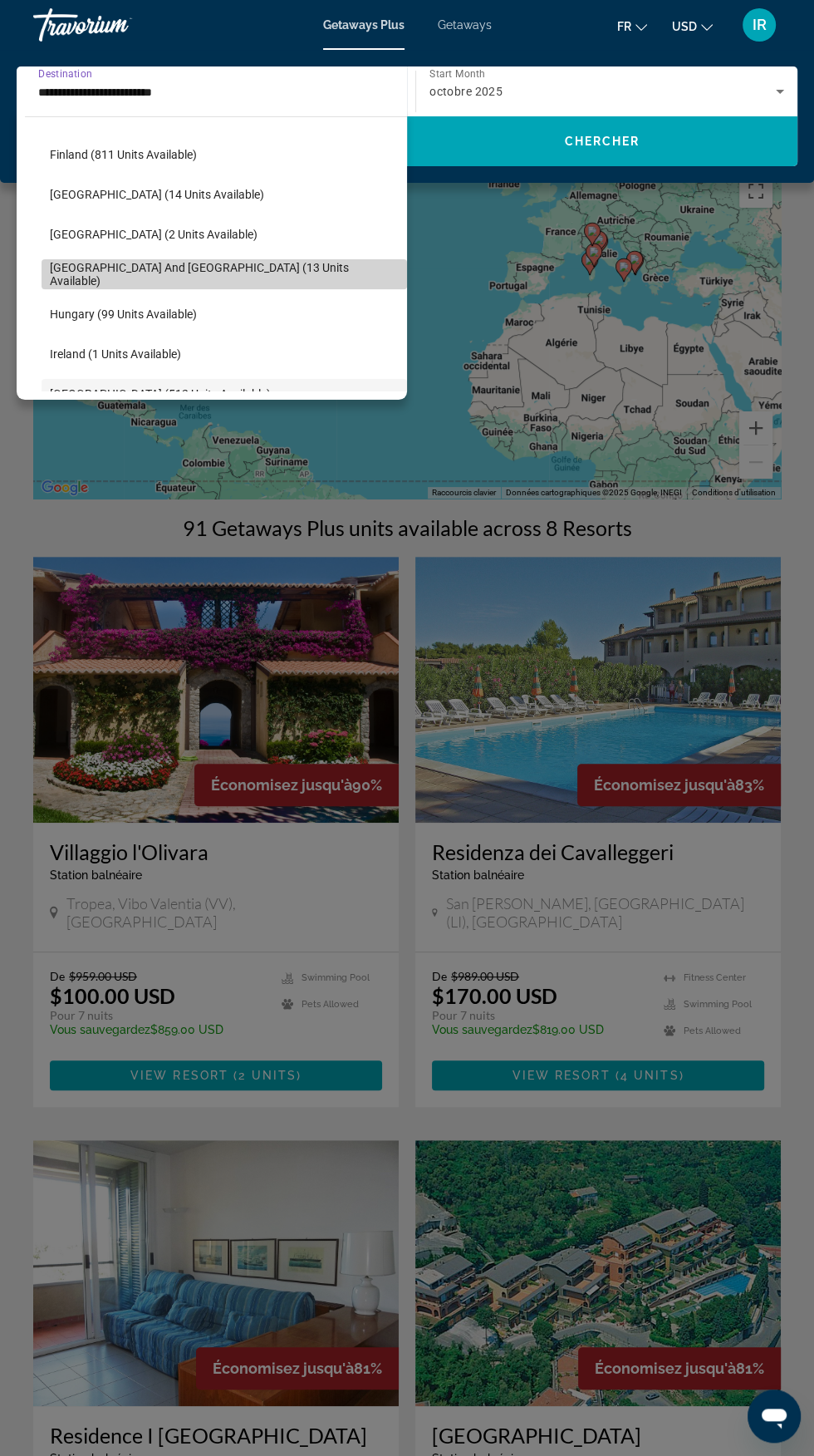
click at [199, 273] on span "Greece and Cyprus (13 units available)" at bounding box center [224, 274] width 349 height 26
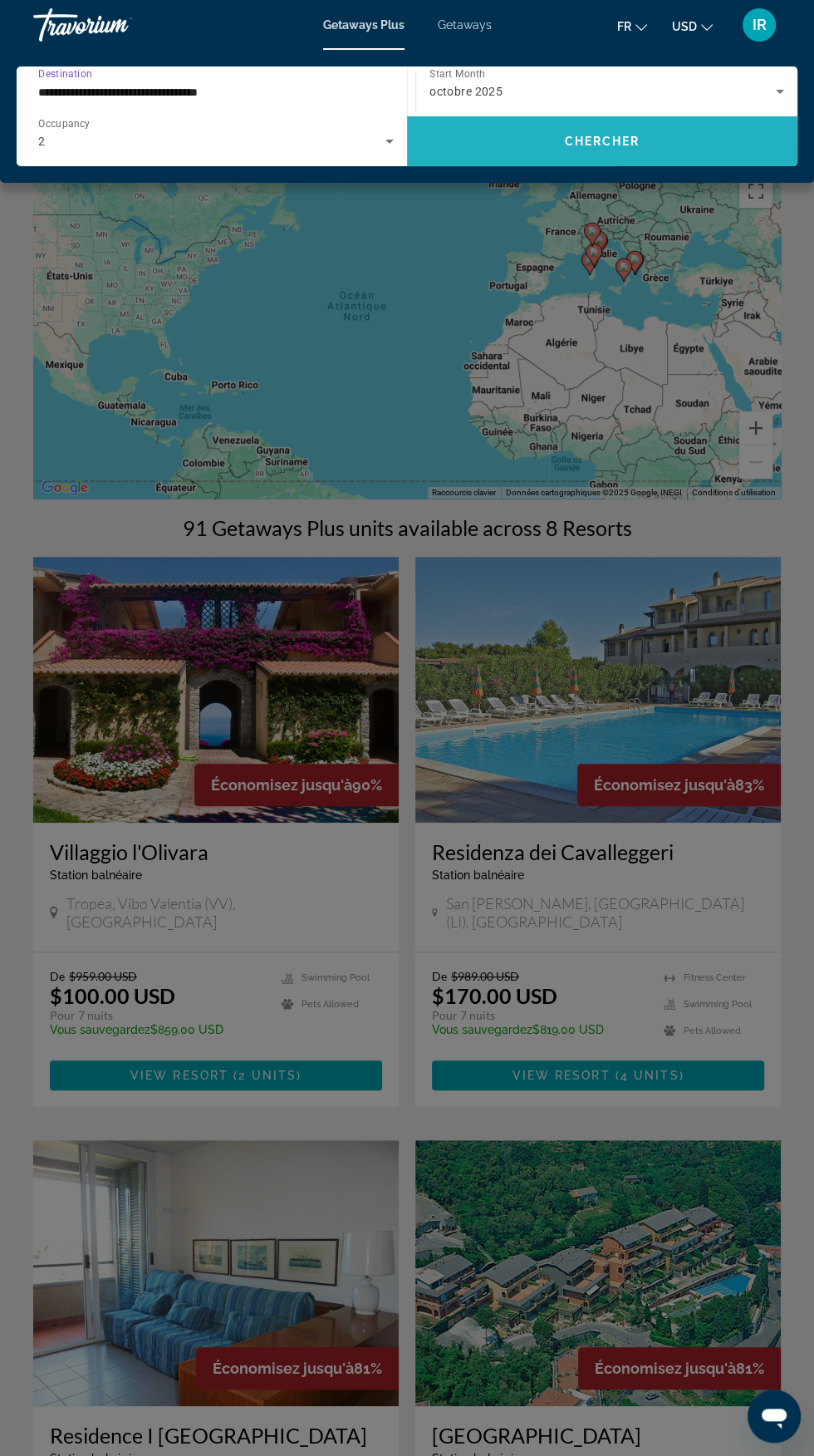
click at [628, 150] on span "Search widget" at bounding box center [602, 141] width 390 height 40
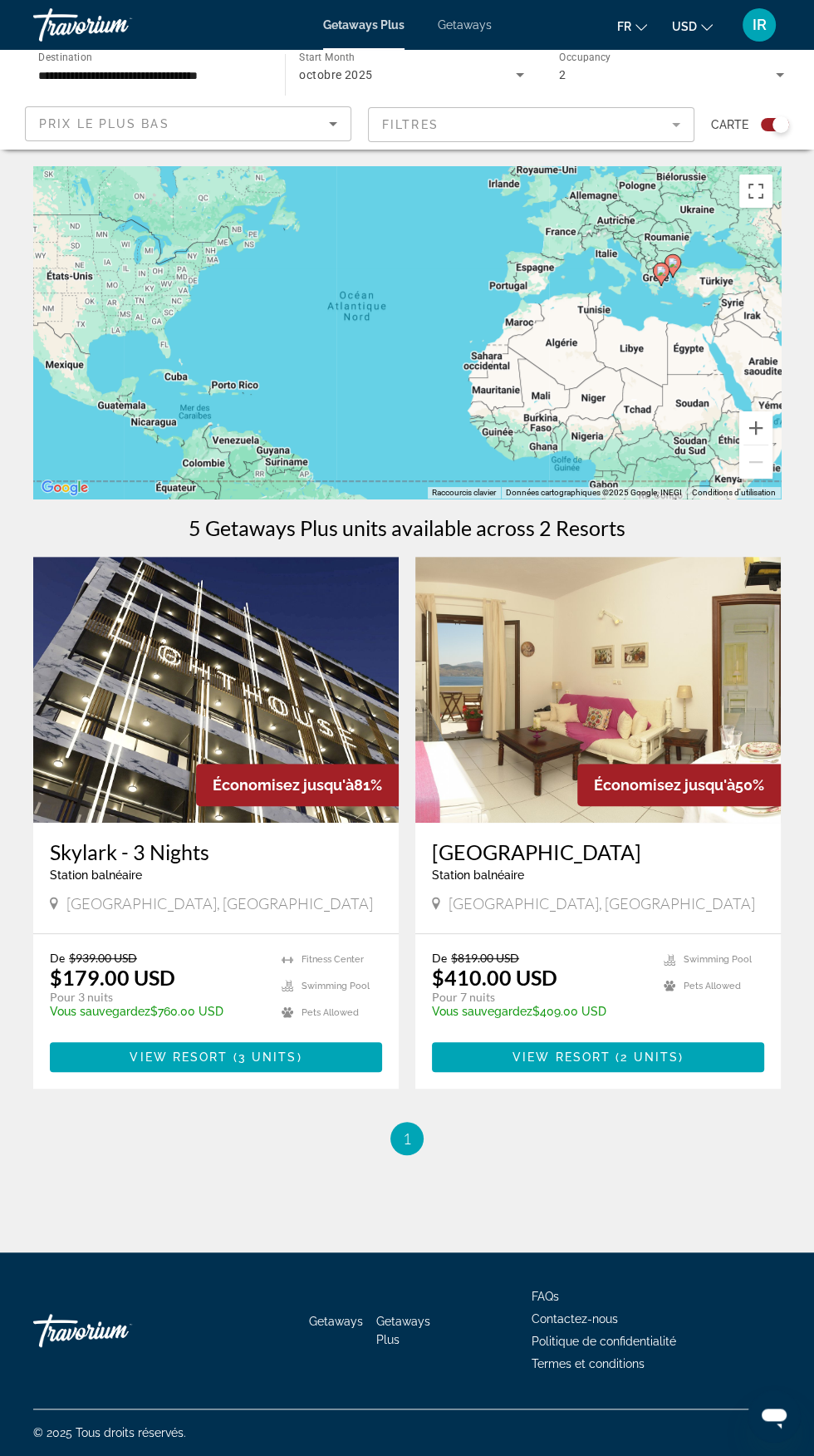
click at [236, 76] on input "**********" at bounding box center [151, 75] width 225 height 20
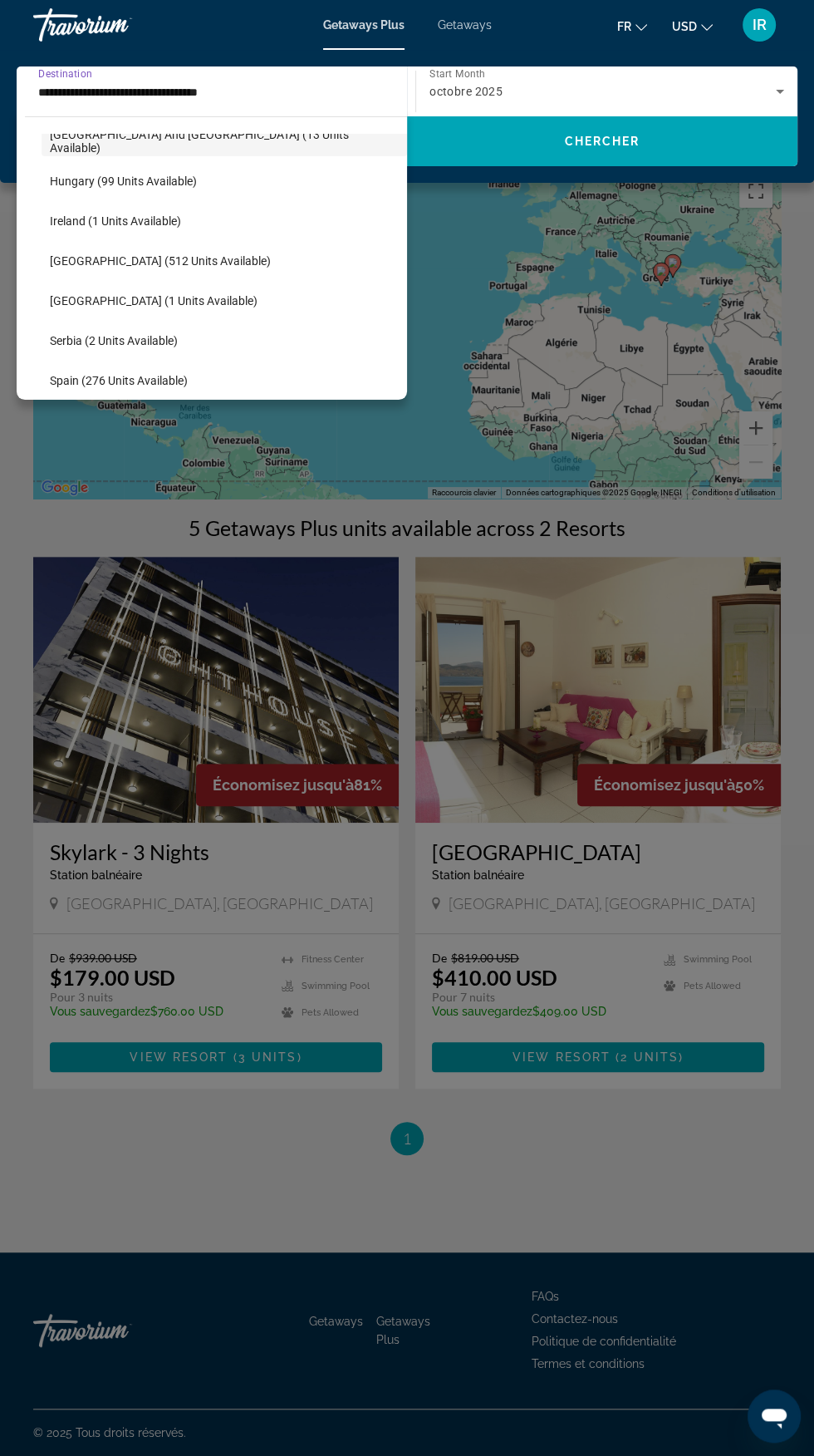
scroll to position [546, 0]
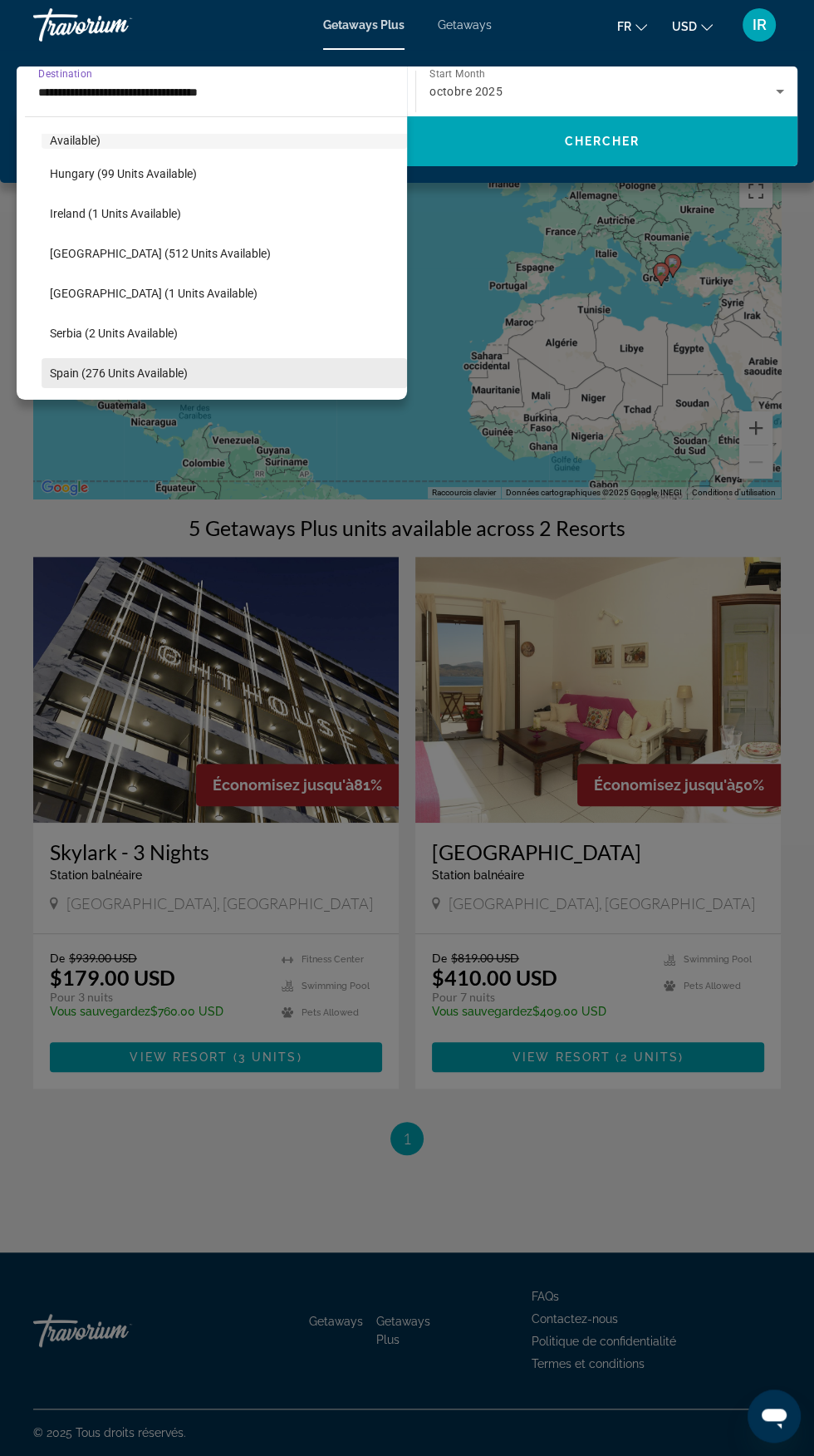
click at [167, 373] on span "Spain (276 units available)" at bounding box center [118, 373] width 138 height 13
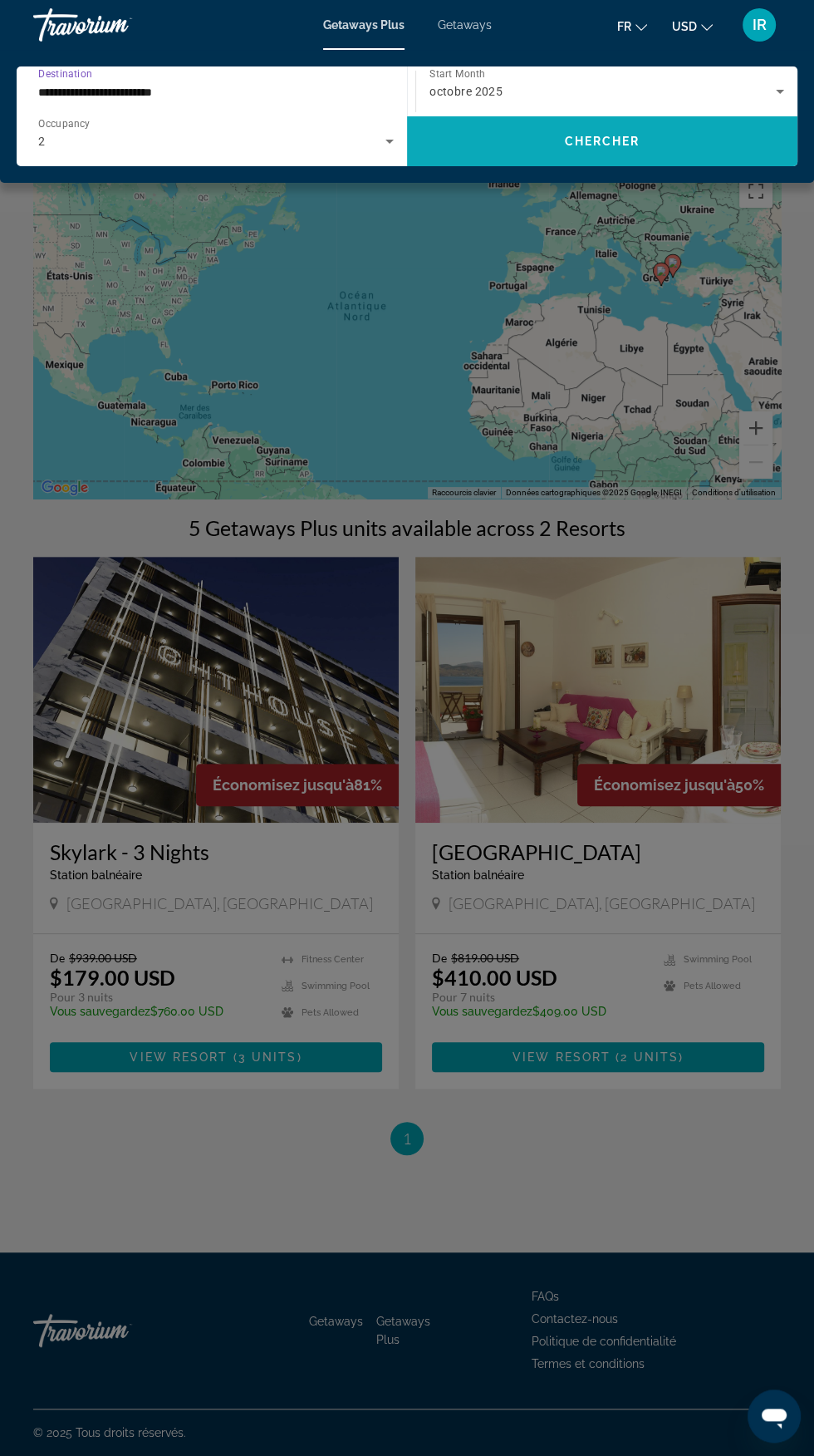
click at [655, 146] on span "Search widget" at bounding box center [602, 141] width 390 height 40
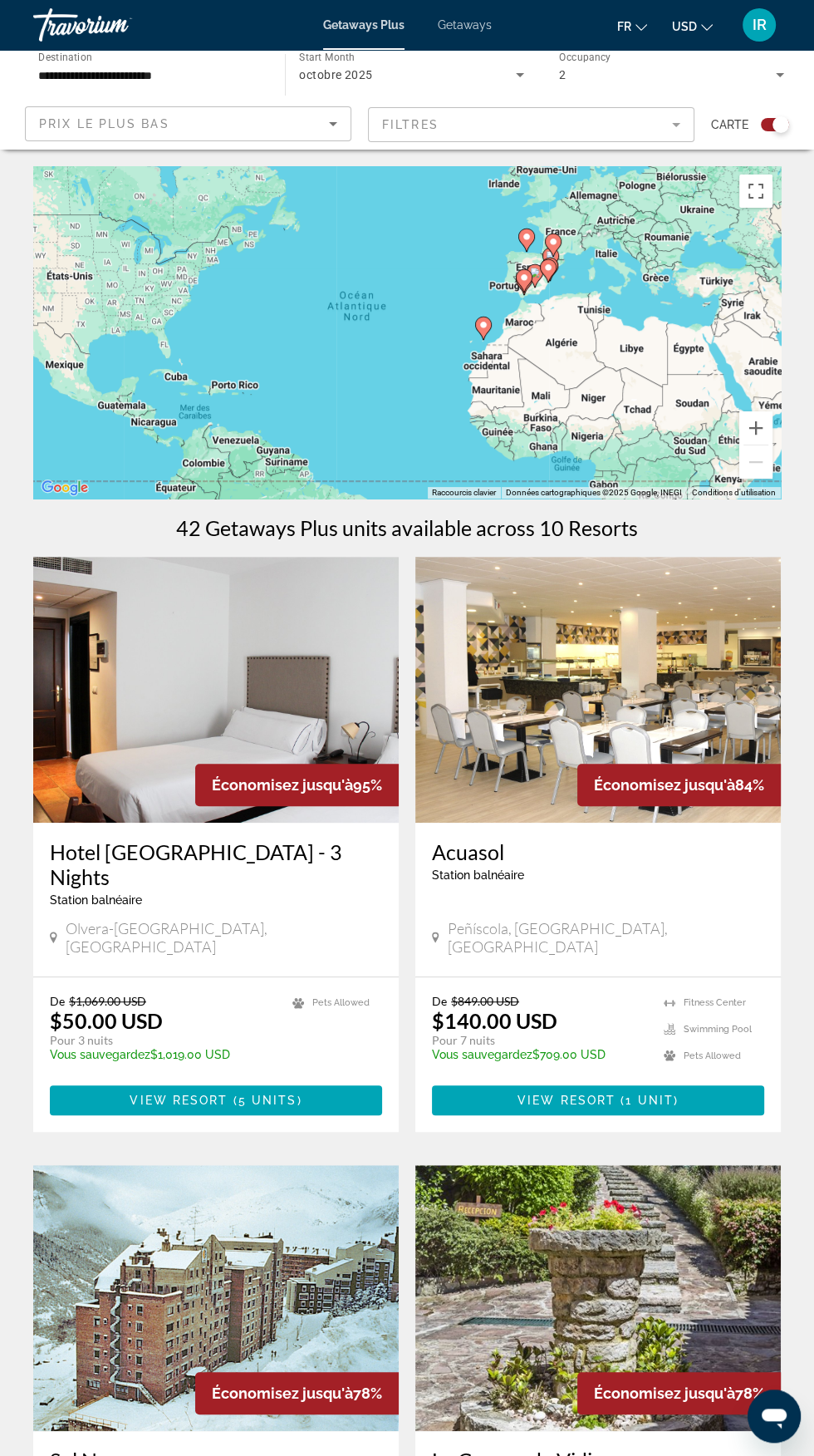
click at [235, 80] on input "**********" at bounding box center [151, 75] width 225 height 20
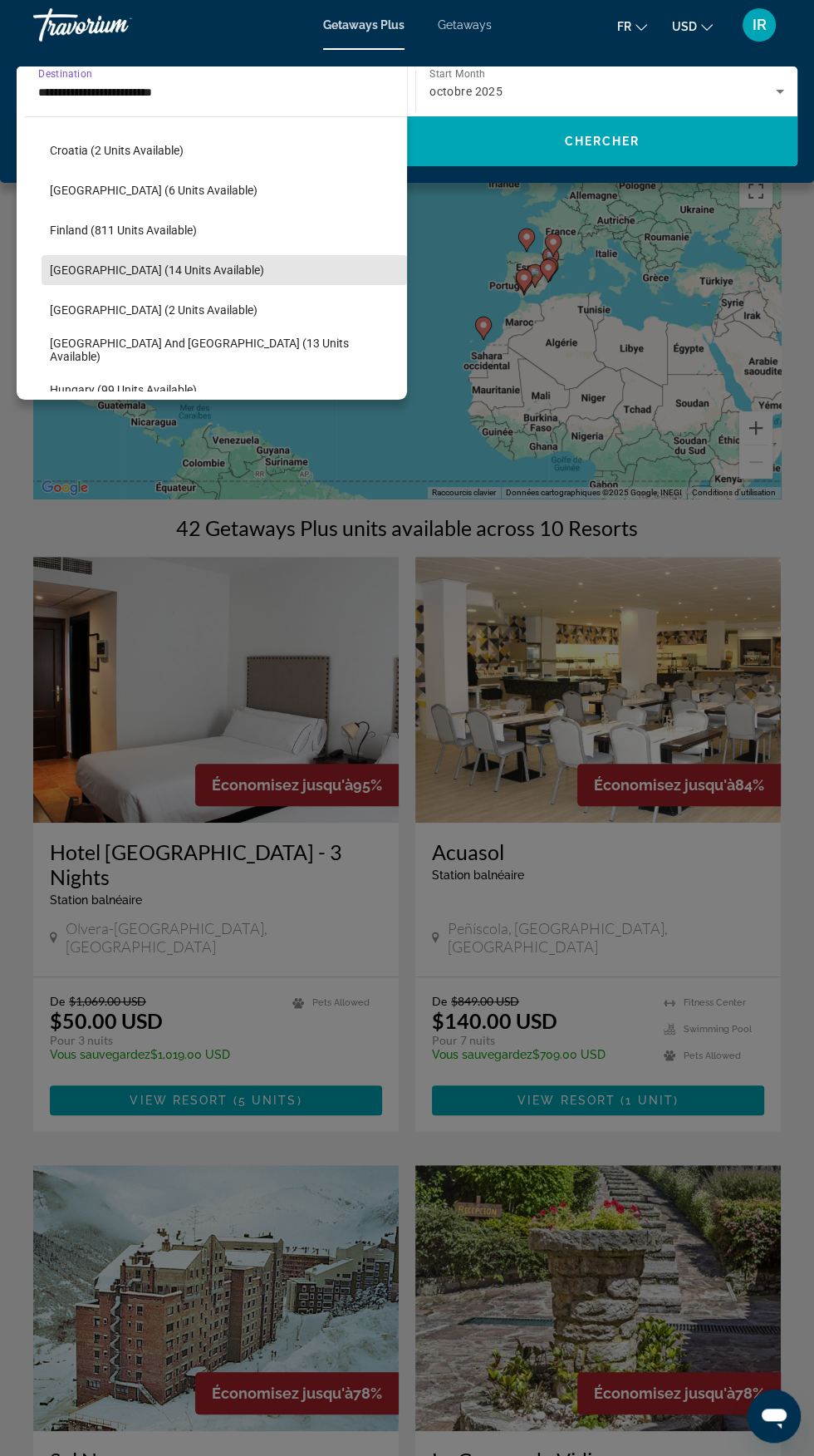
scroll to position [329, 0]
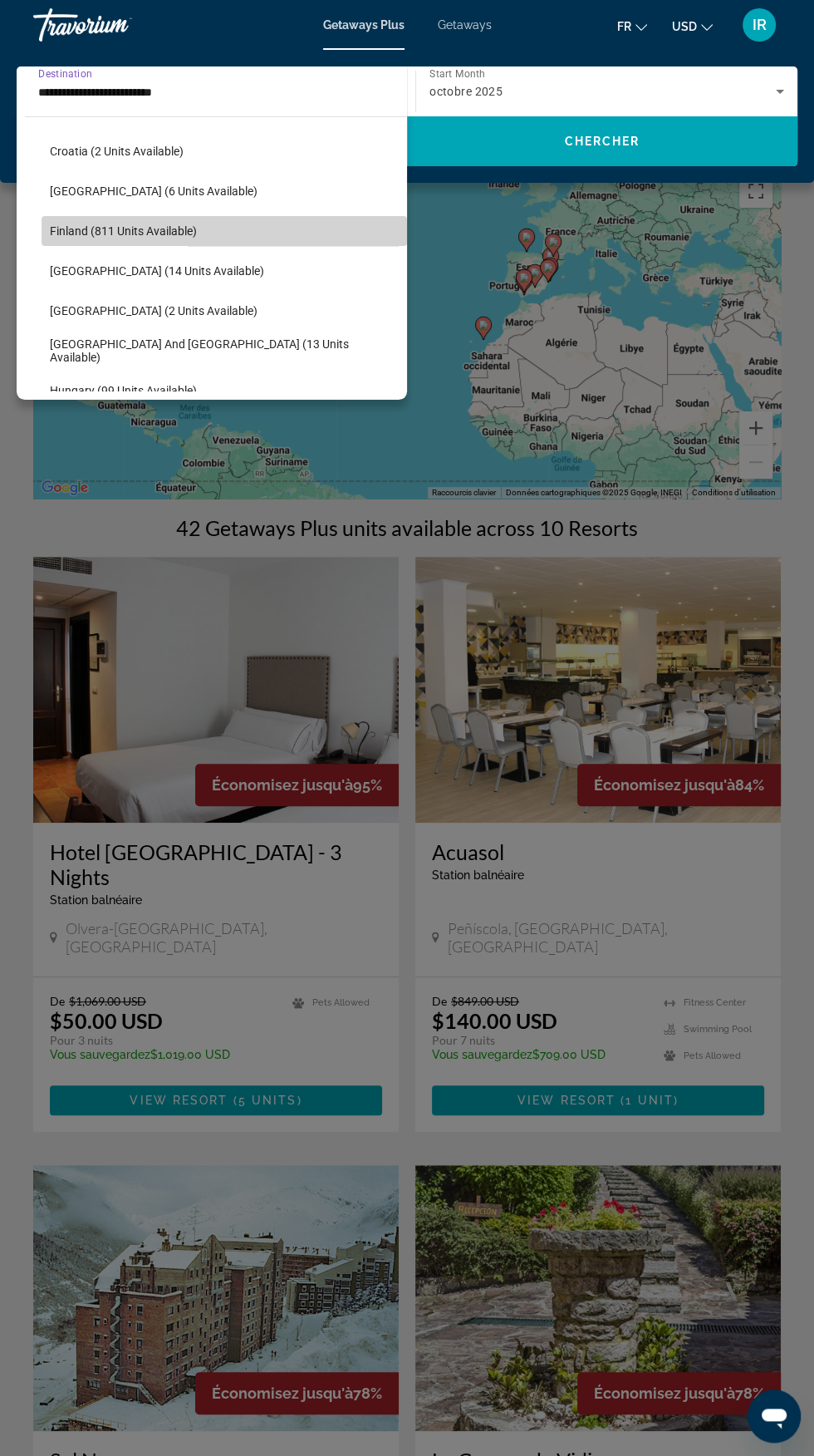
click at [192, 239] on span "Search widget" at bounding box center [224, 231] width 366 height 40
type input "**********"
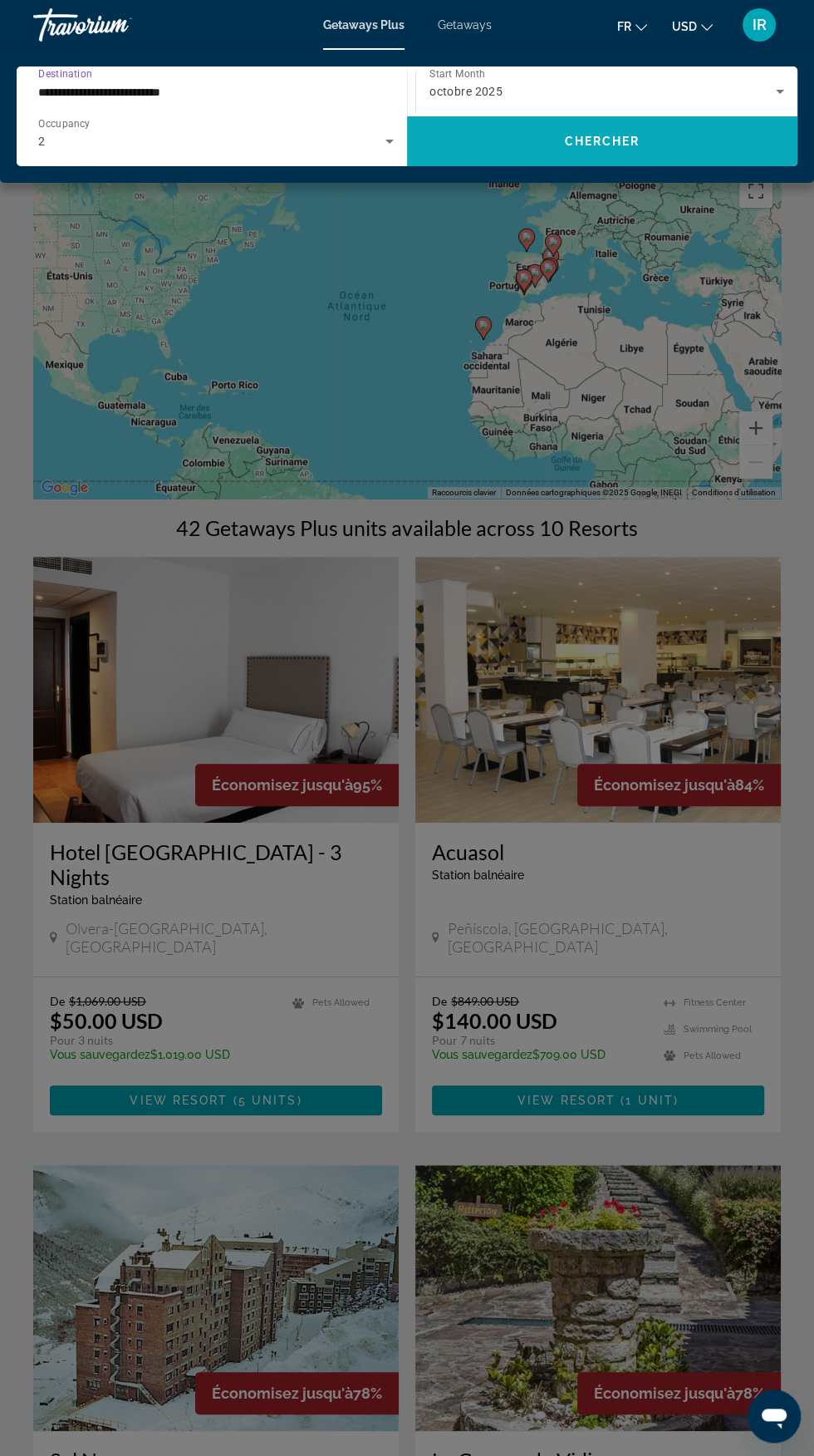
click at [711, 138] on span "Search widget" at bounding box center [602, 141] width 390 height 40
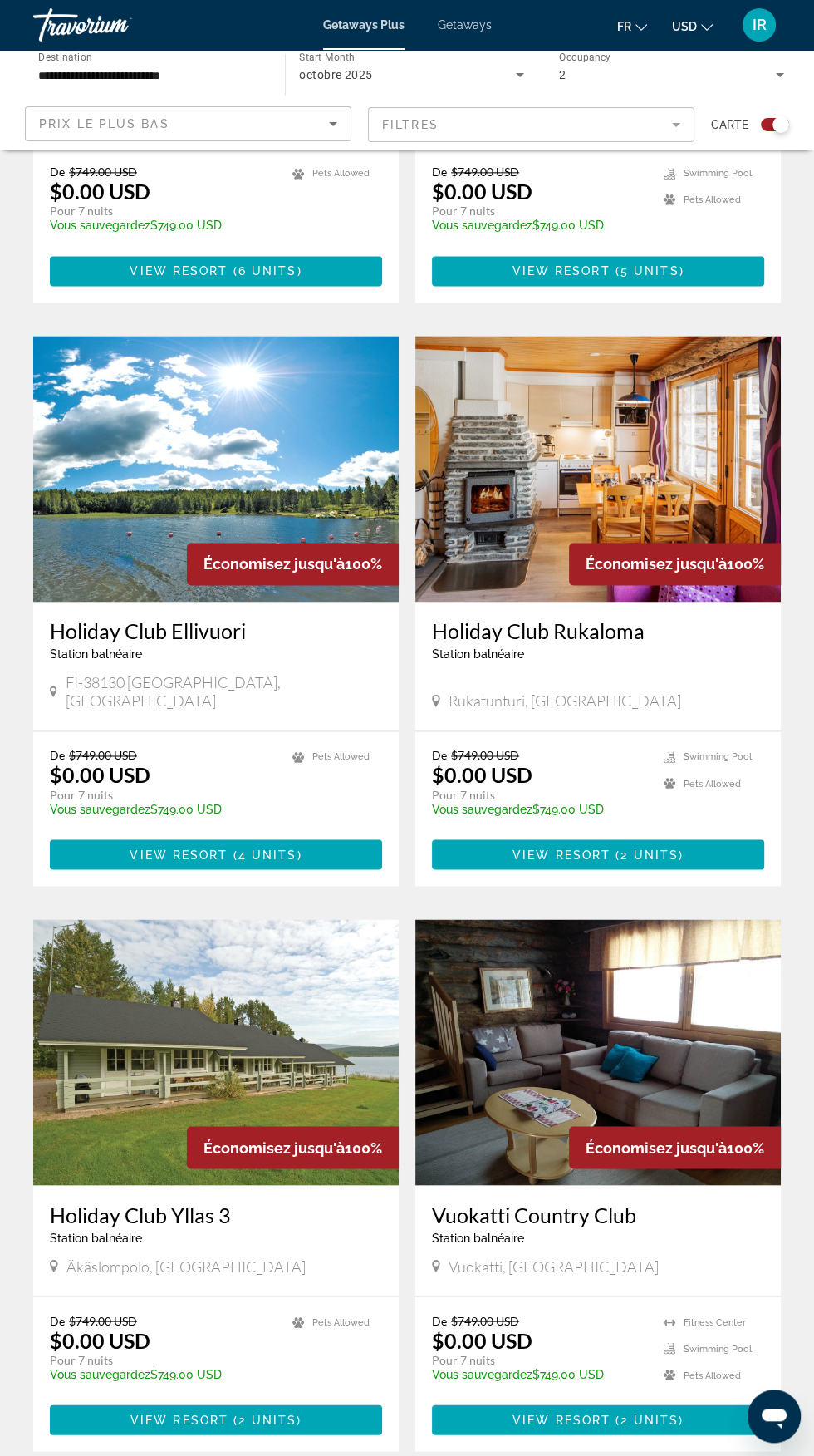
scroll to position [1352, 0]
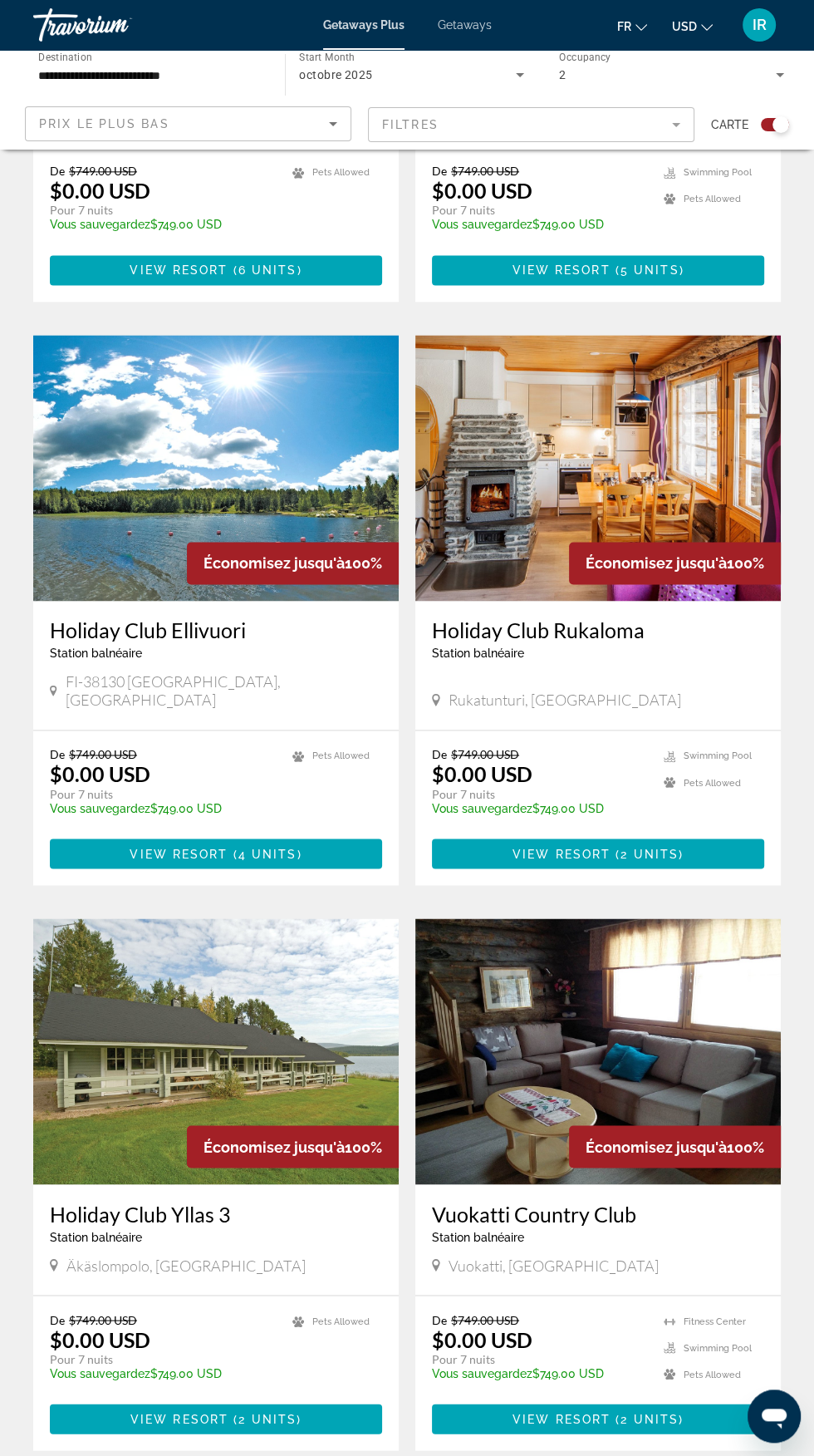
click at [632, 1256] on div "Vuokatti, [GEOGRAPHIC_DATA]" at bounding box center [598, 1265] width 332 height 19
click at [634, 1201] on h3 "Vuokatti Country Club" at bounding box center [598, 1213] width 332 height 25
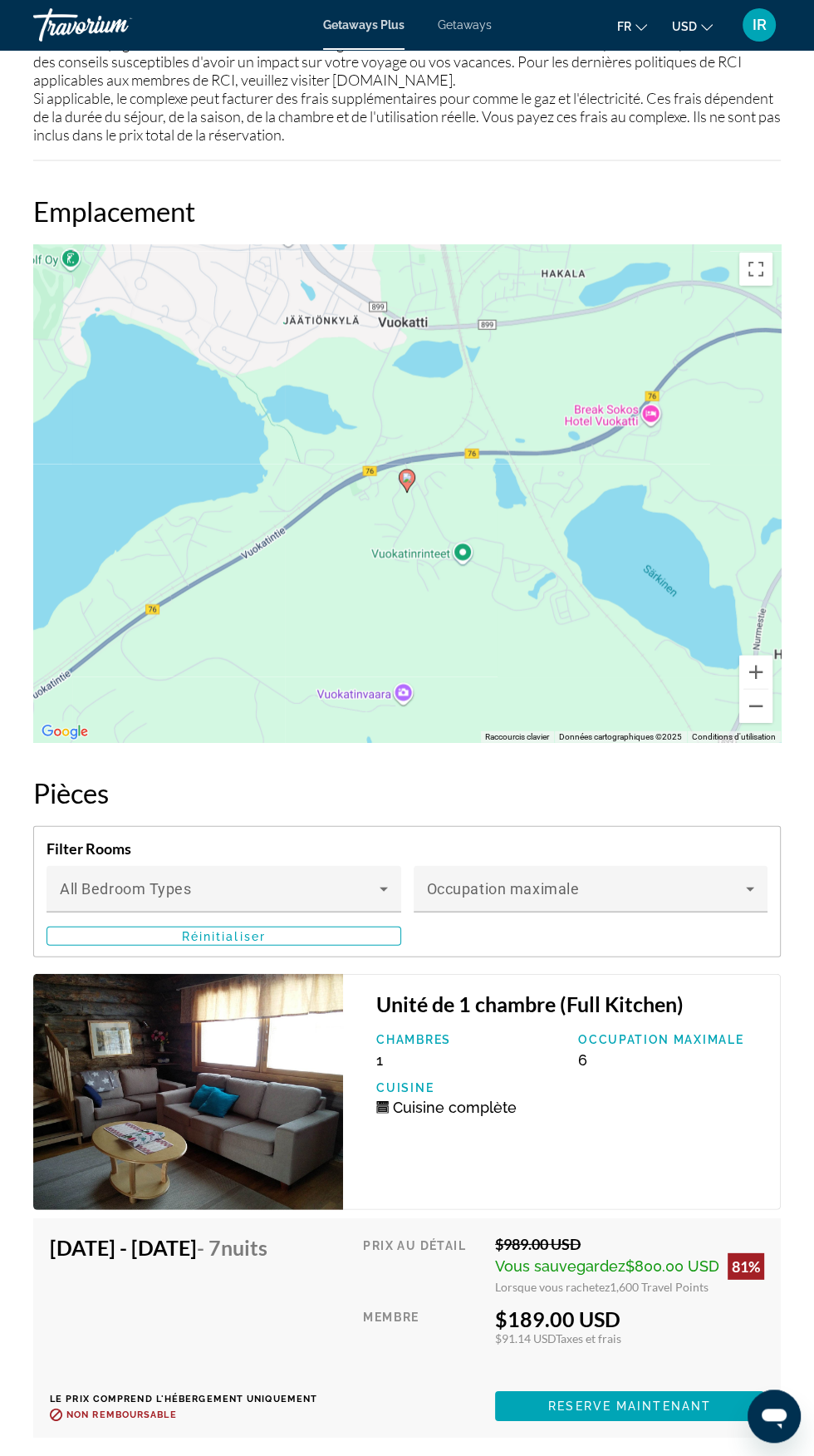
scroll to position [2424, 0]
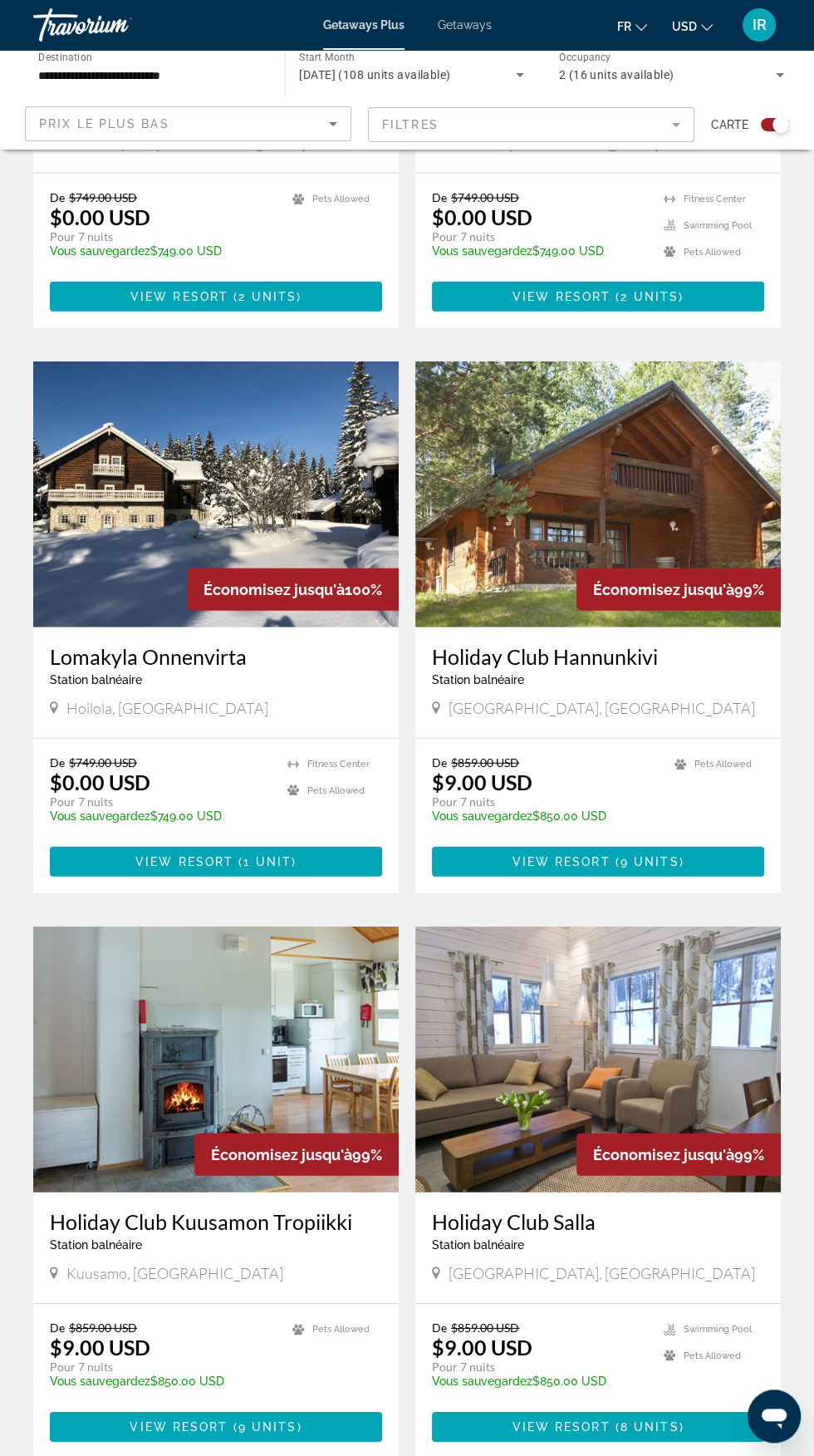
scroll to position [2569, 0]
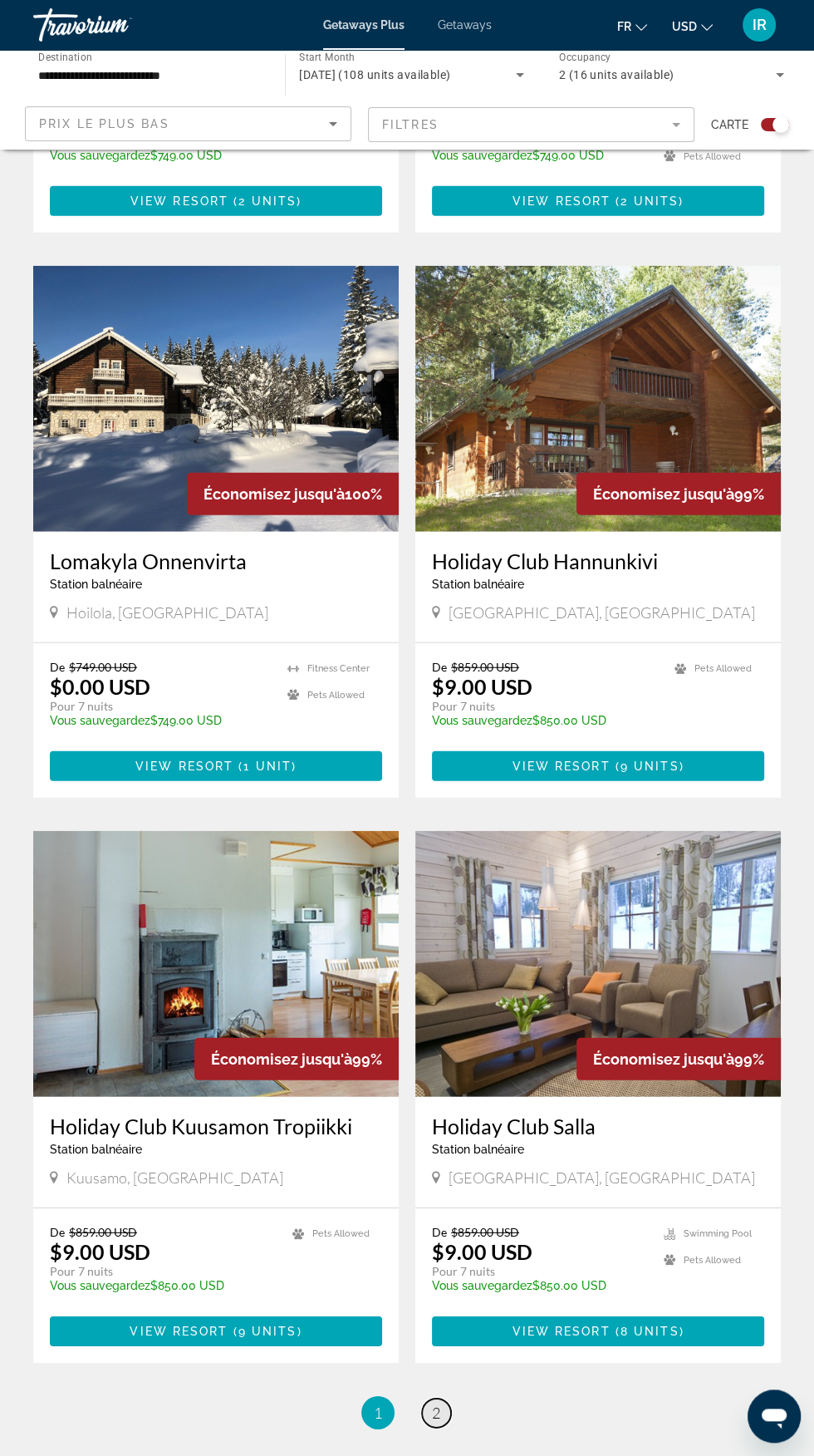
click at [436, 1404] on span "2" at bounding box center [436, 1413] width 8 height 19
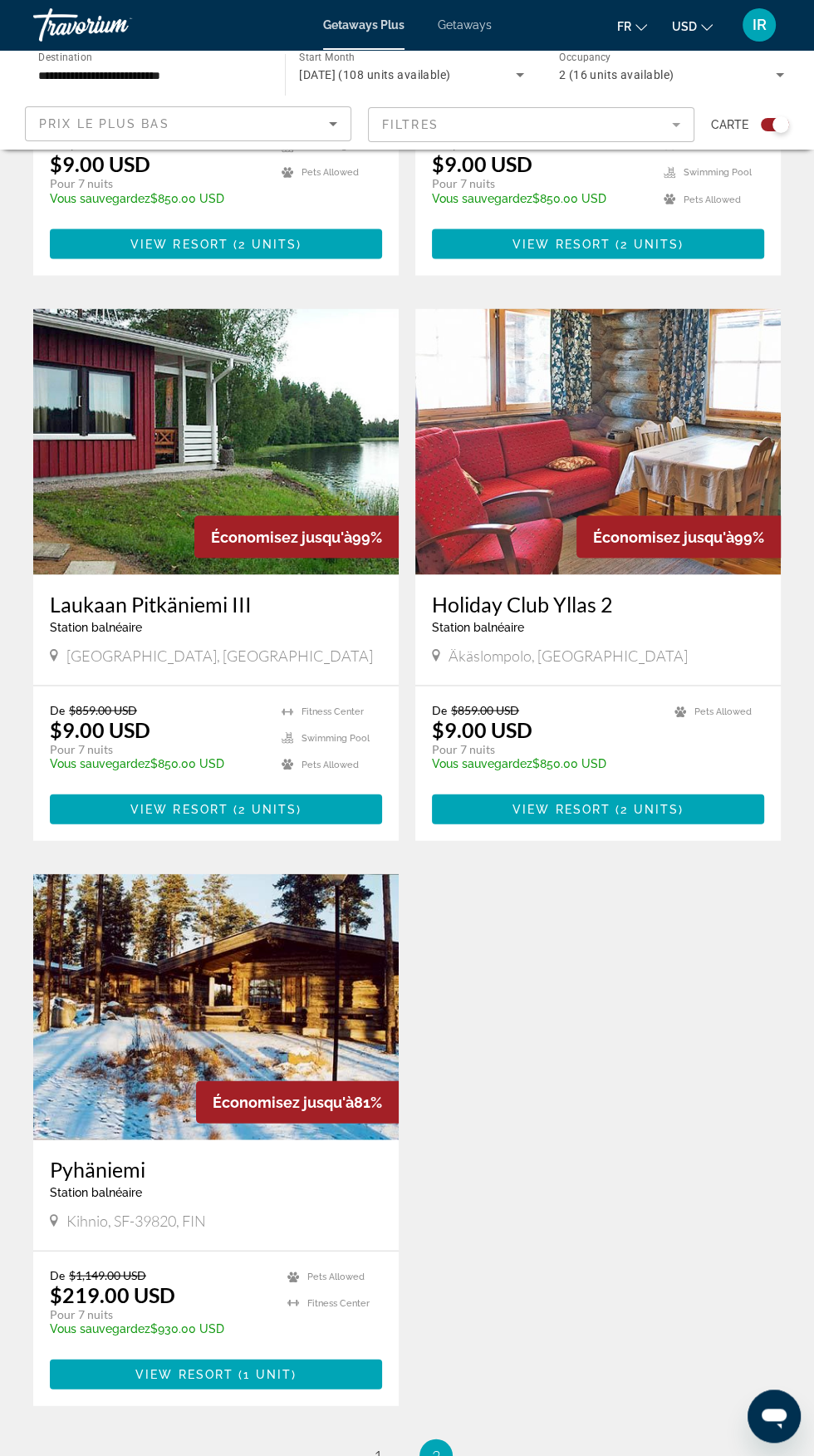
scroll to position [1943, 0]
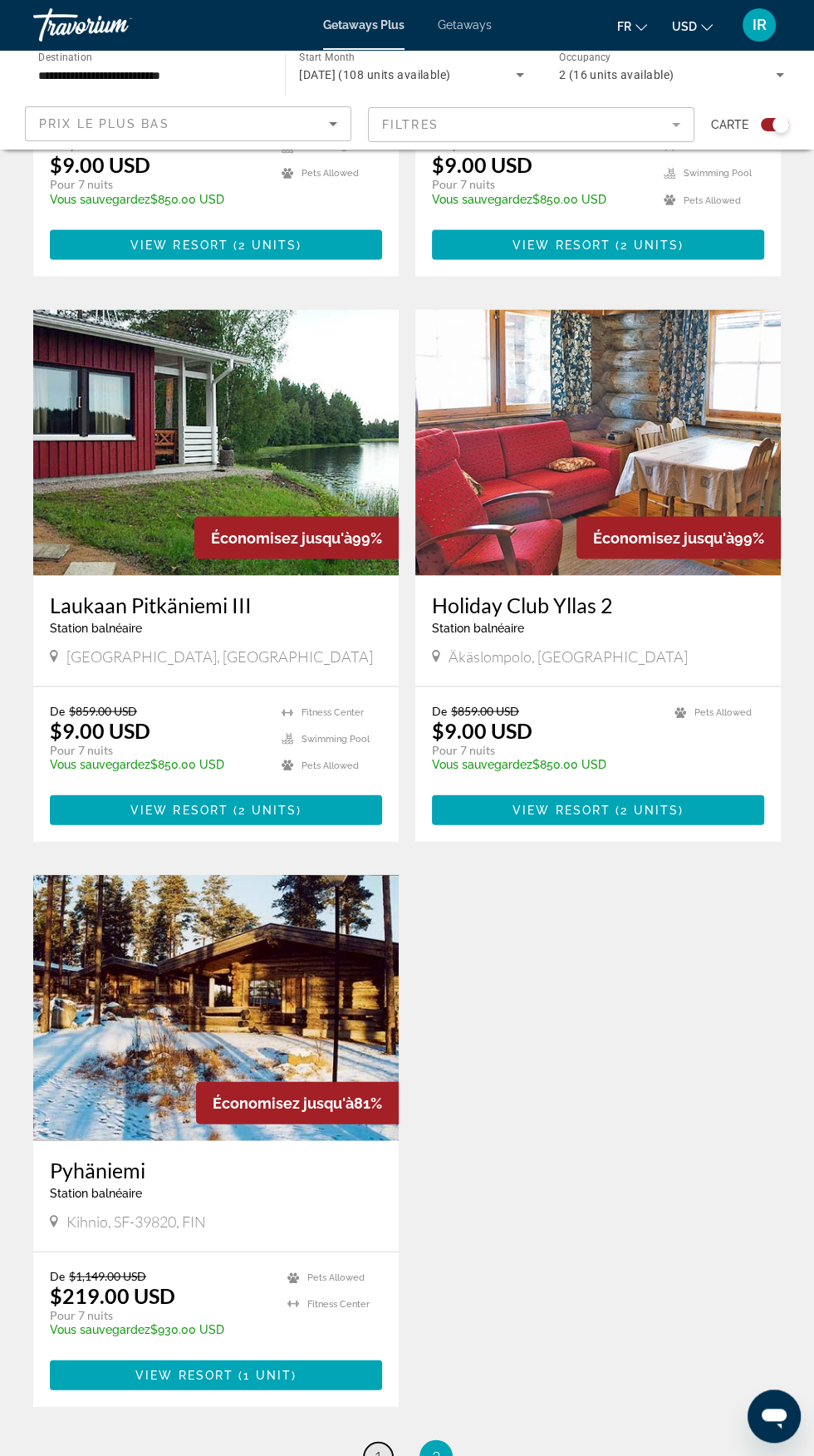
click at [377, 1455] on span "1" at bounding box center [378, 1456] width 8 height 19
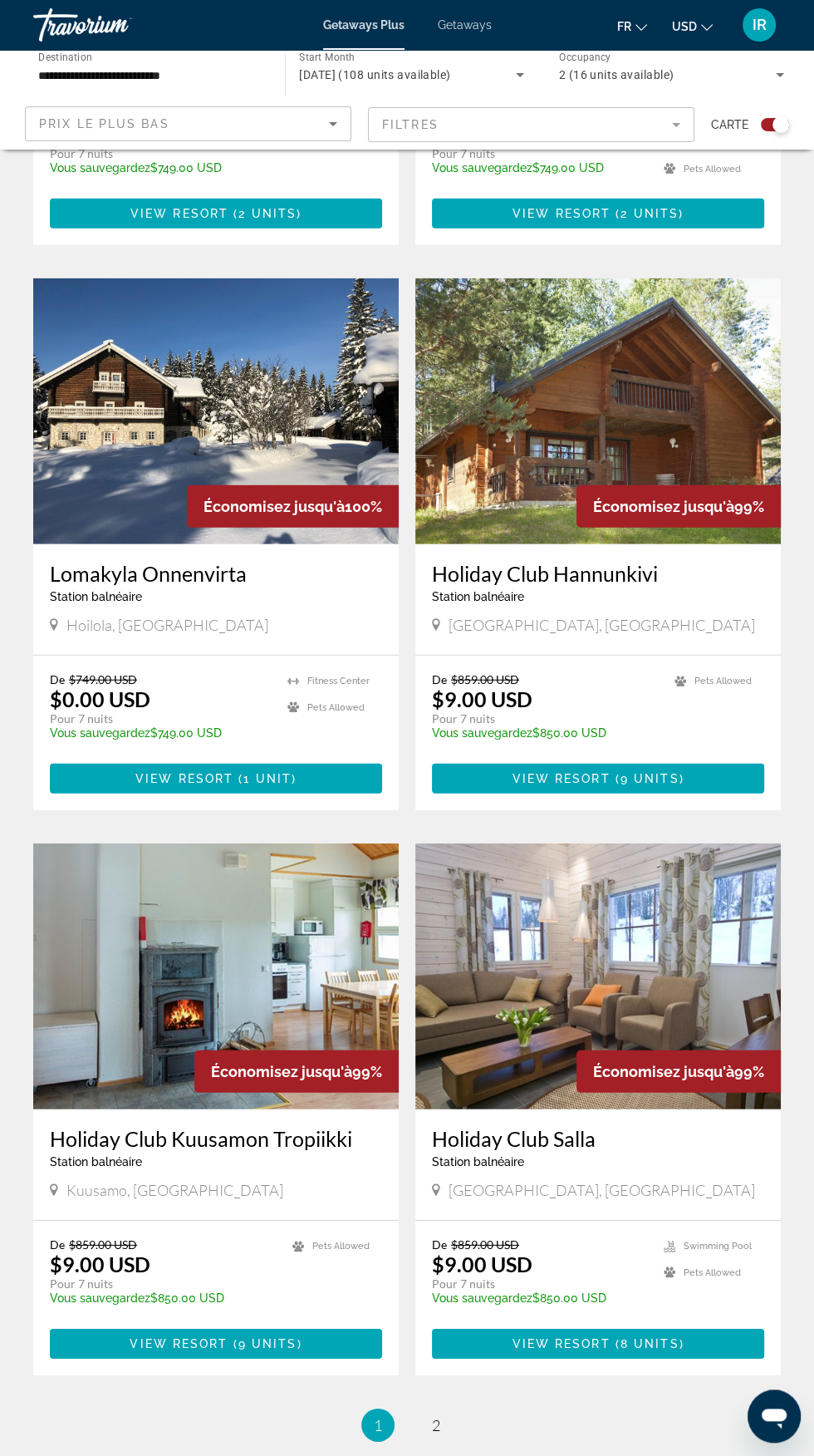
scroll to position [2569, 0]
